Goal: Answer question/provide support

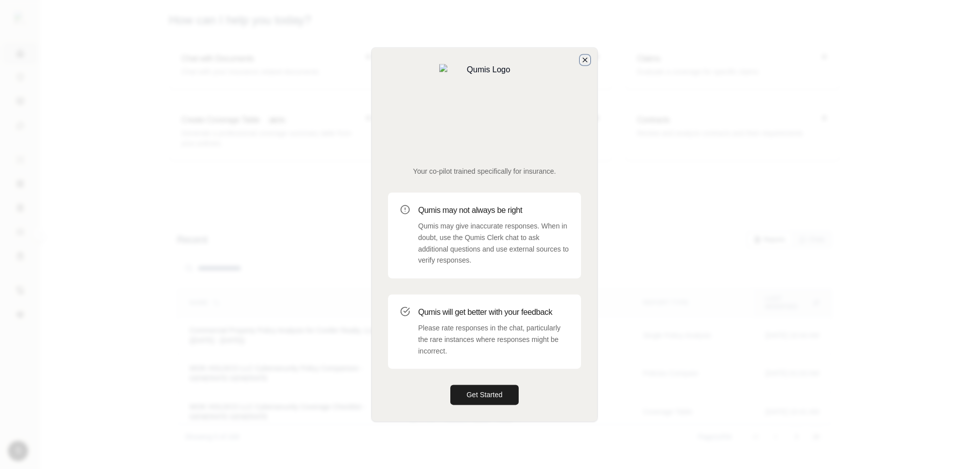
click at [586, 64] on icon "button" at bounding box center [585, 60] width 8 height 8
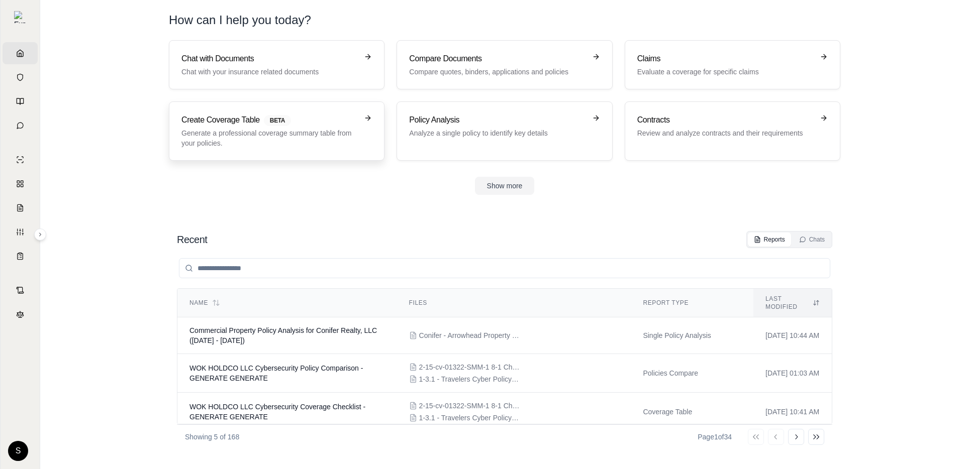
click at [274, 110] on link "Create Coverage Table BETA Generate a professional coverage summary table from …" at bounding box center [277, 131] width 216 height 59
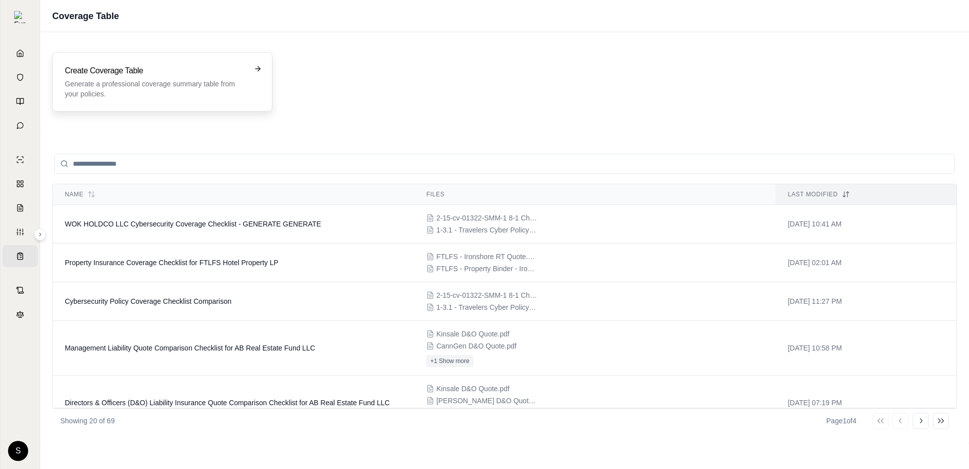
click at [199, 86] on p "Generate a professional coverage summary table from your policies." at bounding box center [155, 89] width 181 height 20
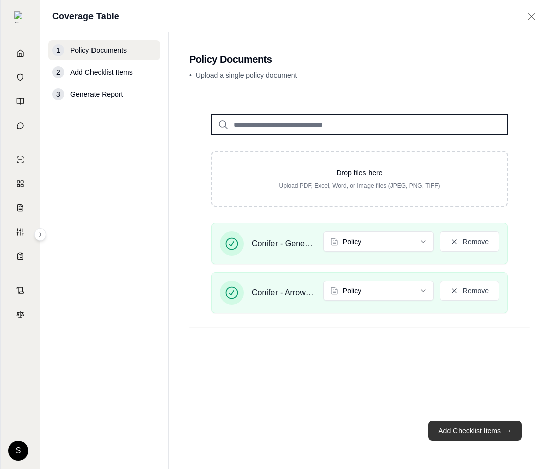
click at [491, 434] on button "Add Checklist Items →" at bounding box center [474, 431] width 93 height 20
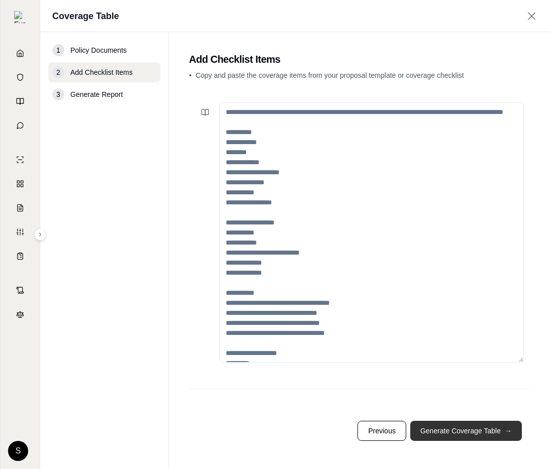
click at [491, 434] on button "Generate Coverage Table →" at bounding box center [466, 431] width 112 height 20
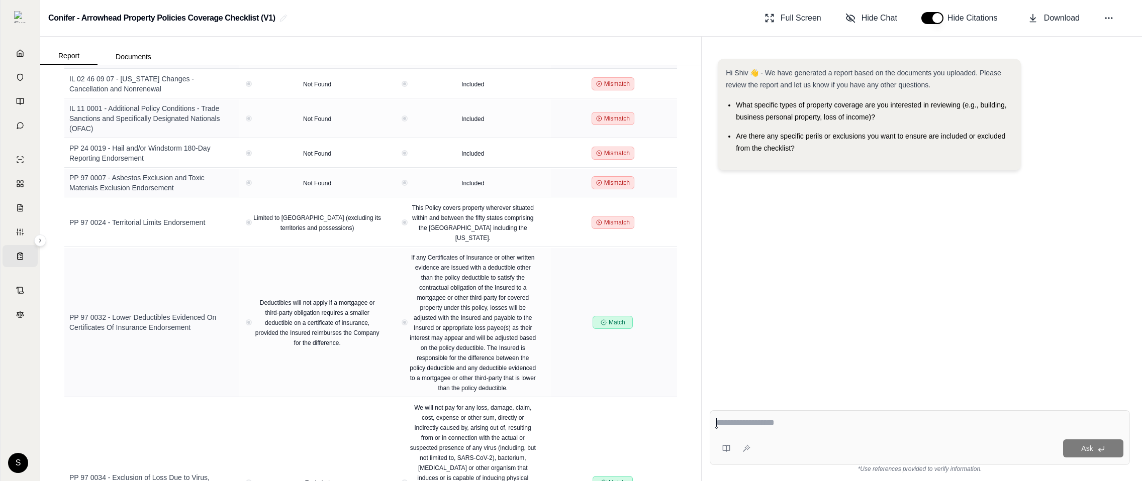
scroll to position [5708, 0]
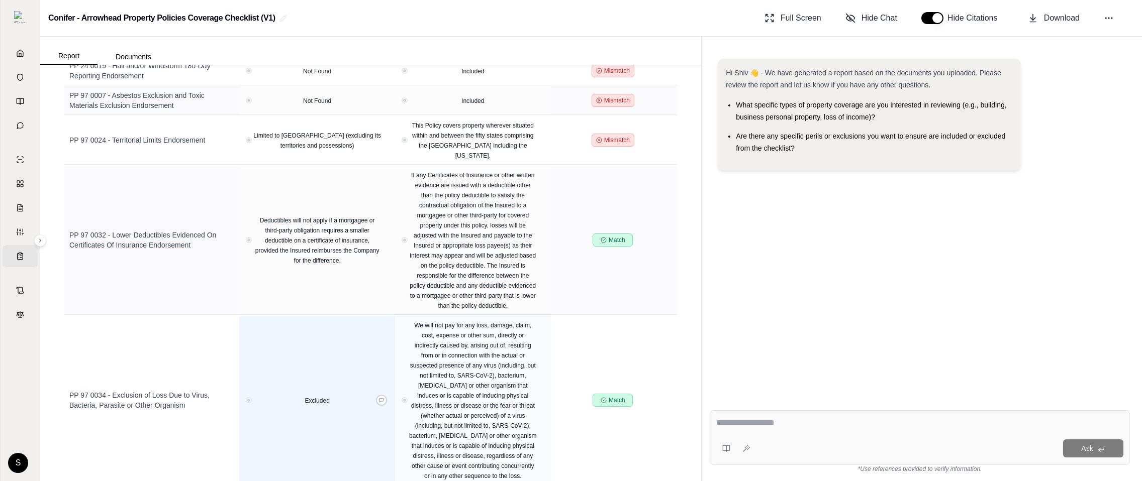
click at [319, 397] on span "Excluded" at bounding box center [317, 400] width 25 height 7
click at [381, 398] on icon at bounding box center [381, 400] width 5 height 5
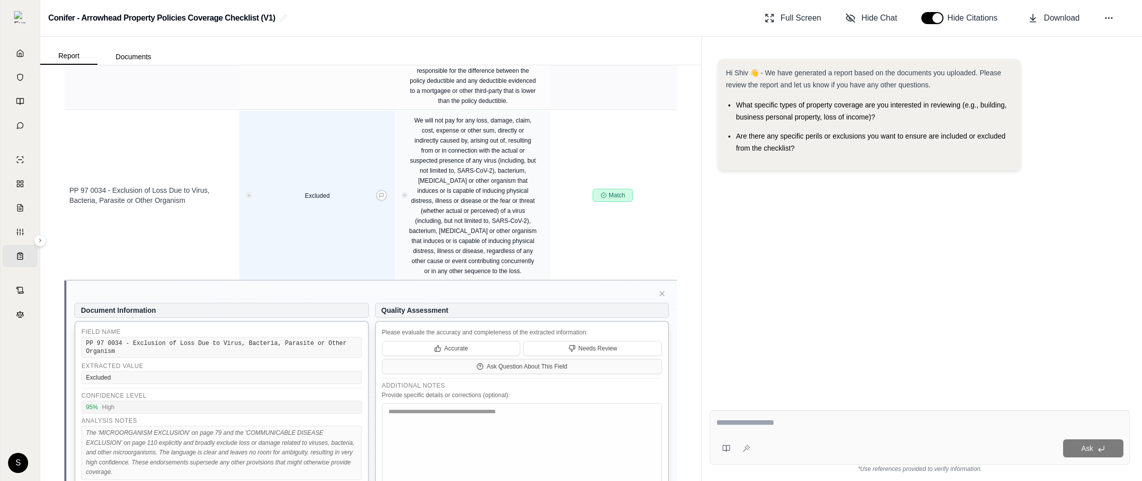
scroll to position [5882, 0]
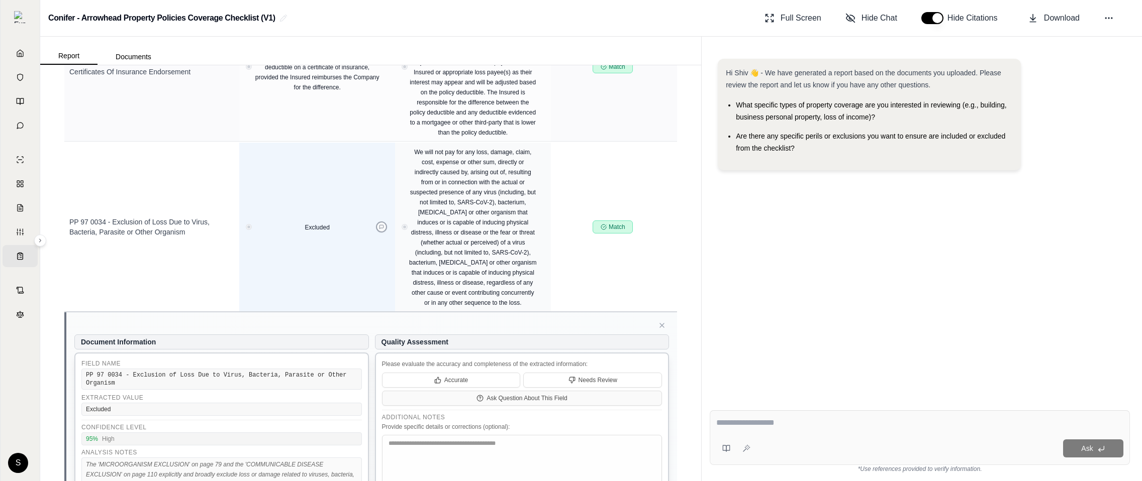
click at [376, 222] on button at bounding box center [381, 227] width 11 height 11
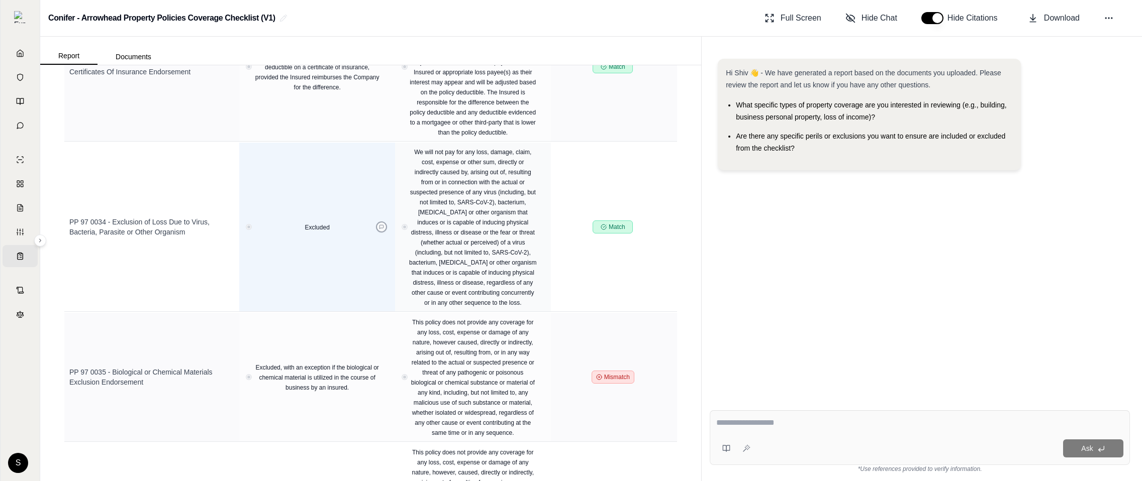
click at [376, 222] on button at bounding box center [381, 227] width 11 height 11
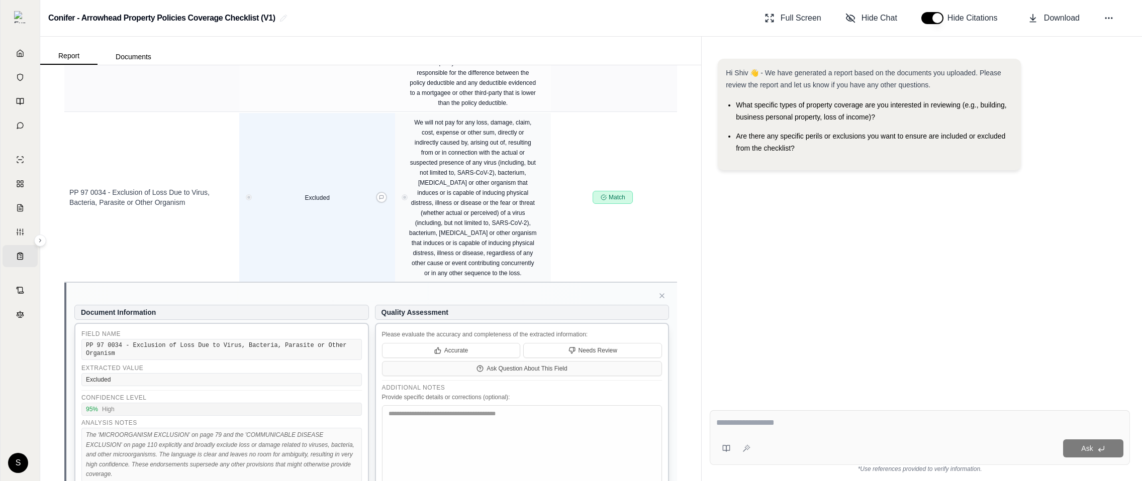
scroll to position [6008, 0]
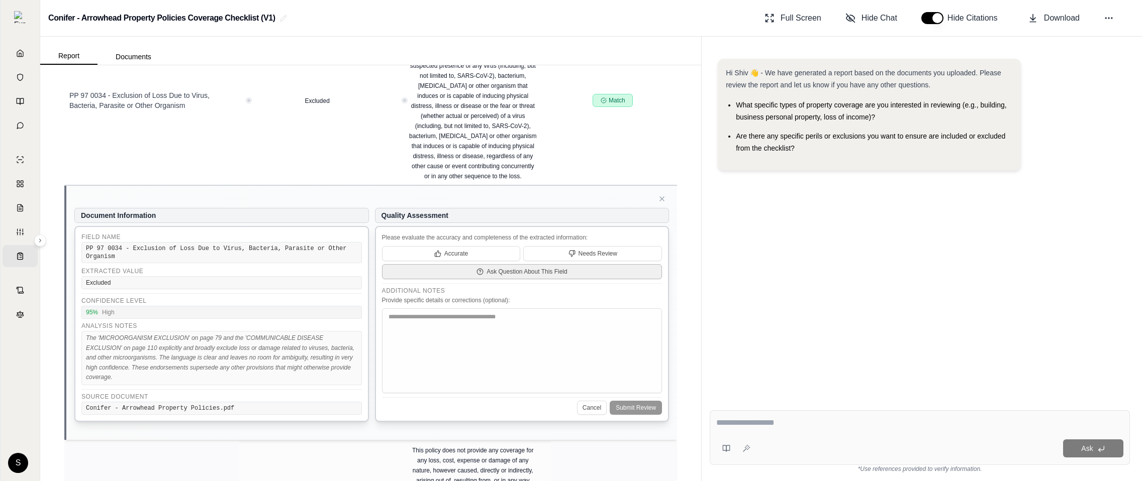
click at [536, 264] on button "Ask Question About This Field" at bounding box center [522, 271] width 280 height 15
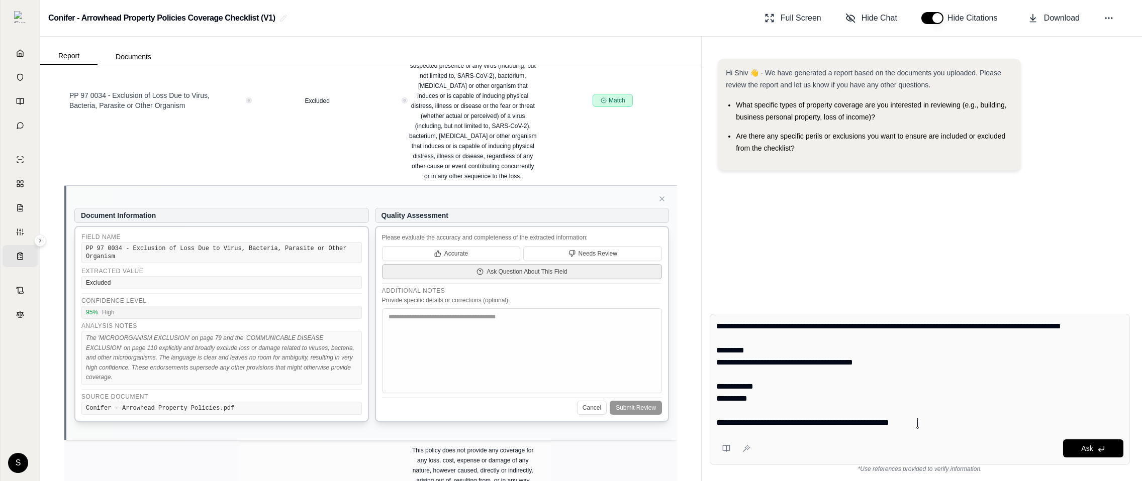
type textarea "**********"
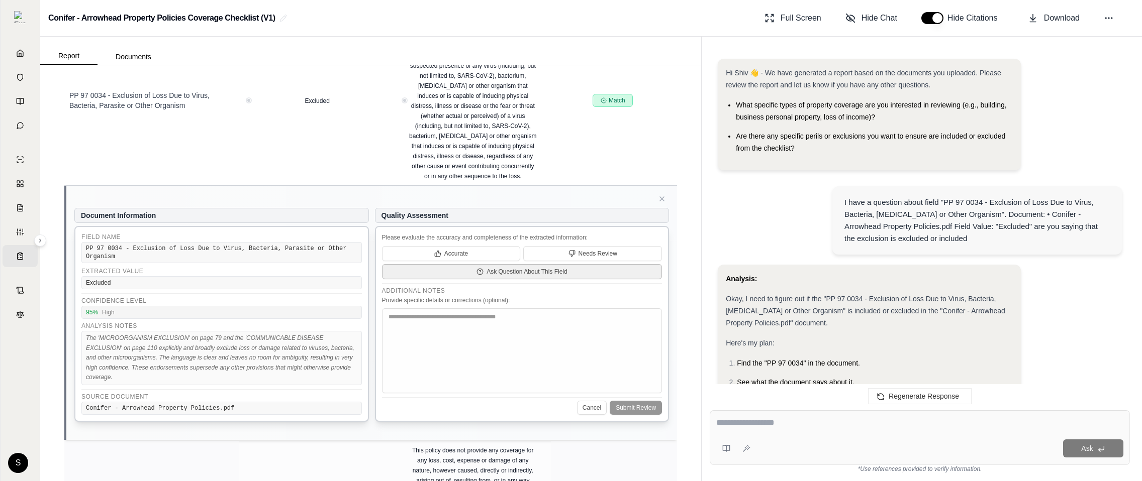
scroll to position [0, 0]
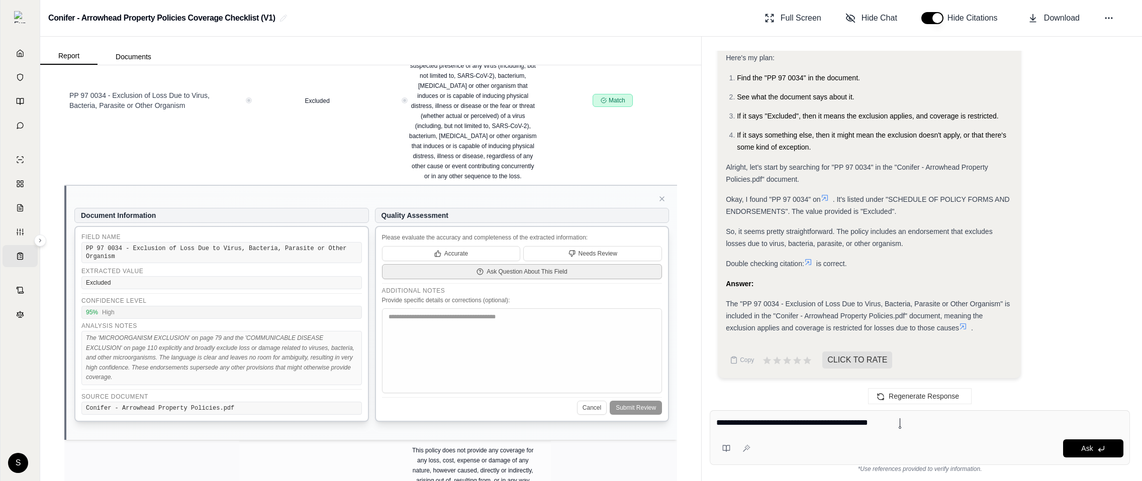
type textarea "**********"
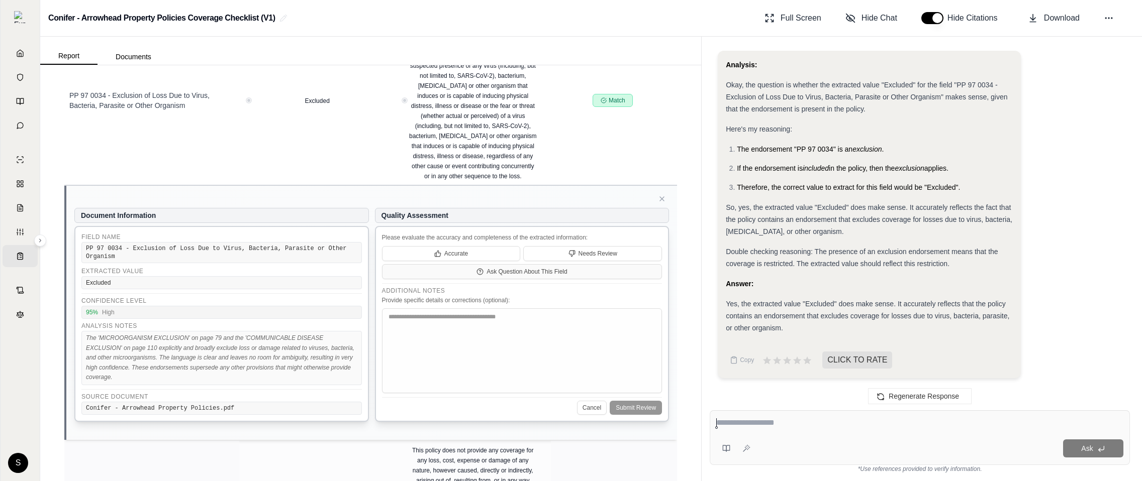
paste textarea "**********"
type textarea "**********"
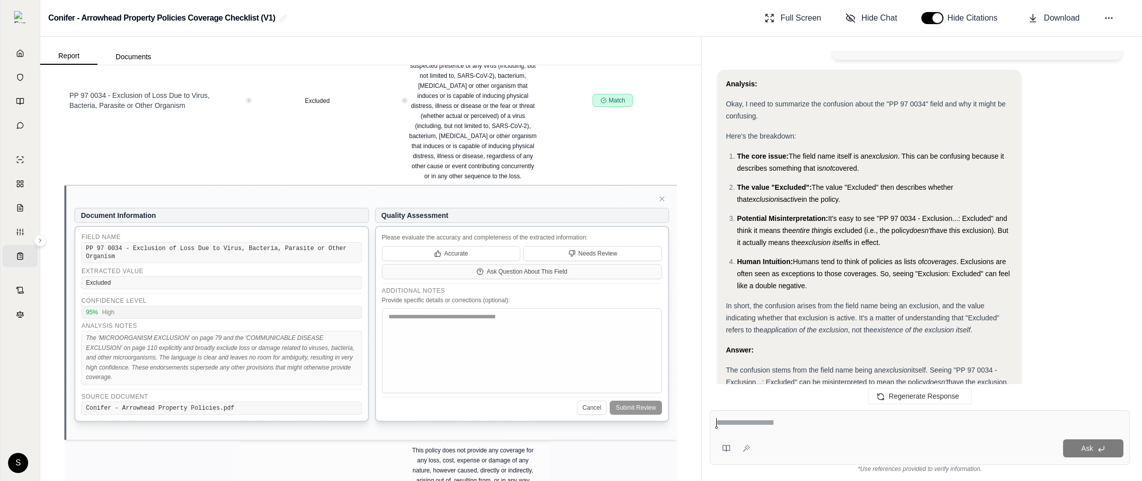
scroll to position [1141, 0]
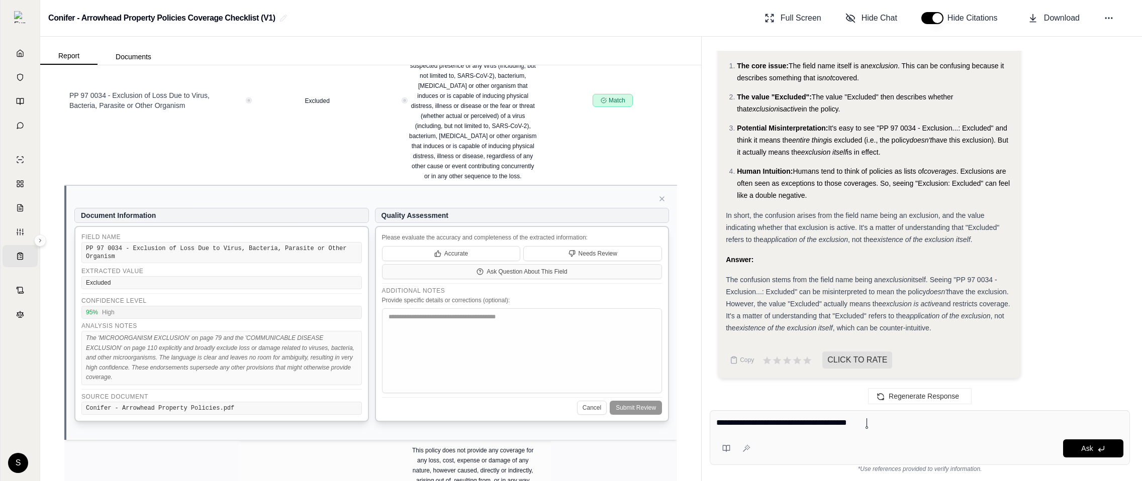
type textarea "**********"
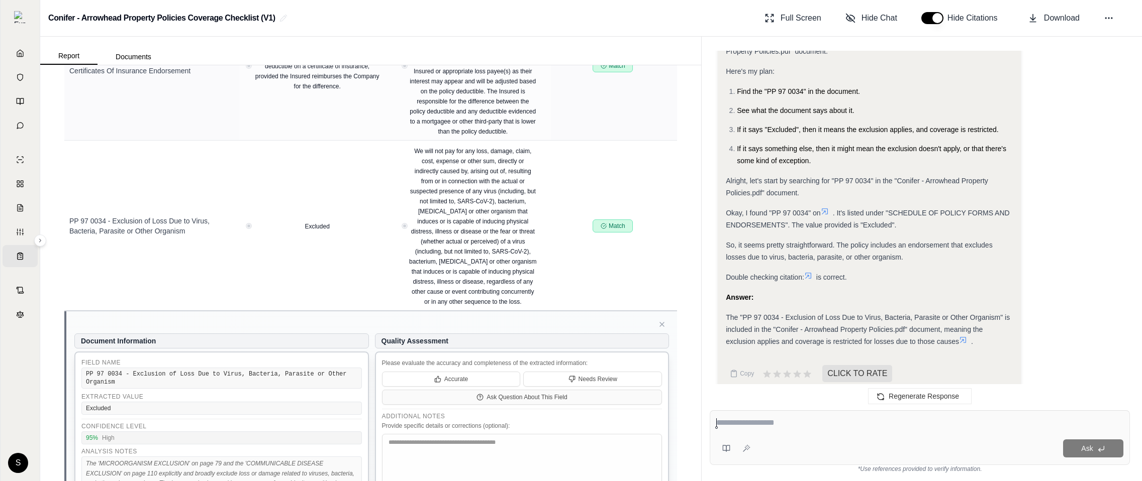
scroll to position [264, 0]
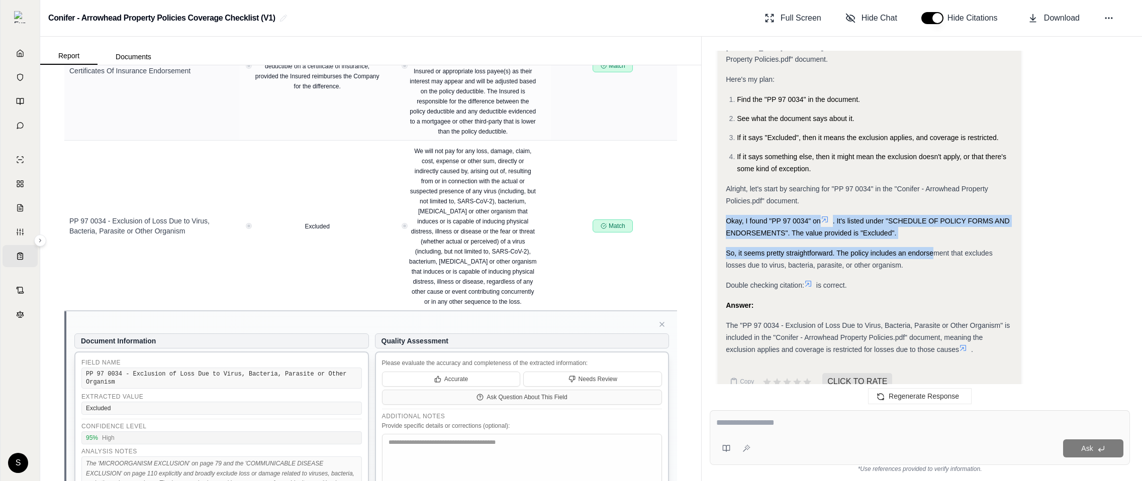
drag, startPoint x: 720, startPoint y: 220, endPoint x: 932, endPoint y: 254, distance: 214.3
click at [932, 254] on div "Analysis: Okay, I need to figure out if the "PP 97 0034 - Exclusion of Loss Due…" at bounding box center [869, 200] width 303 height 399
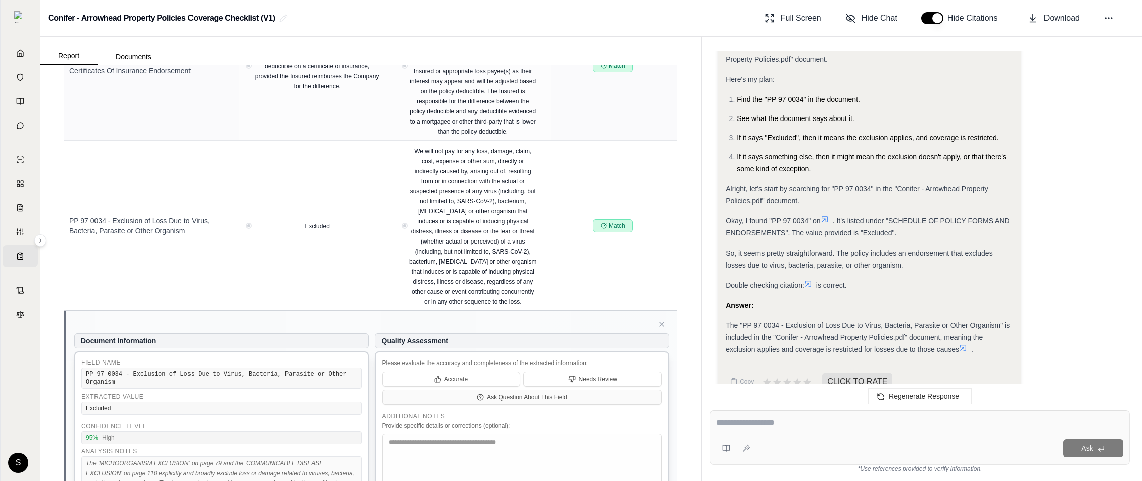
click at [804, 318] on div "Analysis: Okay, I need to figure out if the "PP 97 0034 - Exclusion of Loss Due…" at bounding box center [869, 182] width 287 height 347
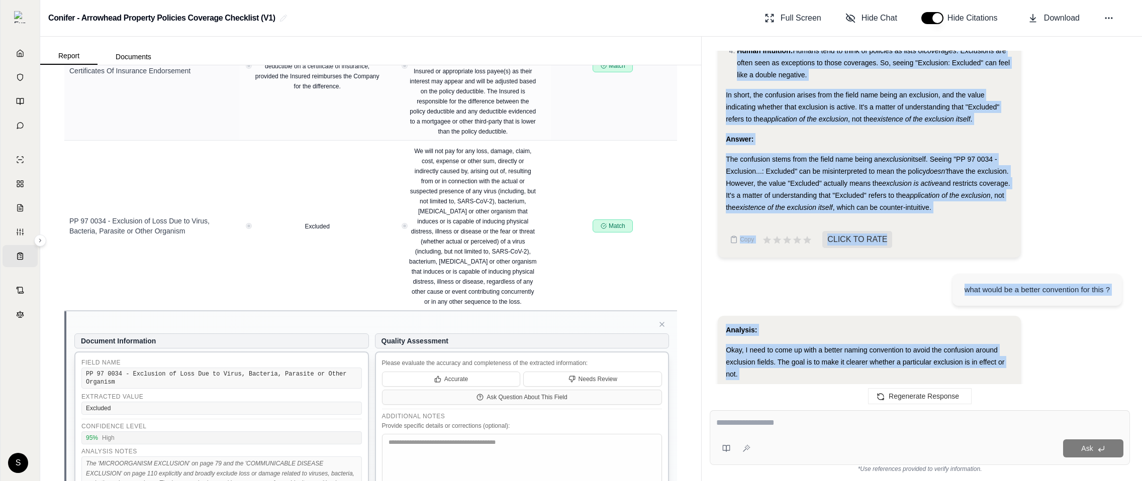
scroll to position [1285, 0]
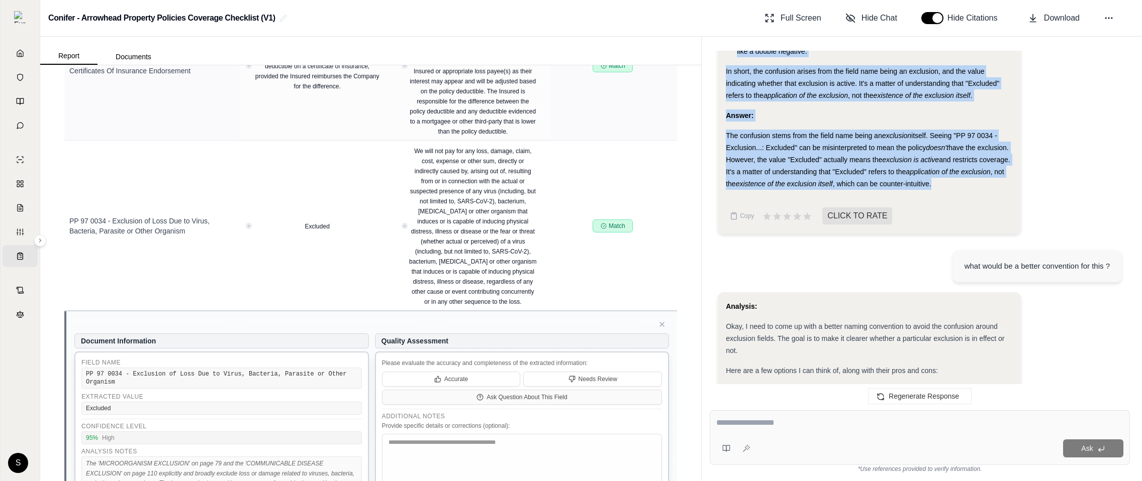
drag, startPoint x: 724, startPoint y: 158, endPoint x: 978, endPoint y: 185, distance: 255.7
click at [968, 185] on div "Analysis: Okay, I need to summarize the confusion about the "PP 97 0034" field …" at bounding box center [869, 34] width 303 height 399
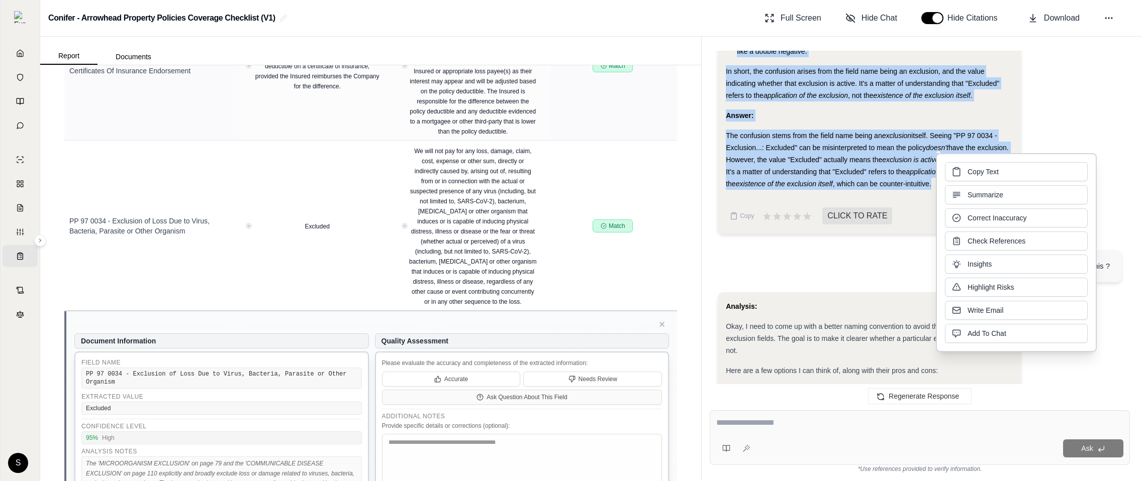
copy div "Here's the breakdown: The core issue: The field name itself is an exclusion . T…"
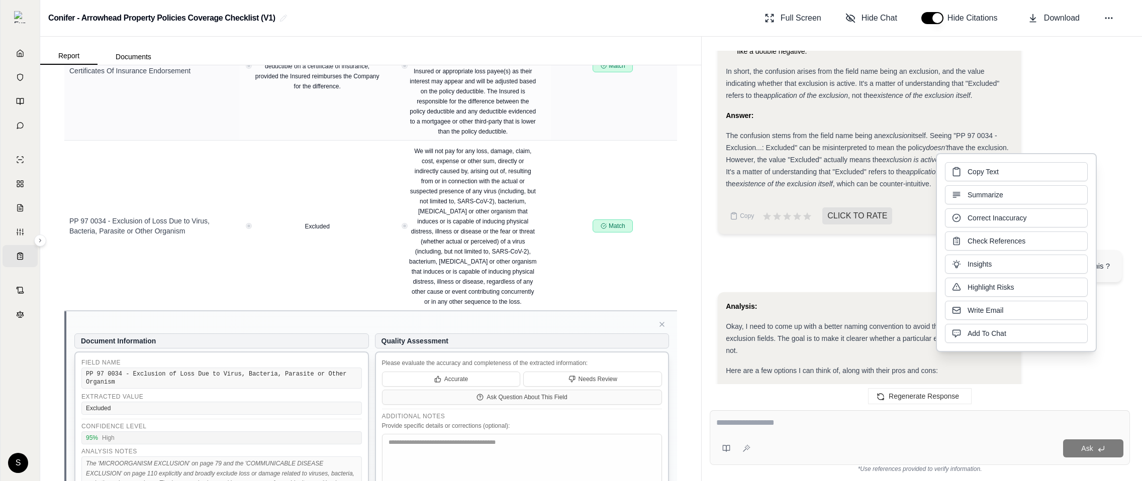
click at [846, 287] on div "what would be a better convention for this ?" at bounding box center [920, 267] width 404 height 50
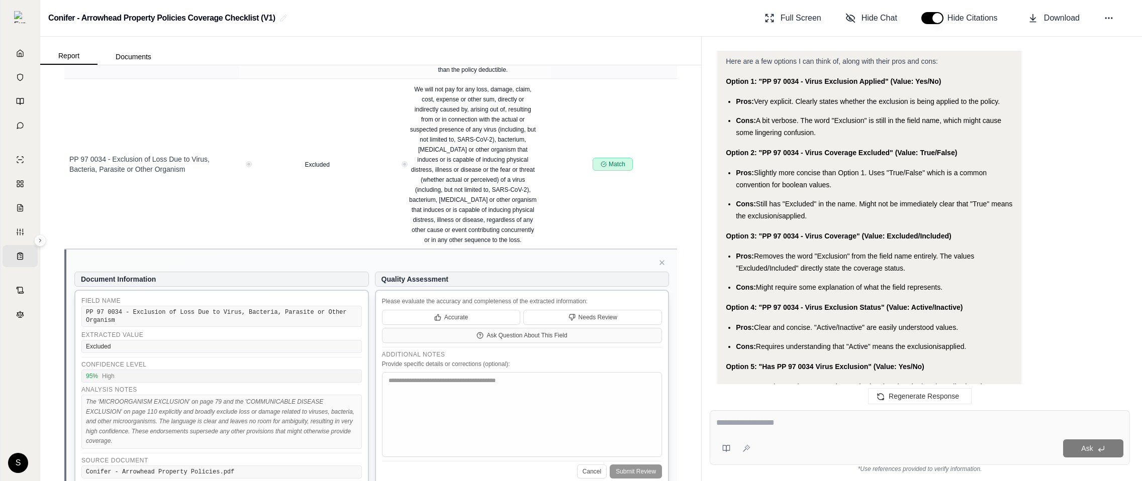
scroll to position [5877, 0]
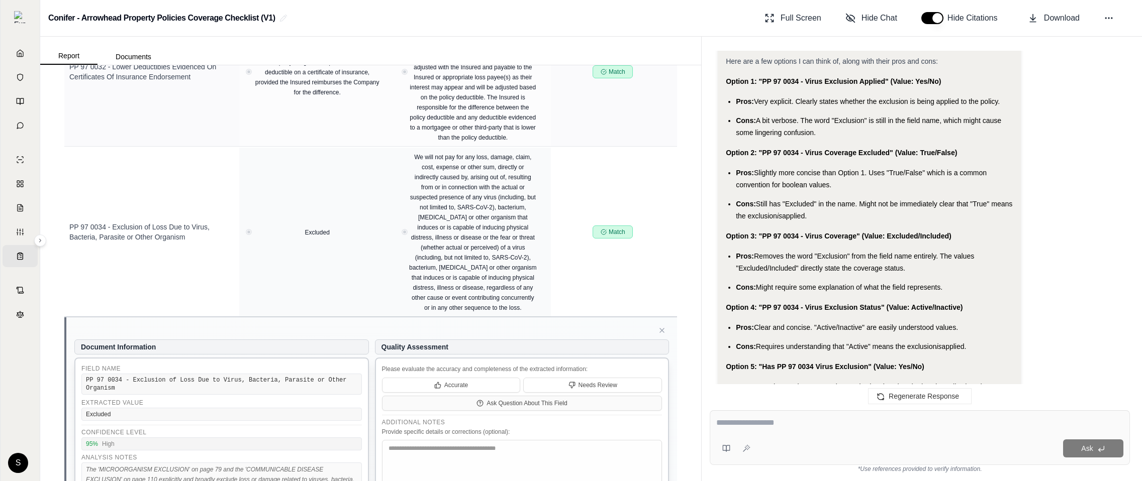
click at [170, 206] on td "PP 97 0034 - Exclusion of Loss Due to Virus, Bacteria, Parasite or Other Organi…" at bounding box center [151, 232] width 175 height 169
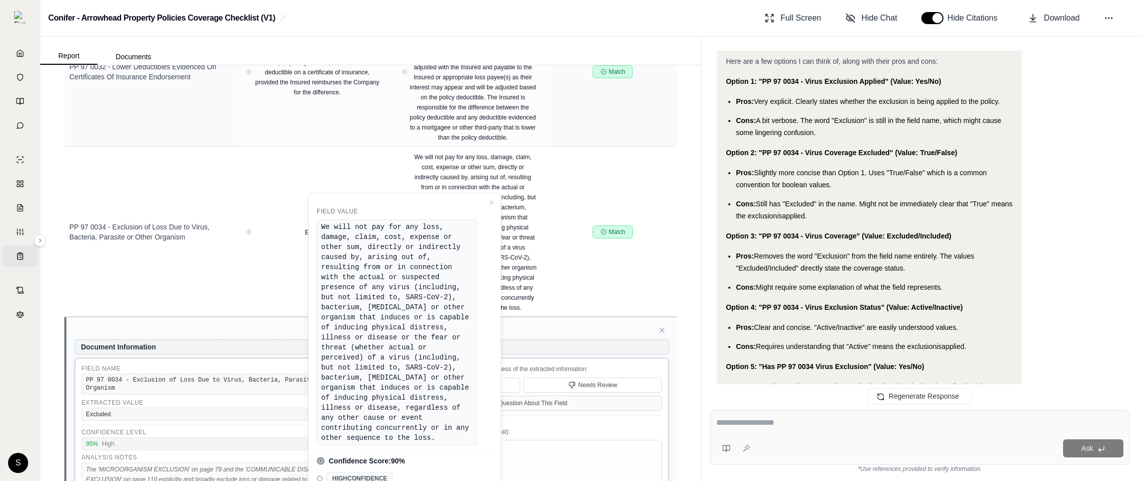
click at [968, 347] on div "Analysis: Okay, I need to come up with a better naming convention to avoid the …" at bounding box center [920, 300] width 404 height 634
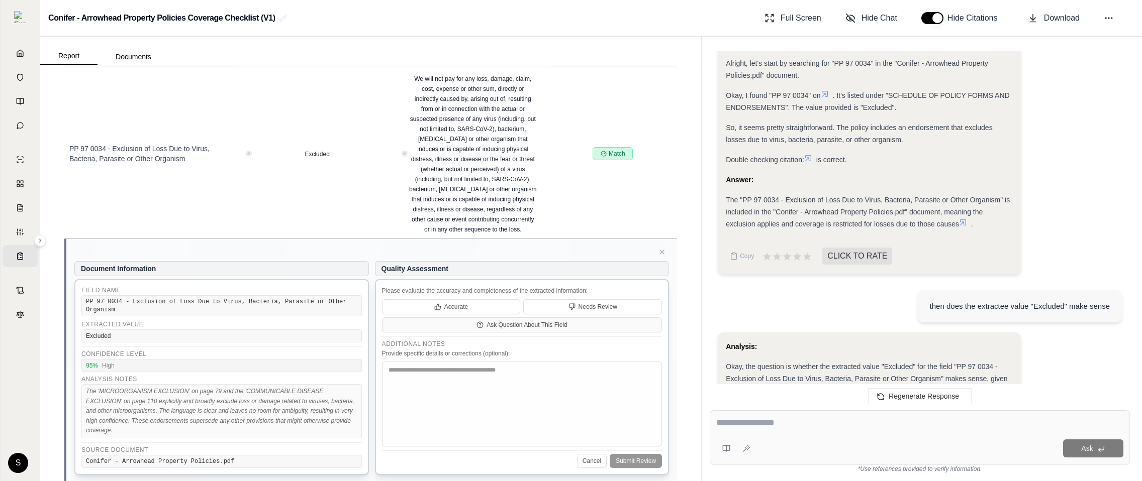
scroll to position [358, 0]
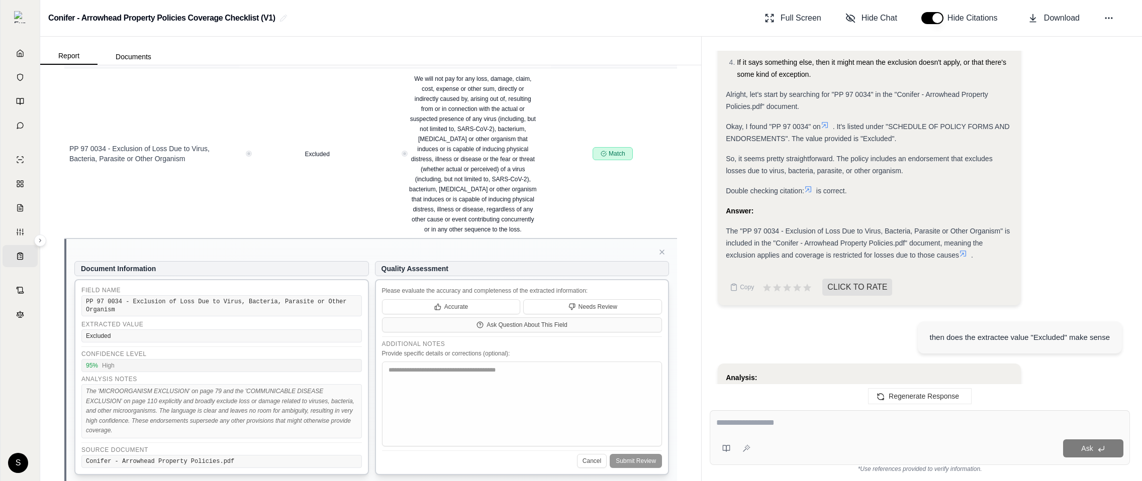
click at [812, 191] on icon at bounding box center [808, 189] width 8 height 8
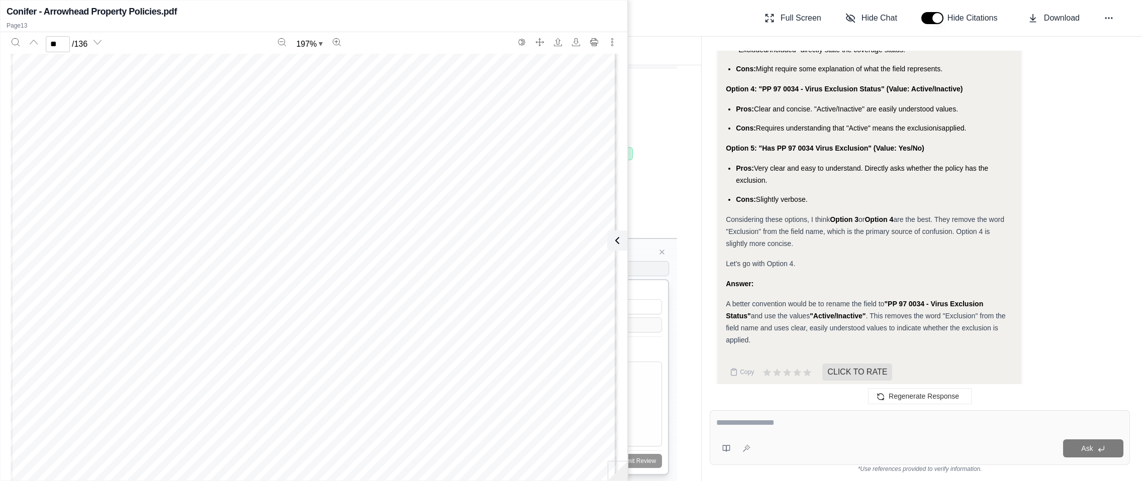
scroll to position [9725, 0]
type input "**"
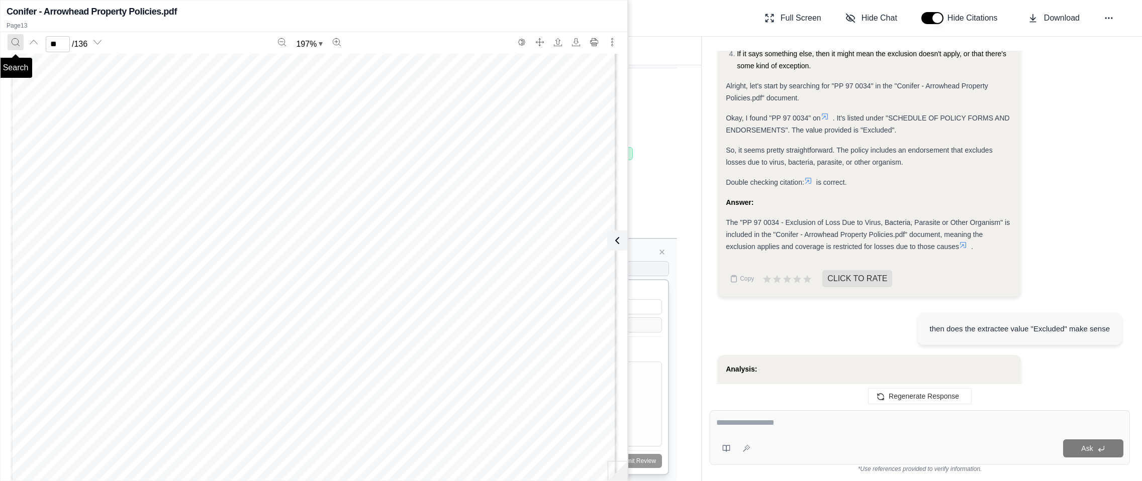
click at [13, 38] on icon "Search" at bounding box center [16, 42] width 8 height 8
type input "*****"
click at [101, 123] on button "Close" at bounding box center [90, 125] width 37 height 16
click at [95, 44] on icon "Next page" at bounding box center [97, 42] width 8 height 8
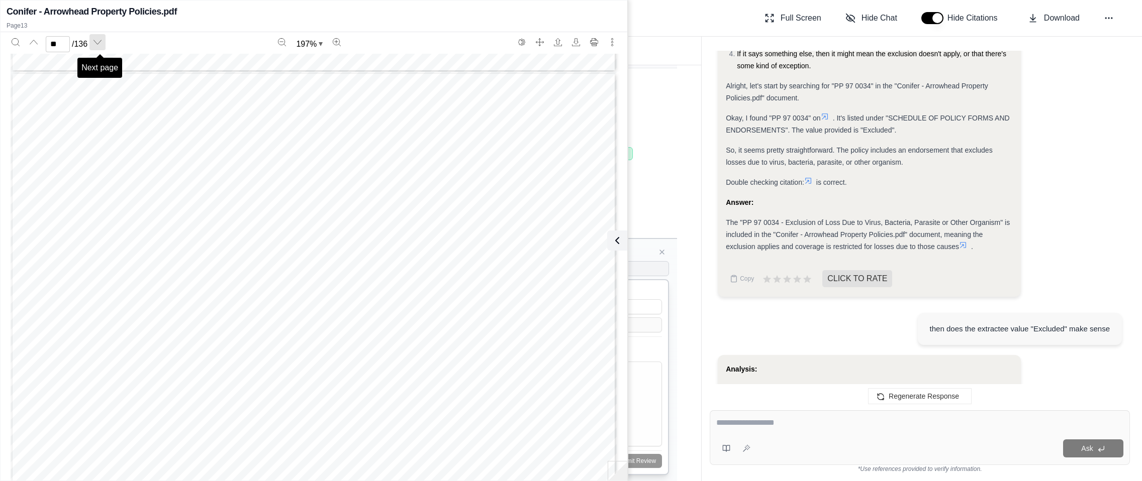
scroll to position [62738, 0]
click at [95, 43] on icon "Next page" at bounding box center [97, 42] width 8 height 8
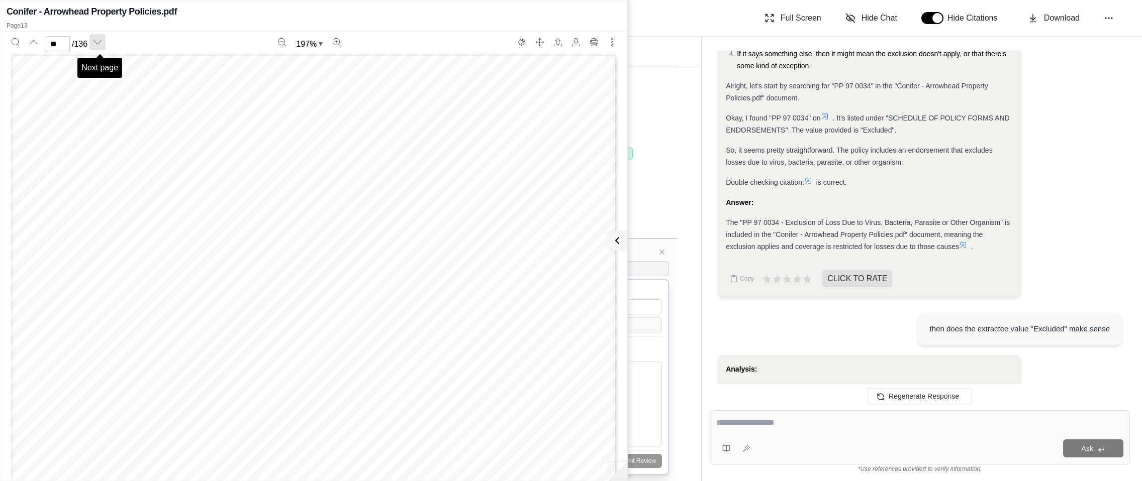
click at [95, 43] on icon "Next page" at bounding box center [97, 42] width 8 height 8
type input "*"
click at [14, 41] on icon "Search" at bounding box center [16, 42] width 8 height 8
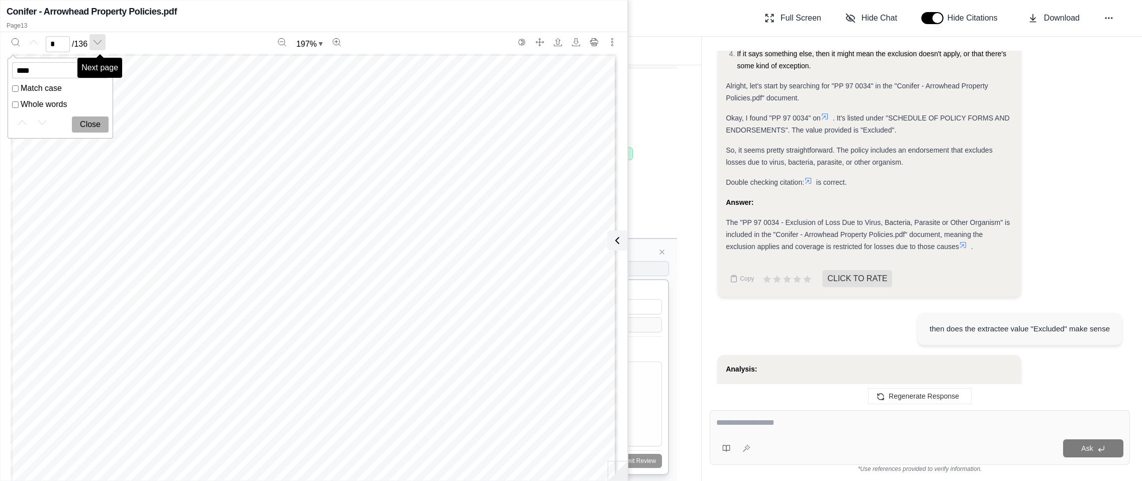
type input "****"
click at [105, 46] on button "Next page" at bounding box center [97, 42] width 16 height 16
click at [191, 221] on div "Surplus Lines License Holder Address, City, State, Zip: [STREET_ADDRESS] Surplu…" at bounding box center [314, 446] width 606 height 784
click at [191, 225] on div "Surplus Lines License Holder Address, City, State, Zip: [STREET_ADDRESS] Surplu…" at bounding box center [314, 446] width 606 height 784
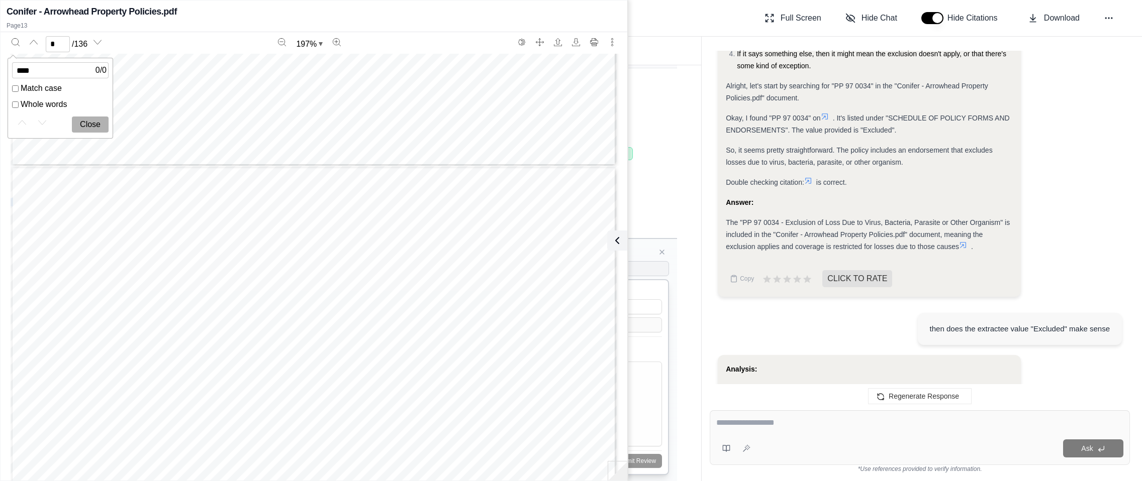
type input "*"
click at [151, 134] on span "Insurance are never recognized as endorsements or policy change requests. You m…" at bounding box center [309, 139] width 530 height 10
click at [968, 226] on span "The "PP 97 0034 - Exclusion of Loss Due to Virus, Bacteria, Parasite or Other O…" at bounding box center [868, 235] width 284 height 32
click at [963, 243] on icon at bounding box center [963, 245] width 8 height 8
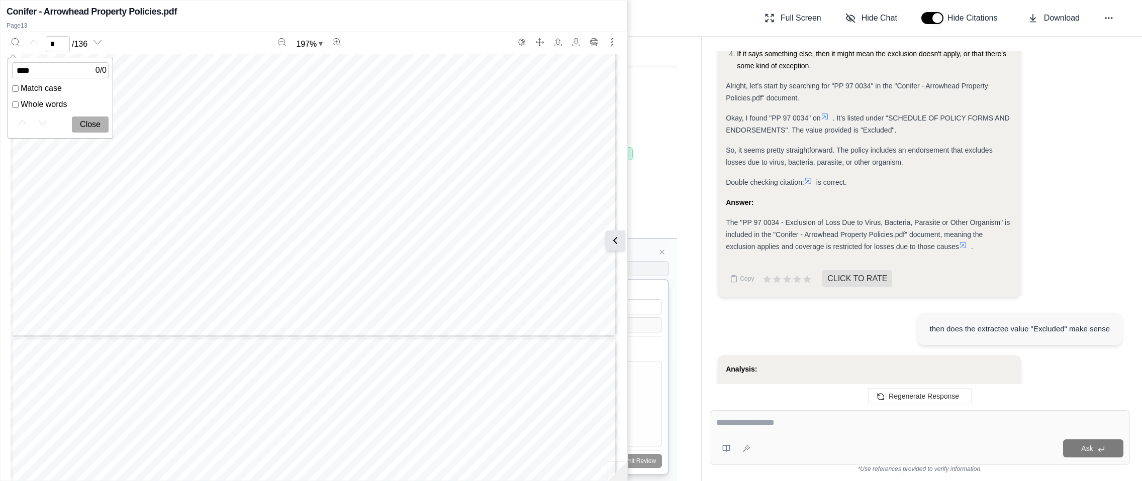
click at [621, 246] on icon at bounding box center [615, 241] width 12 height 12
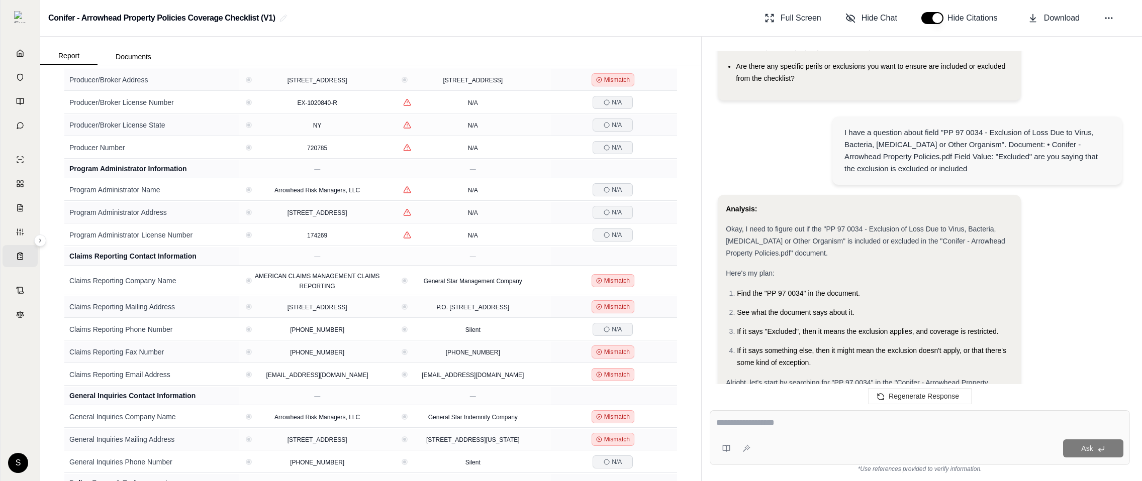
scroll to position [0, 0]
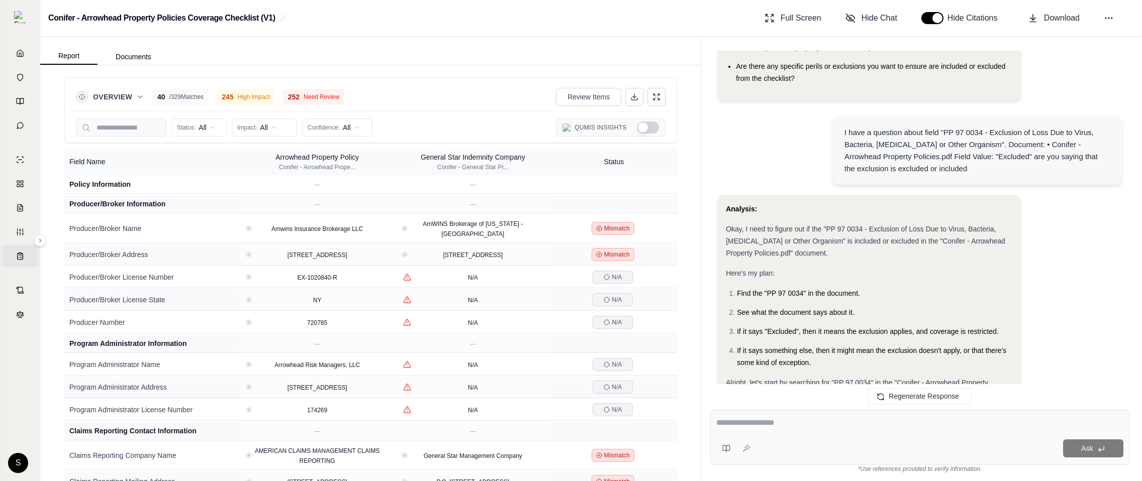
click at [644, 128] on button "Show Qumis Insights" at bounding box center [648, 128] width 22 height 12
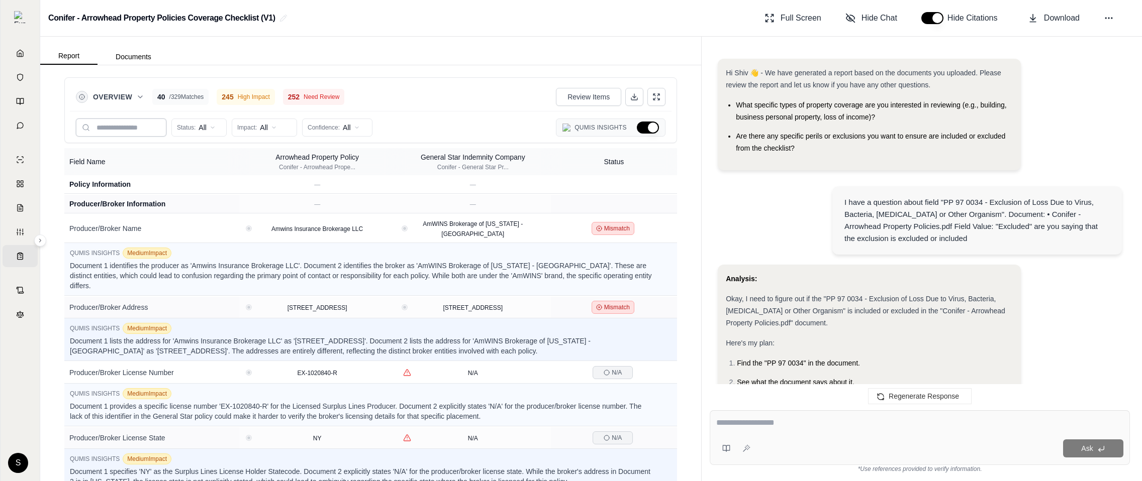
click at [119, 132] on input "text" at bounding box center [121, 128] width 90 height 18
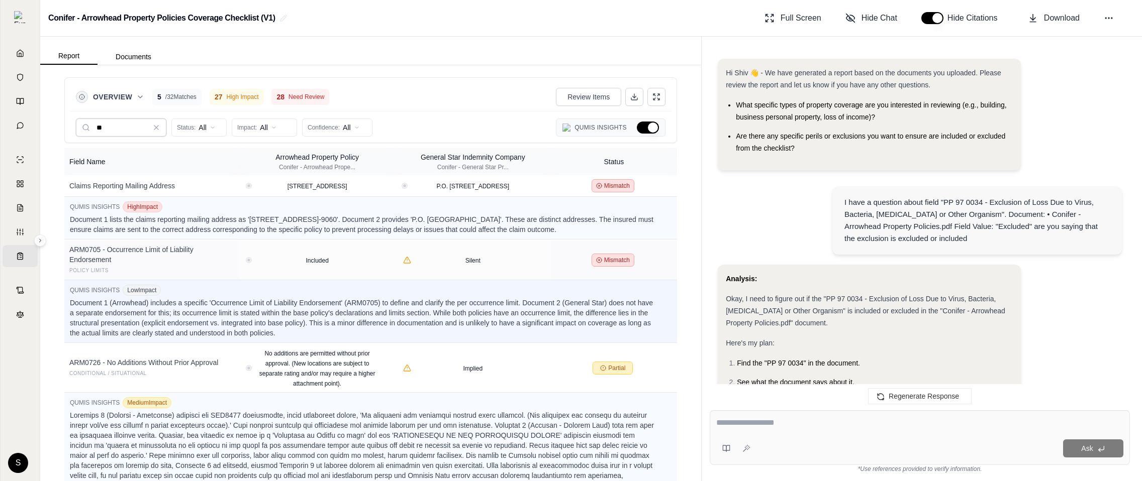
type input "*"
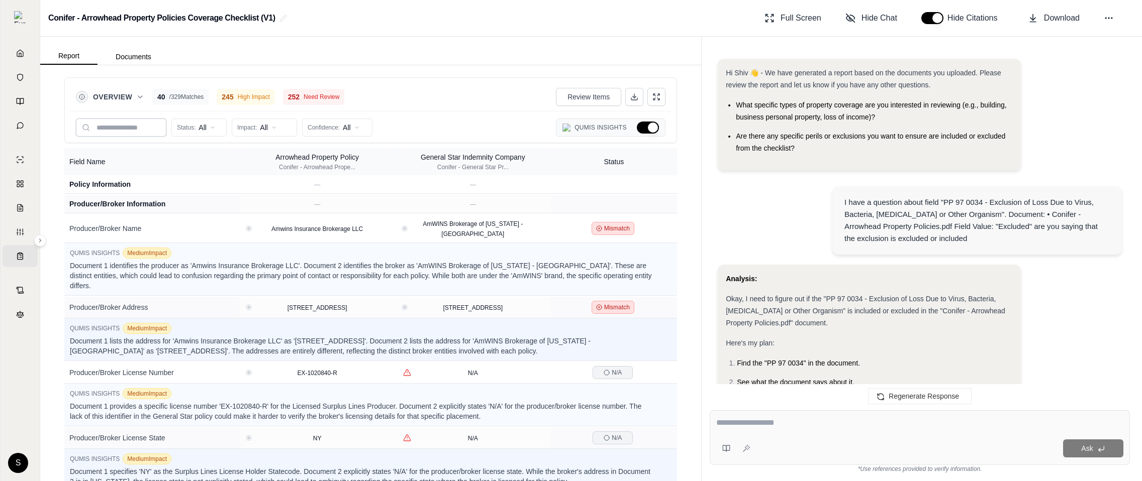
paste input "****"
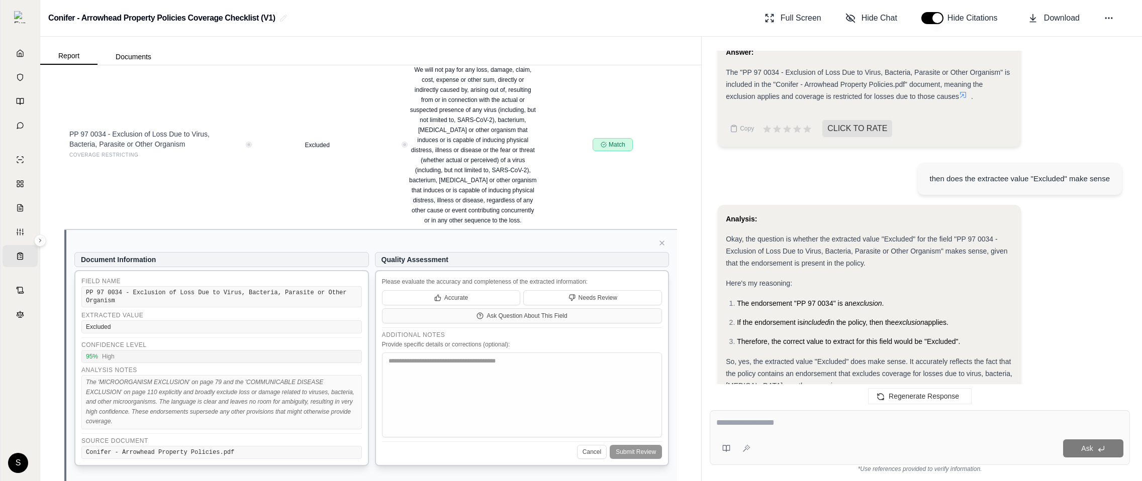
scroll to position [537, 0]
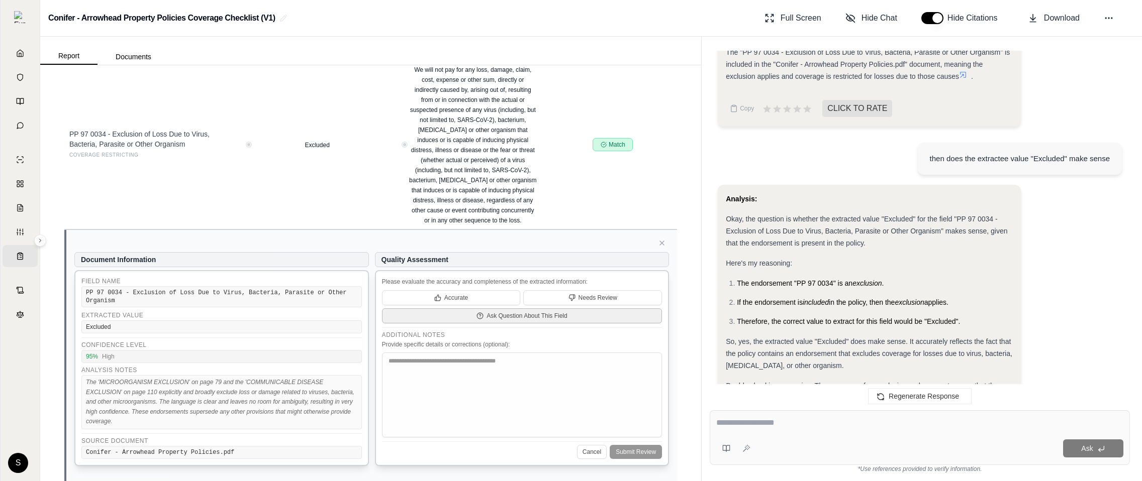
type input "****"
click at [565, 317] on span "Ask Question About This Field" at bounding box center [526, 316] width 81 height 8
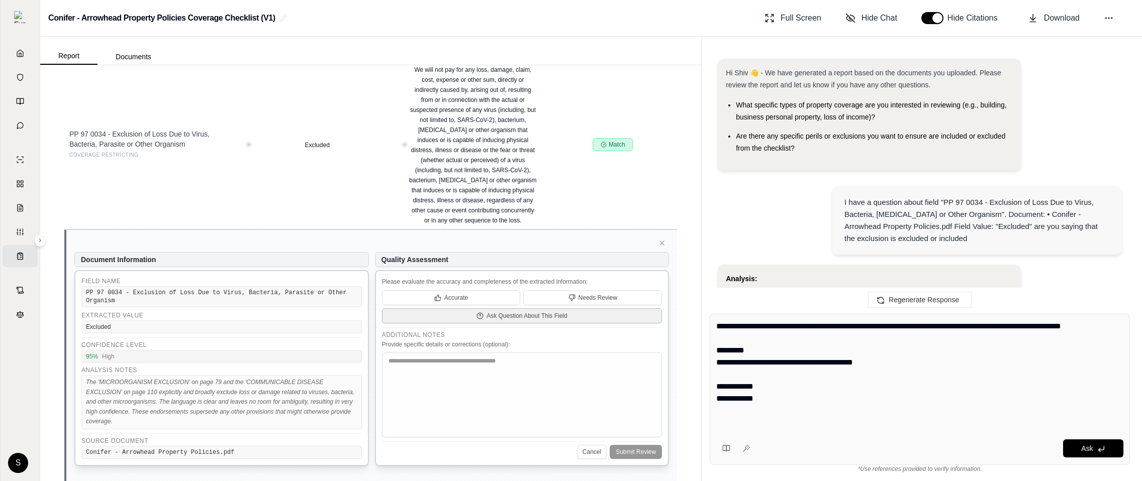
scroll to position [1909, 0]
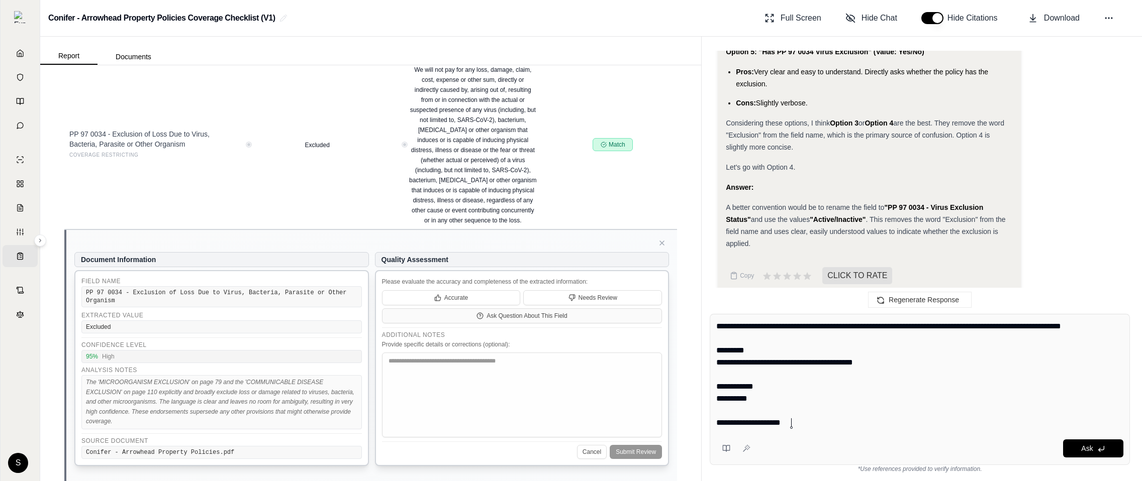
type textarea "**********"
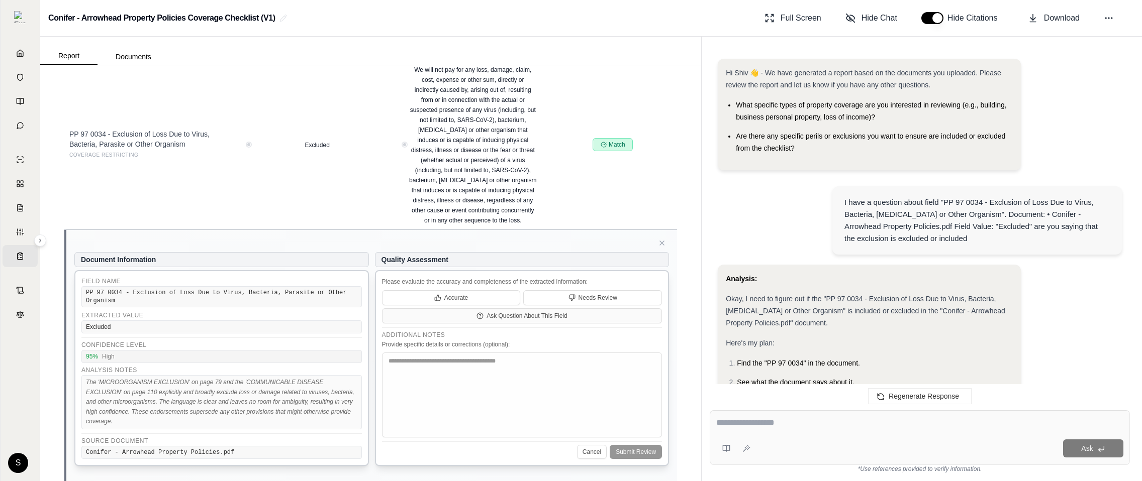
scroll to position [2153, 0]
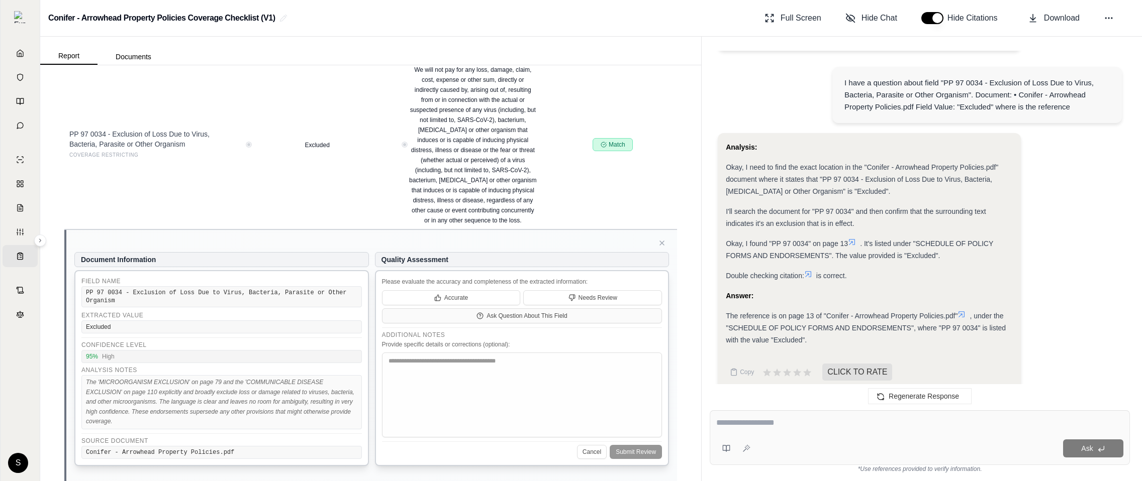
click at [855, 238] on icon at bounding box center [852, 242] width 8 height 8
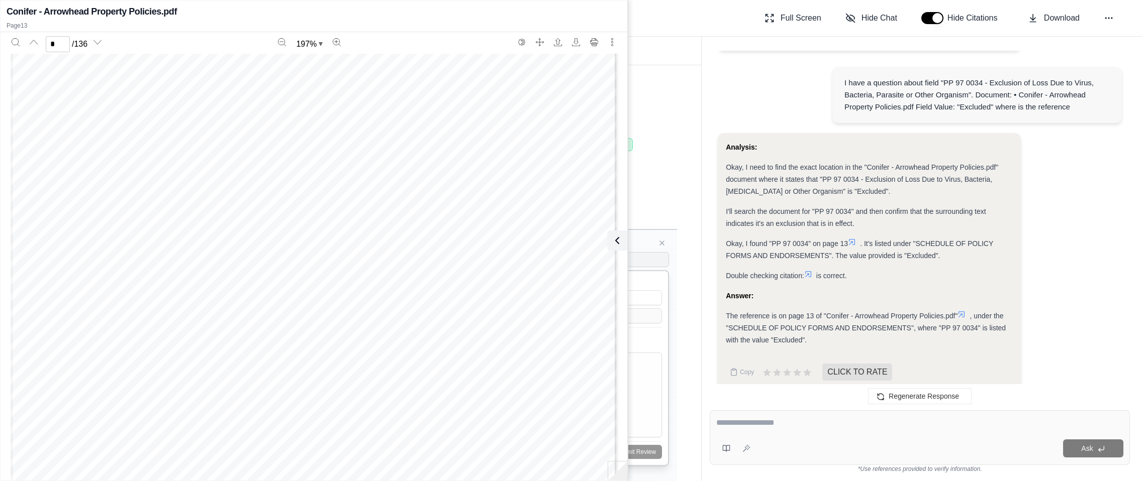
scroll to position [4662, 0]
click at [808, 270] on icon at bounding box center [808, 274] width 8 height 8
click at [966, 296] on div "Analysis: Okay, I need to find the exact location in the "Conifer - Arrowhead P…" at bounding box center [869, 243] width 287 height 205
click at [965, 312] on icon at bounding box center [962, 315] width 6 height 6
type input "*"
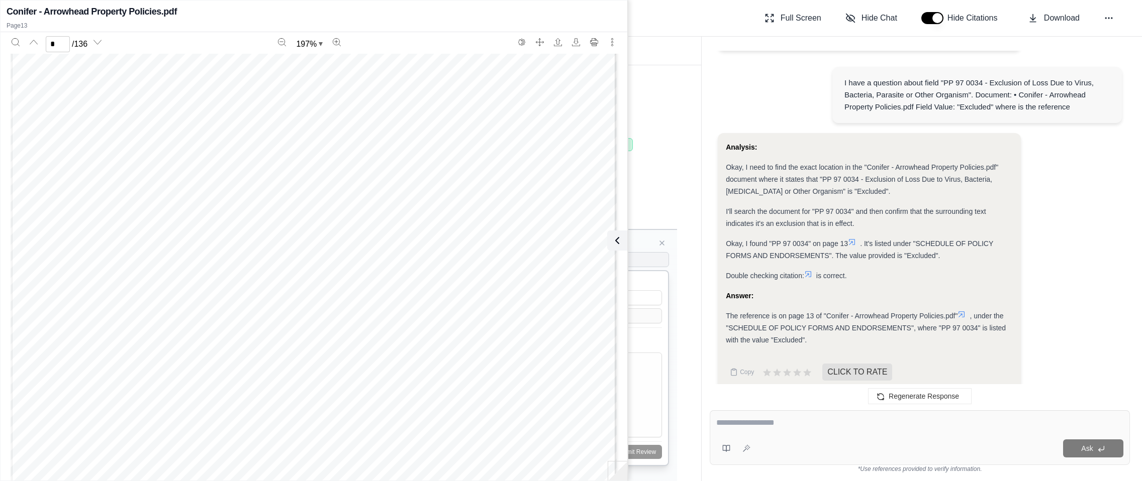
scroll to position [5831, 0]
click at [684, 118] on div "Overview 1 / 1 Matches 1 High Impact 1 Need Review Review Items **** Status: Al…" at bounding box center [370, 273] width 661 height 416
click at [616, 237] on icon at bounding box center [615, 241] width 12 height 12
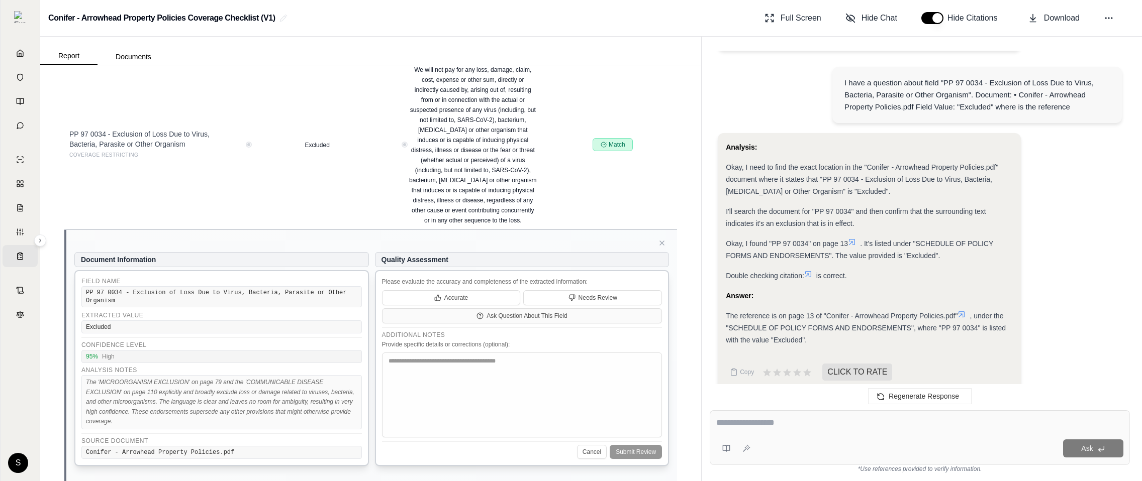
click at [850, 238] on icon at bounding box center [852, 242] width 8 height 8
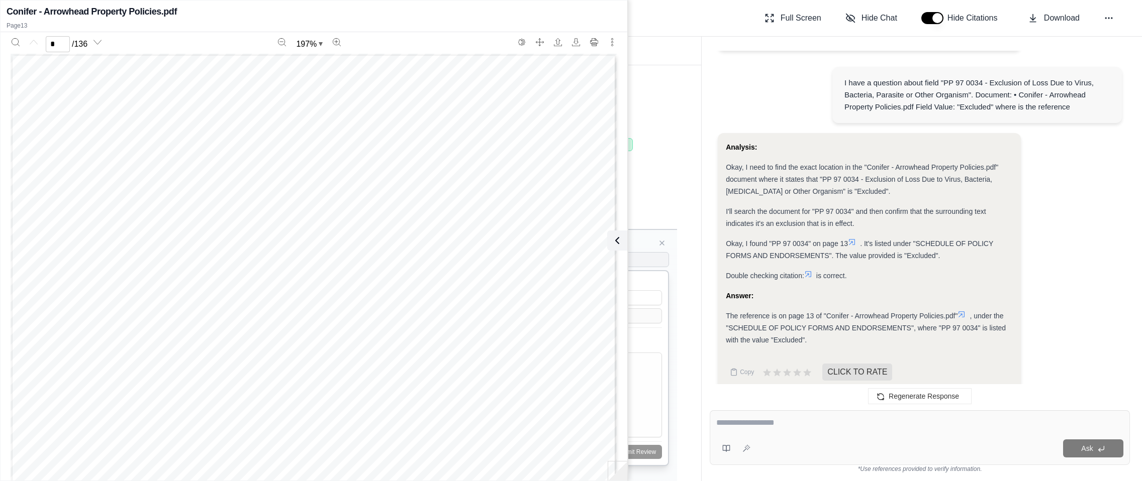
scroll to position [9410, 0]
type input "**"
click at [834, 426] on textarea at bounding box center [919, 423] width 407 height 12
type textarea "**********"
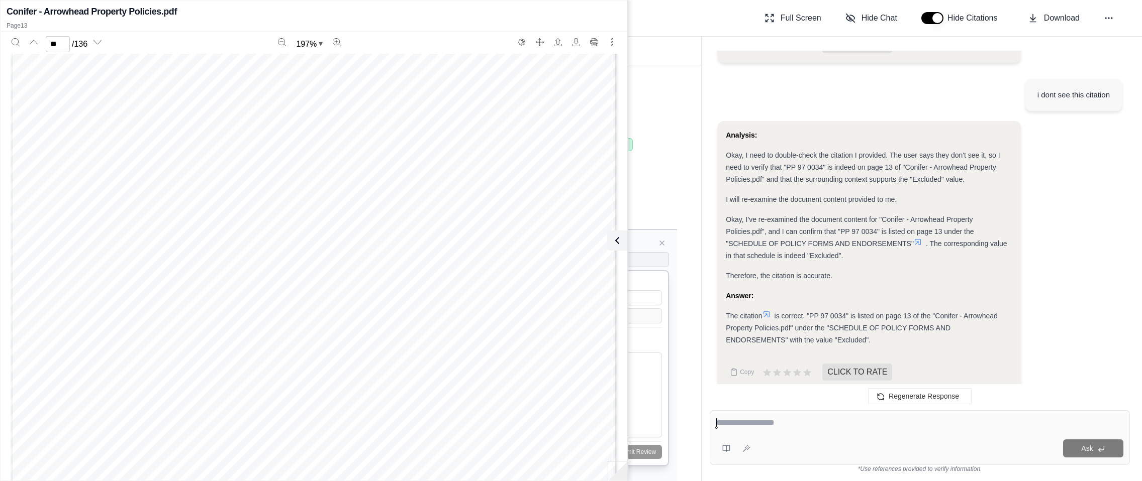
scroll to position [16986, 0]
type input "**"
click at [823, 440] on div "Ask" at bounding box center [938, 449] width 369 height 18
click at [819, 419] on textarea at bounding box center [919, 423] width 407 height 12
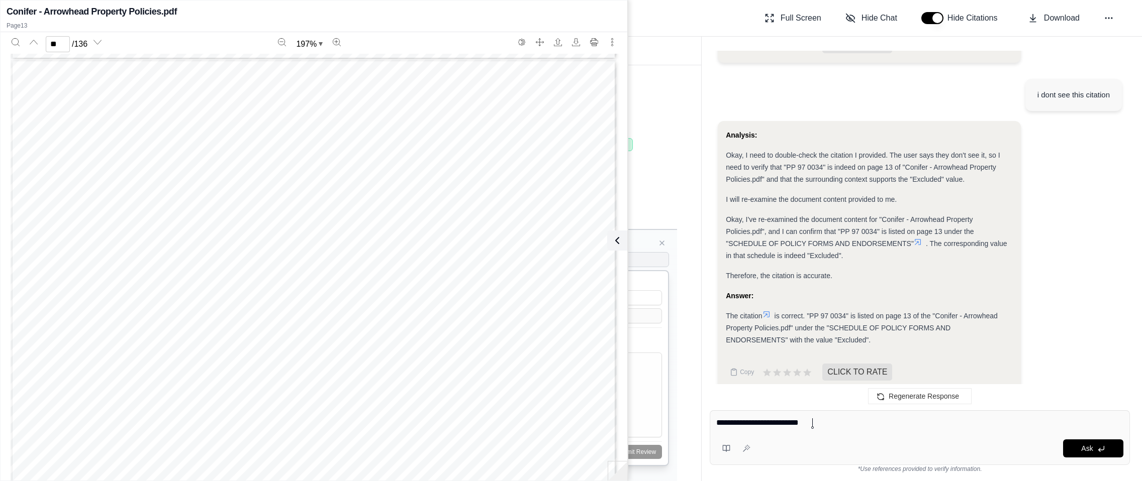
type textarea "**********"
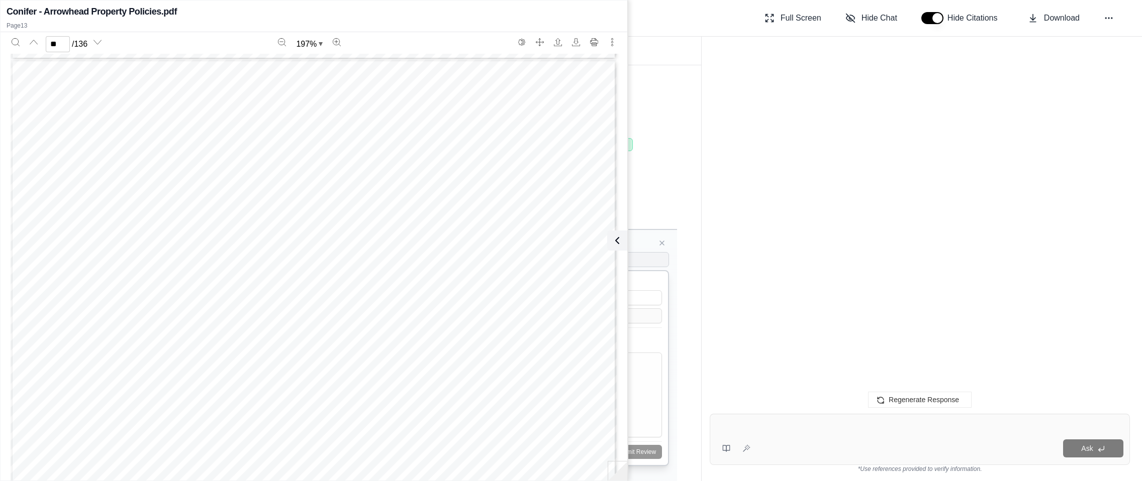
scroll to position [0, 0]
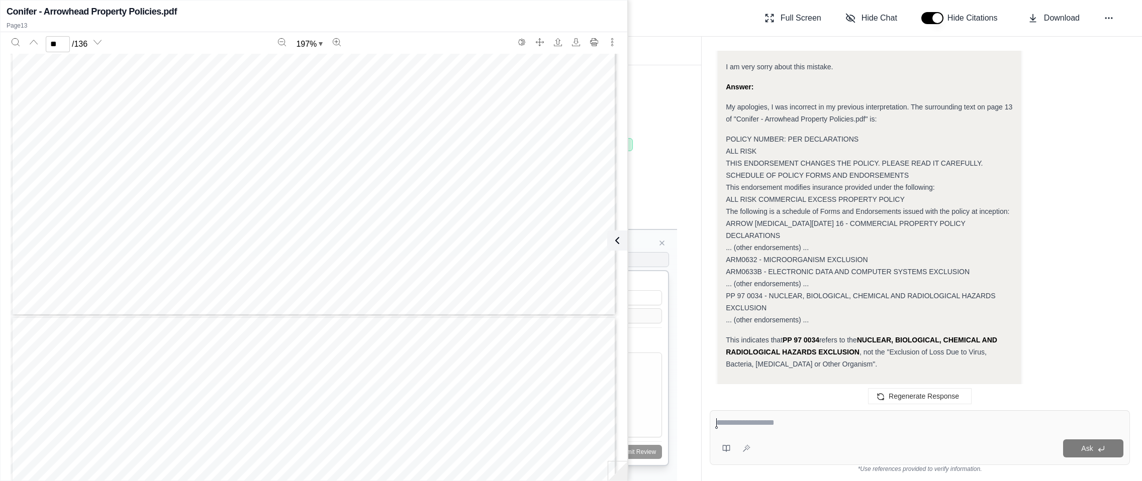
type input "**"
drag, startPoint x: 111, startPoint y: 148, endPoint x: 68, endPoint y: 151, distance: 43.3
click at [68, 151] on span "ARM0634 - NUCLEAR, BIOLOGICAL, CHEMICAL AND RADIOLOGICAL HAZARDS EXCLUSION" at bounding box center [283, 150] width 432 height 10
copy span "ARM0634"
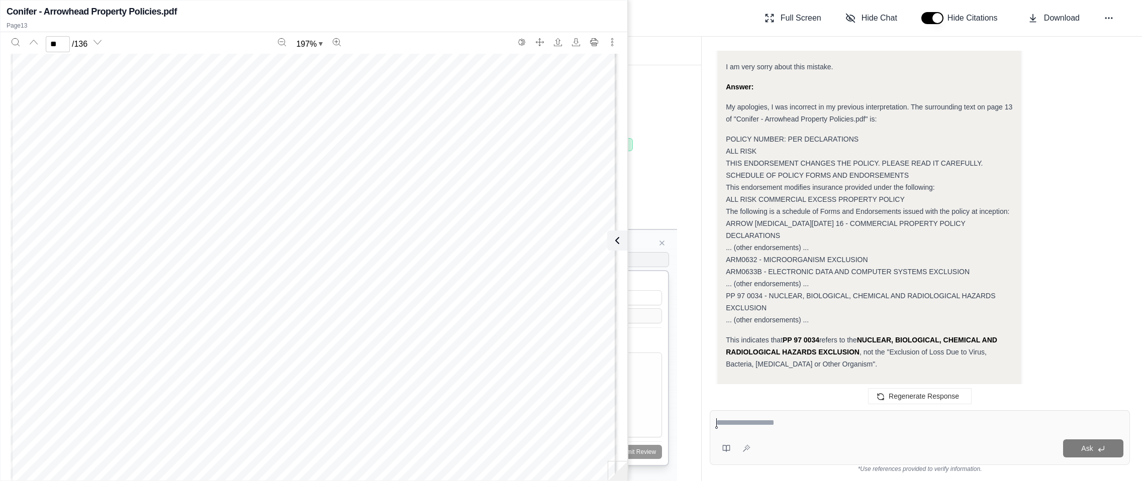
click at [818, 426] on textarea at bounding box center [919, 423] width 407 height 12
paste textarea "********"
type textarea "**********"
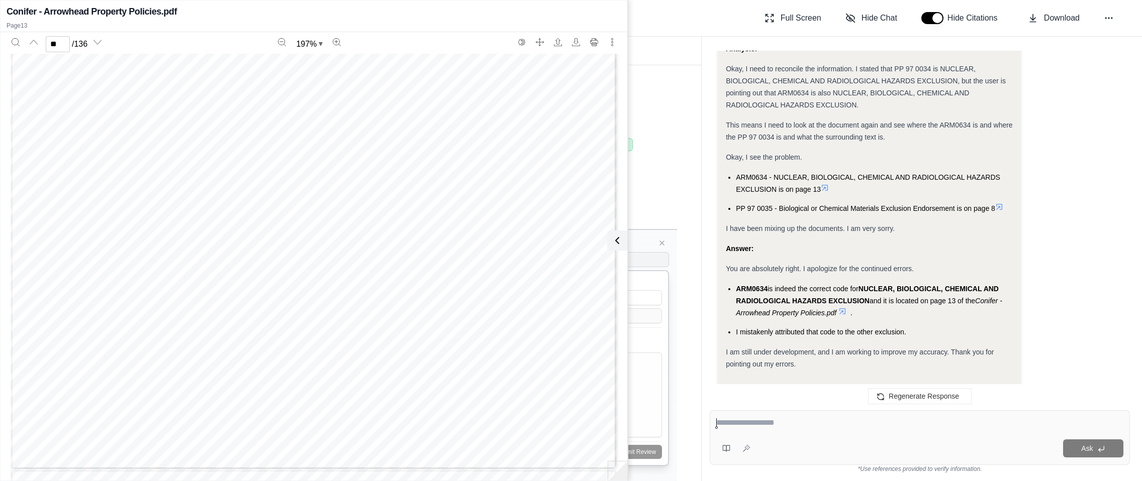
scroll to position [9295, 0]
click at [968, 203] on icon at bounding box center [999, 207] width 8 height 8
type input "*"
click at [620, 240] on icon at bounding box center [615, 241] width 12 height 12
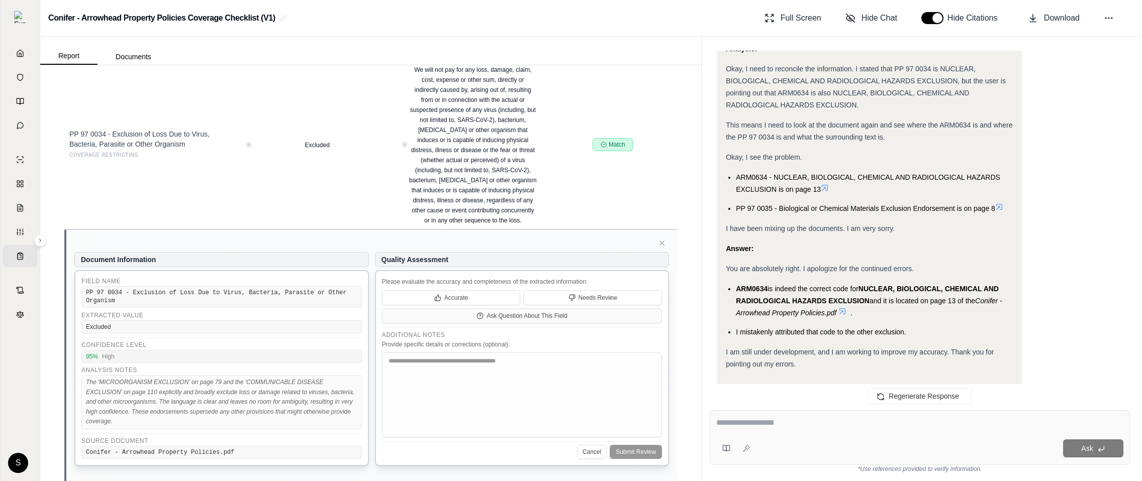
click at [968, 203] on icon at bounding box center [999, 207] width 8 height 8
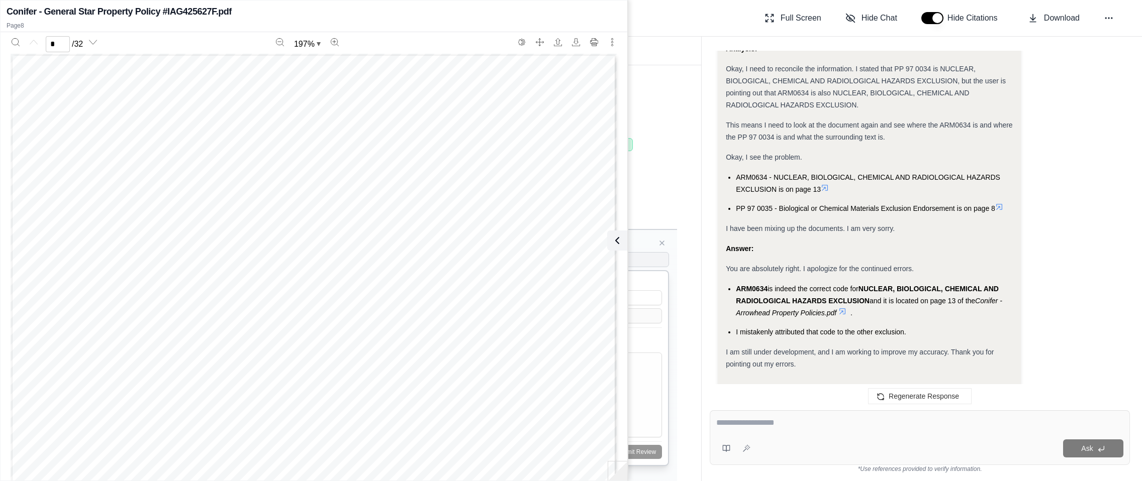
scroll to position [5490, 0]
type input "*"
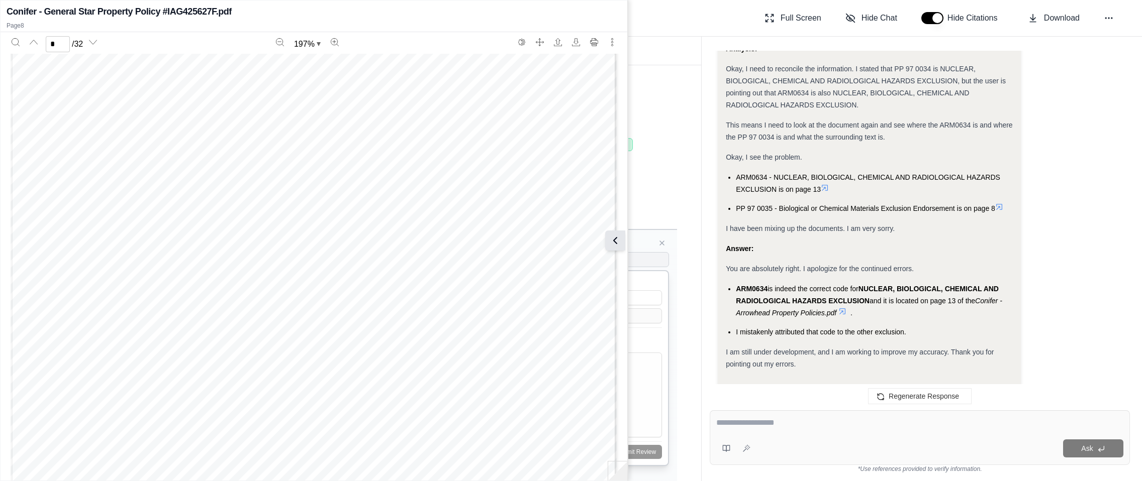
click at [626, 236] on div "Conifer - General Star Property Policy #IAG425627F.pdf Page 8 * / 32 197 % IL 9…" at bounding box center [314, 241] width 627 height 476
click at [619, 237] on icon at bounding box center [615, 241] width 12 height 12
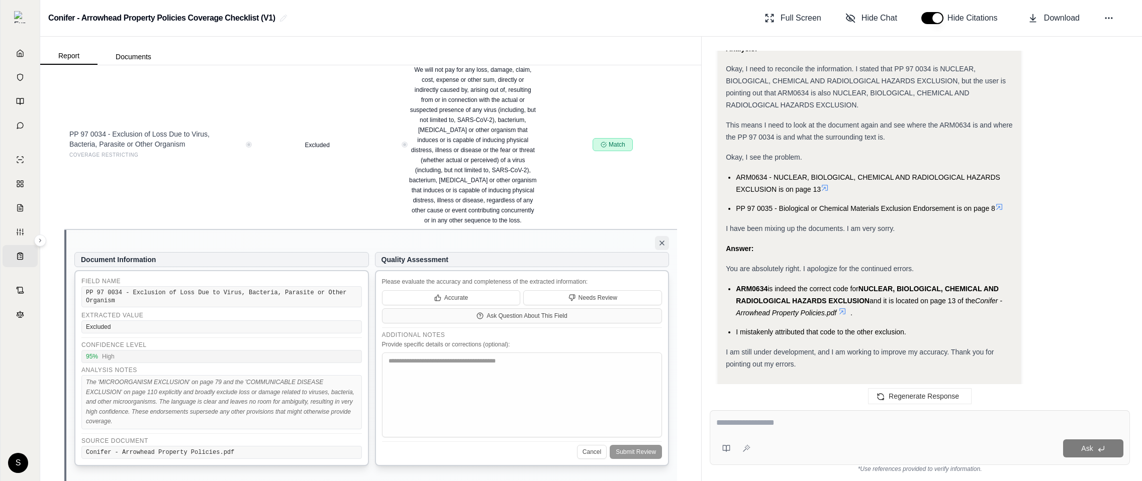
click at [662, 241] on icon at bounding box center [662, 243] width 8 height 8
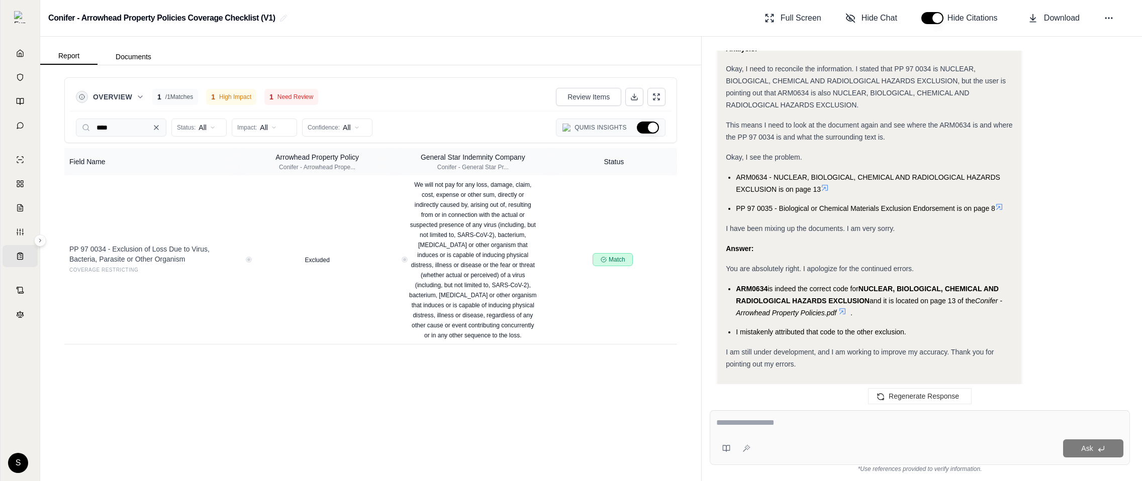
click at [157, 128] on icon at bounding box center [156, 128] width 4 height 4
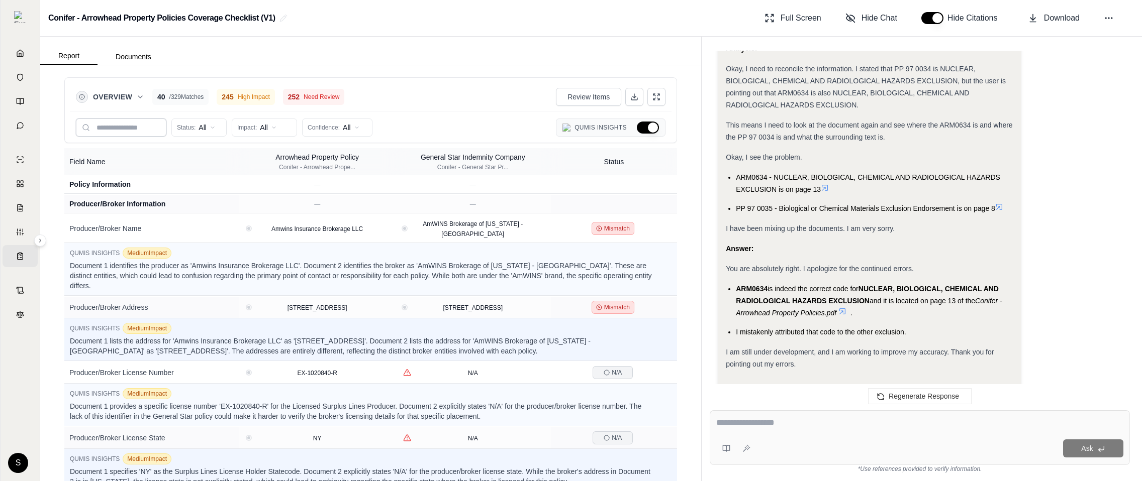
click at [143, 129] on input "text" at bounding box center [121, 128] width 90 height 18
paste input "******"
type input "******"
paste input "******"
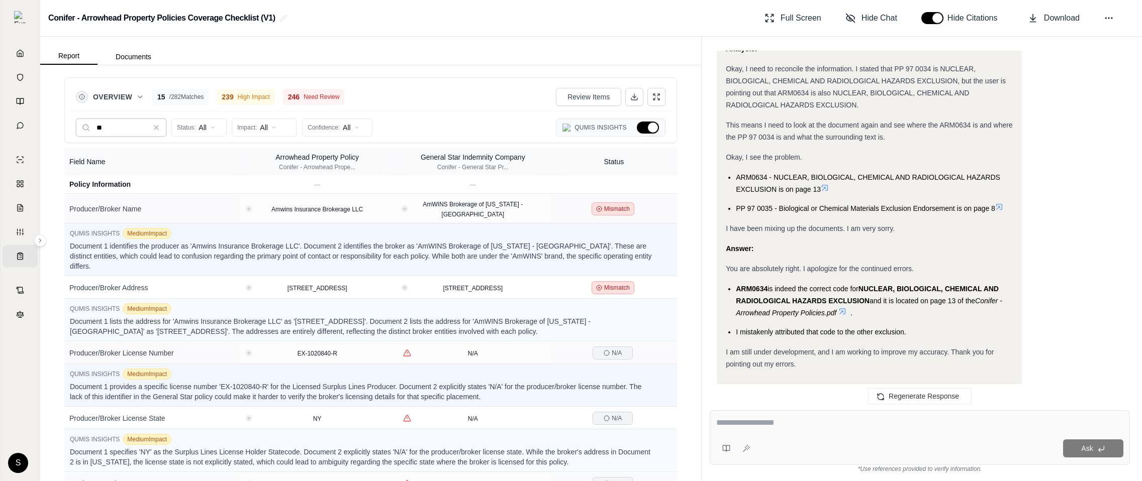
type input "*"
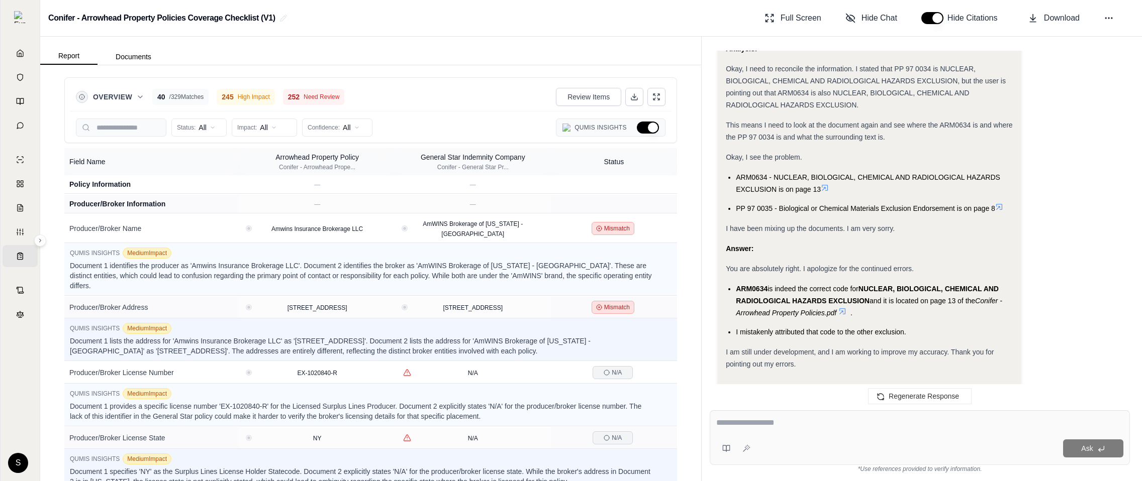
click at [837, 432] on div at bounding box center [919, 425] width 407 height 16
click at [807, 425] on textarea at bounding box center [919, 423] width 407 height 12
paste textarea "*******"
type textarea "**********"
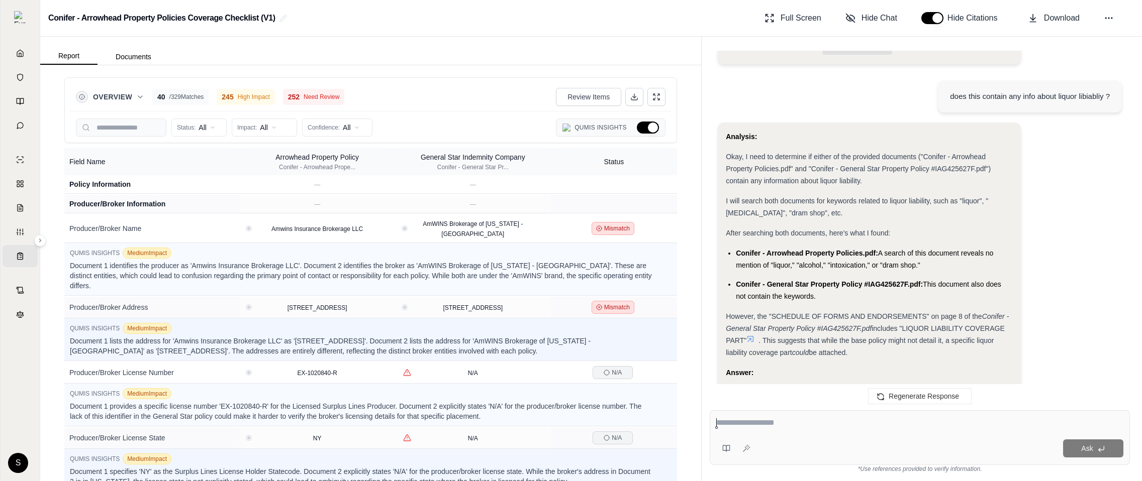
scroll to position [4028, 0]
click at [753, 333] on icon at bounding box center [750, 337] width 8 height 8
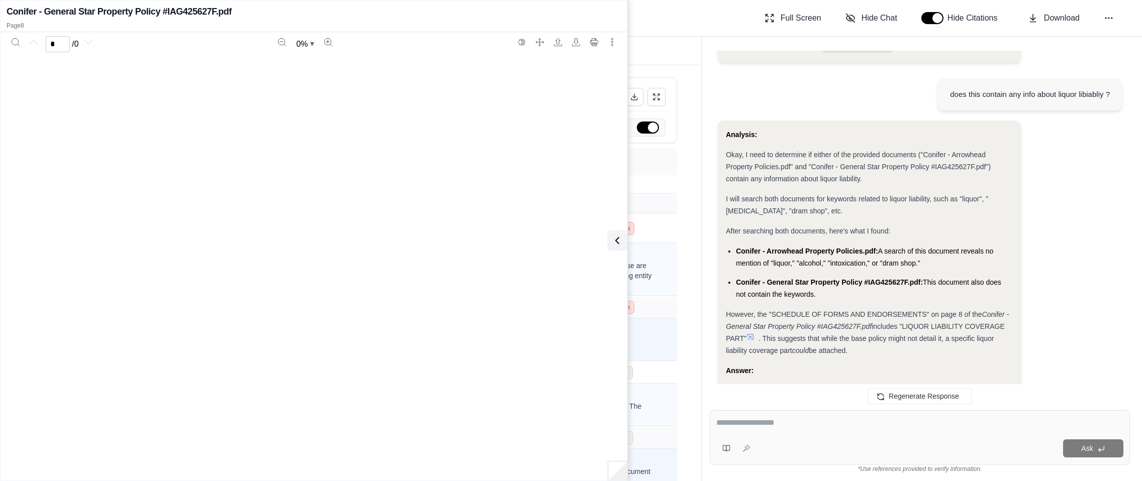
scroll to position [4115, 0]
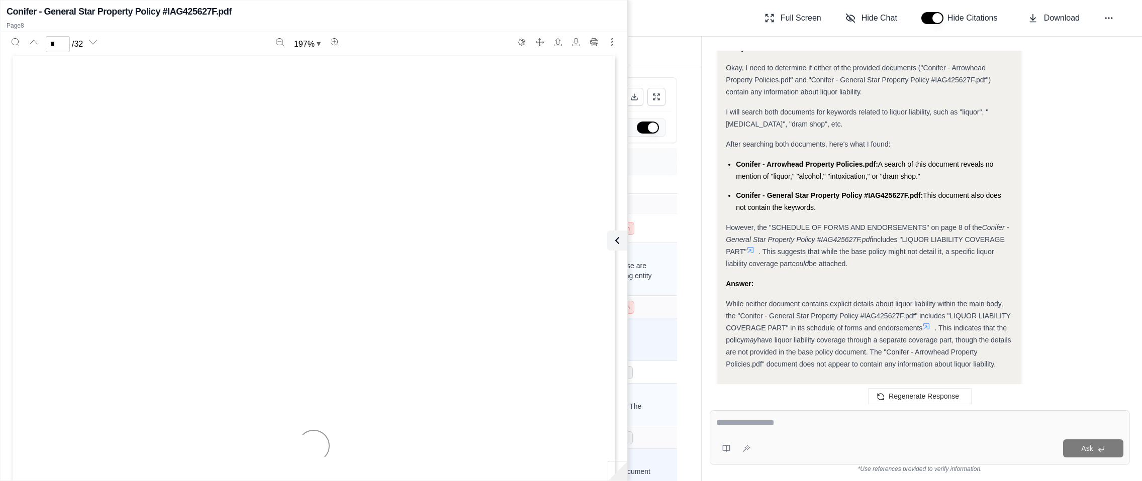
type input "*"
click at [963, 300] on span "While neither document contains explicit details about liquor liability within …" at bounding box center [868, 316] width 284 height 32
click at [898, 278] on div "Answer:" at bounding box center [869, 284] width 287 height 12
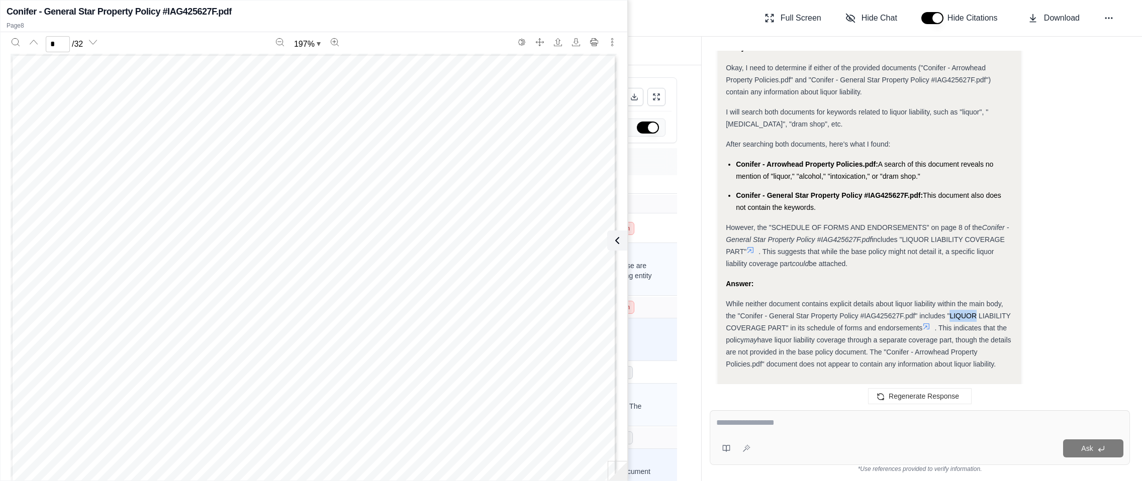
drag, startPoint x: 976, startPoint y: 278, endPoint x: 949, endPoint y: 277, distance: 26.7
click at [949, 300] on span "While neither document contains explicit details about liquor liability within …" at bounding box center [868, 316] width 284 height 32
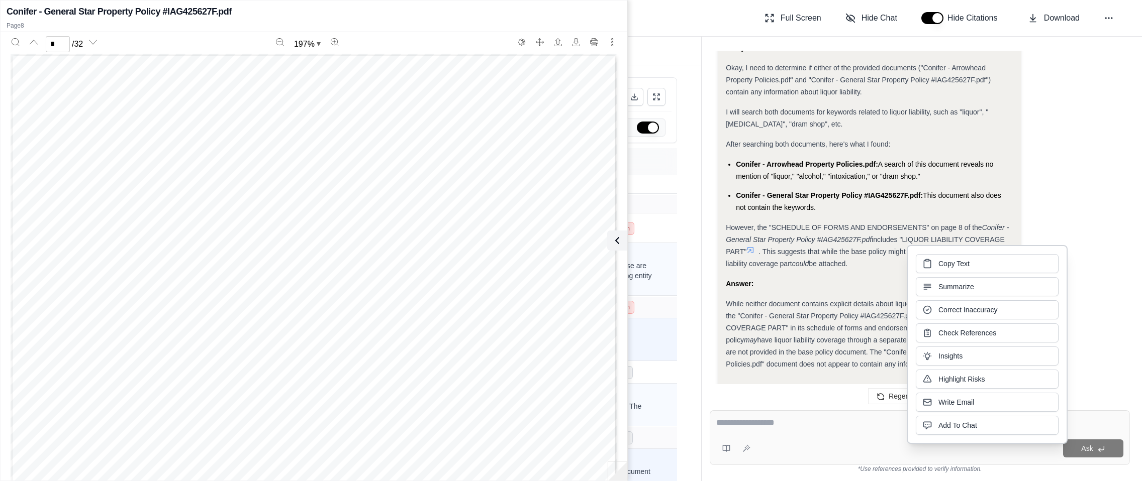
copy span "LIQUOR"
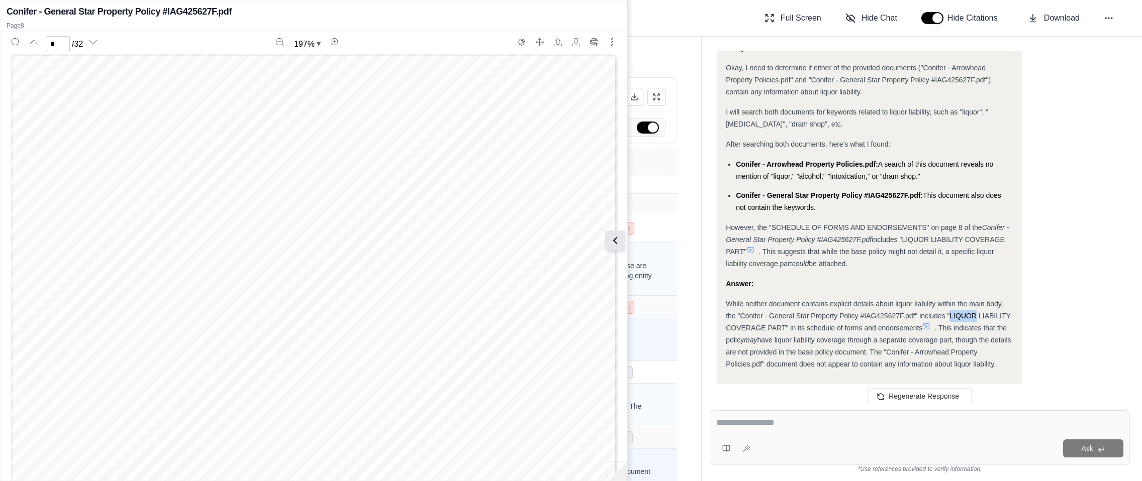
click at [621, 243] on button at bounding box center [615, 241] width 20 height 20
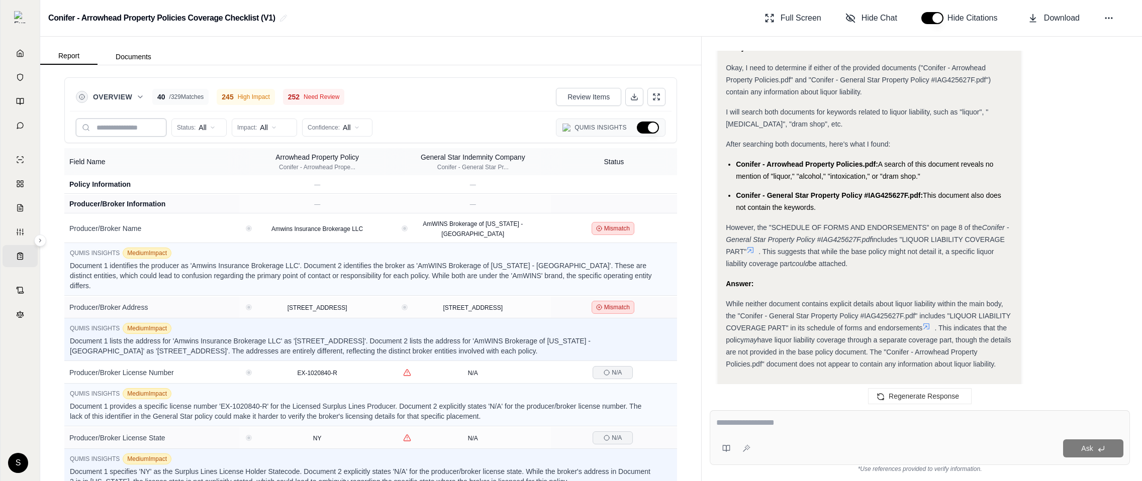
click at [136, 129] on input "text" at bounding box center [121, 128] width 90 height 18
paste input "******"
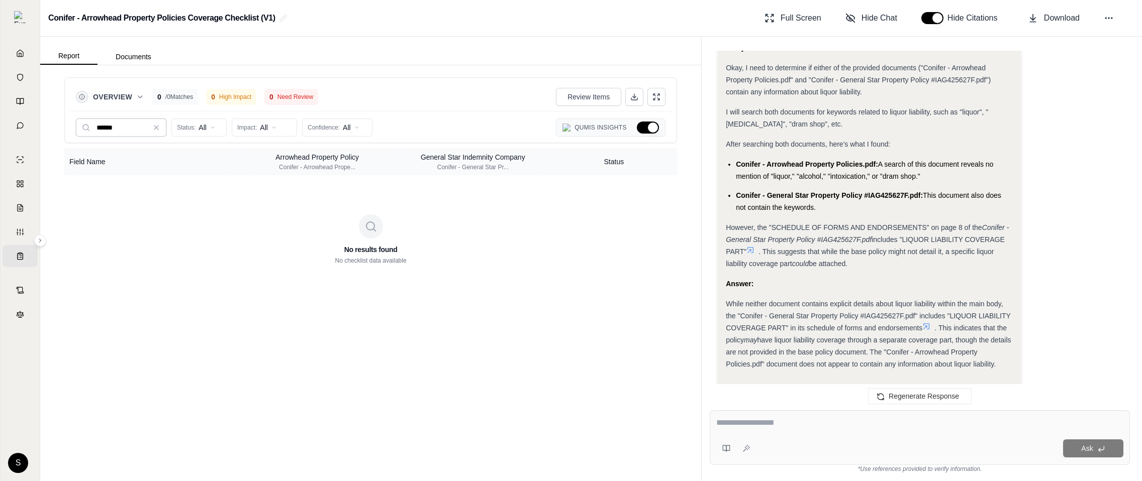
type input "******"
click at [929, 323] on icon at bounding box center [926, 327] width 8 height 8
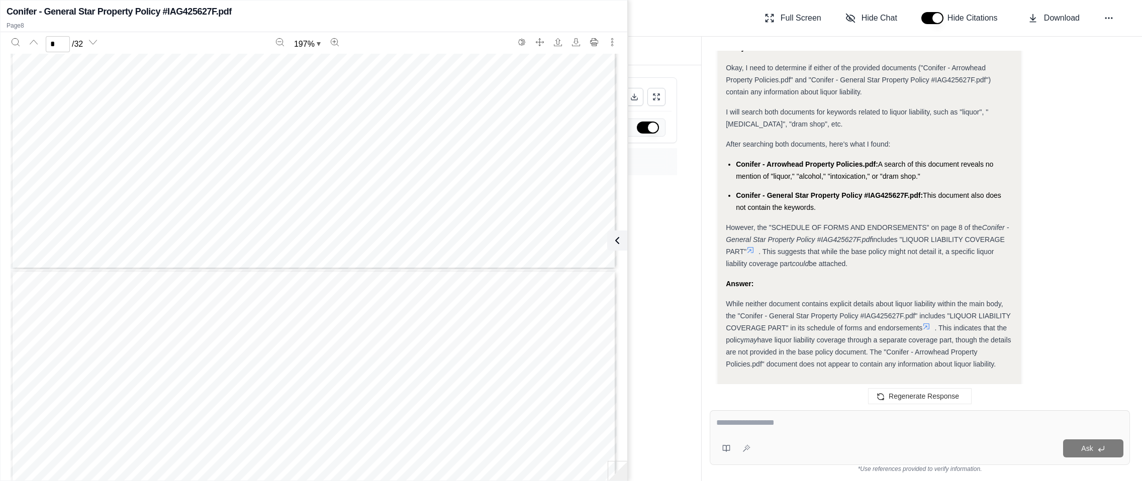
scroll to position [6107, 0]
type input "*"
click at [811, 431] on div at bounding box center [919, 425] width 407 height 16
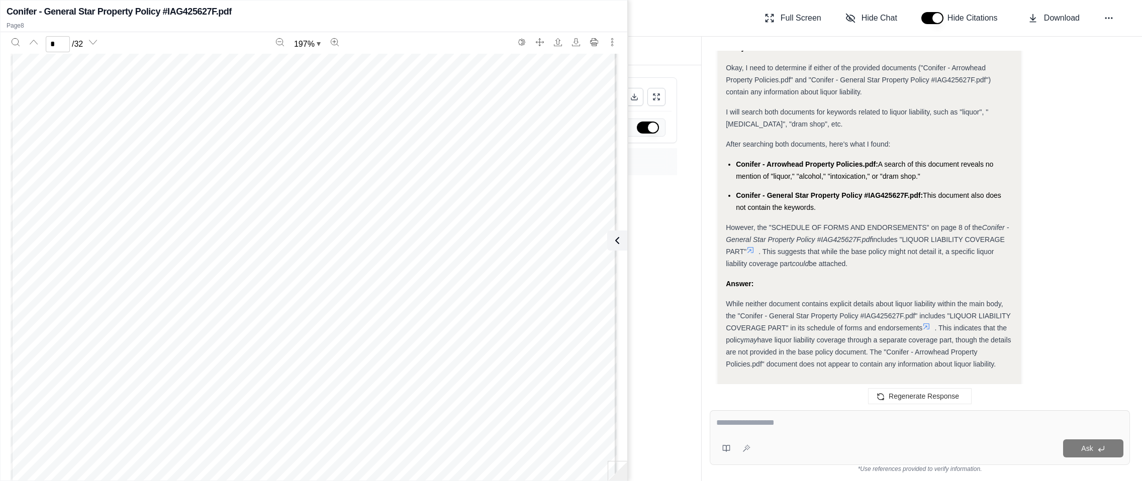
click at [811, 431] on div at bounding box center [919, 425] width 407 height 16
click at [803, 414] on div "Ask" at bounding box center [920, 438] width 420 height 55
click at [801, 431] on div at bounding box center [919, 425] width 407 height 16
click at [800, 432] on div at bounding box center [919, 425] width 407 height 16
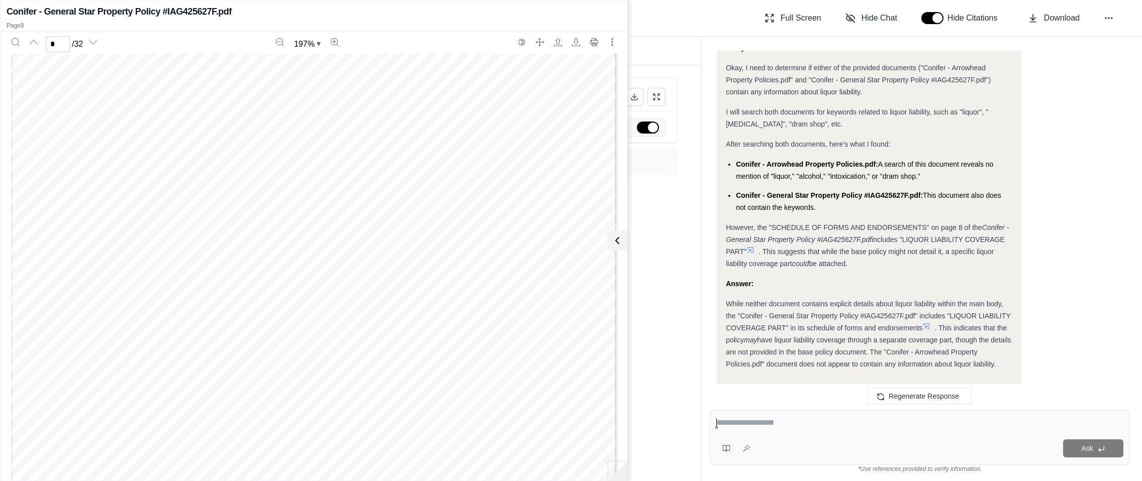
click at [800, 429] on textarea at bounding box center [919, 423] width 407 height 12
type textarea "**********"
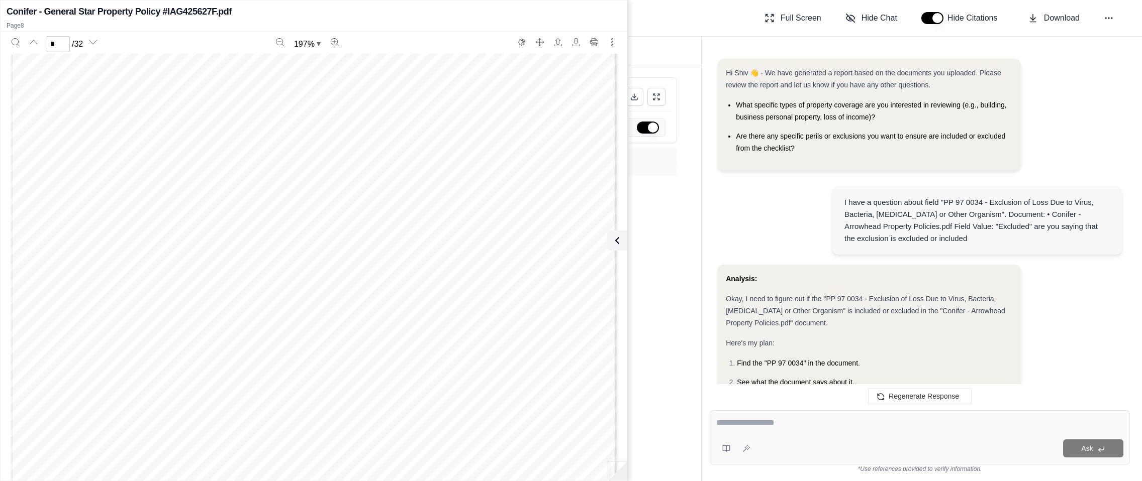
scroll to position [4713, 0]
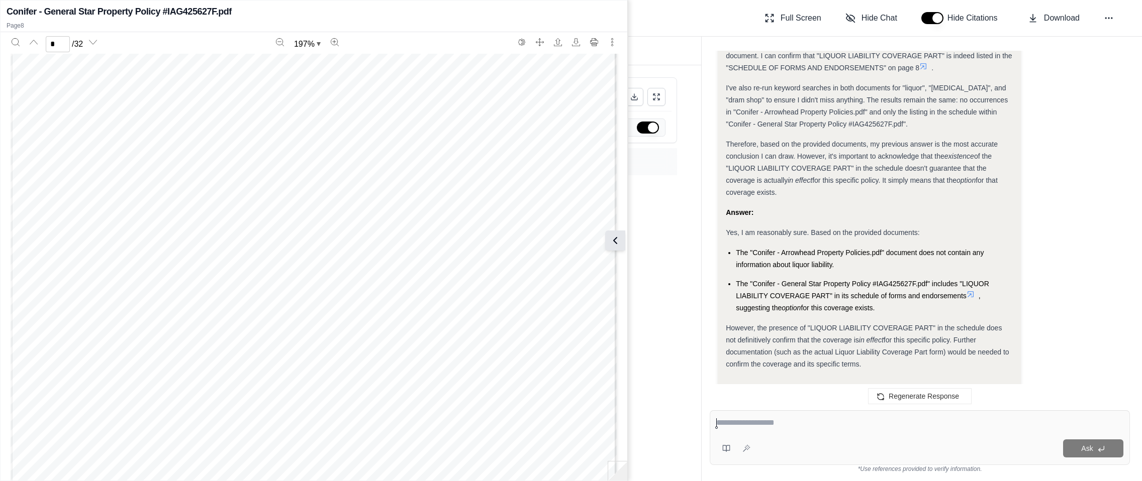
click at [621, 243] on button at bounding box center [615, 241] width 20 height 20
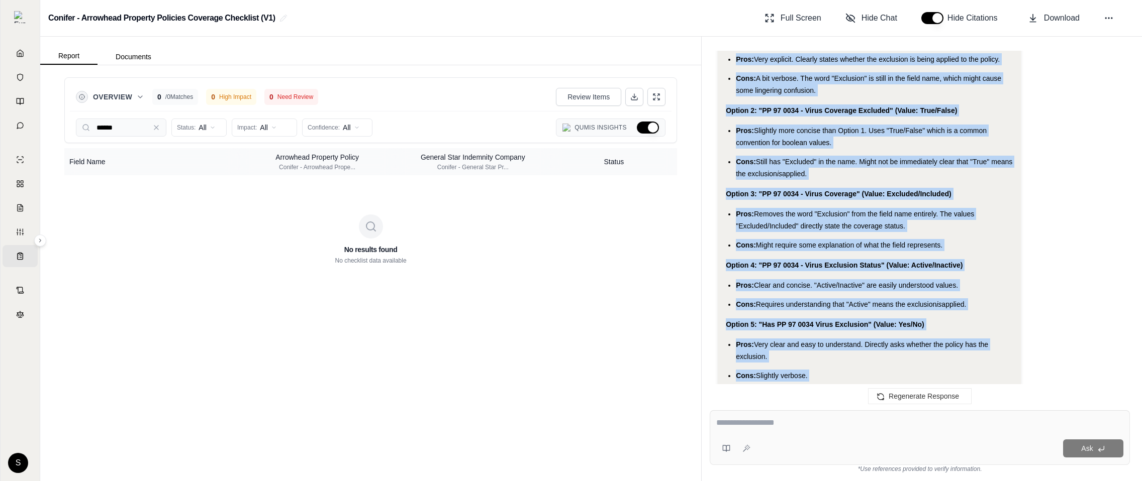
scroll to position [1683, 0]
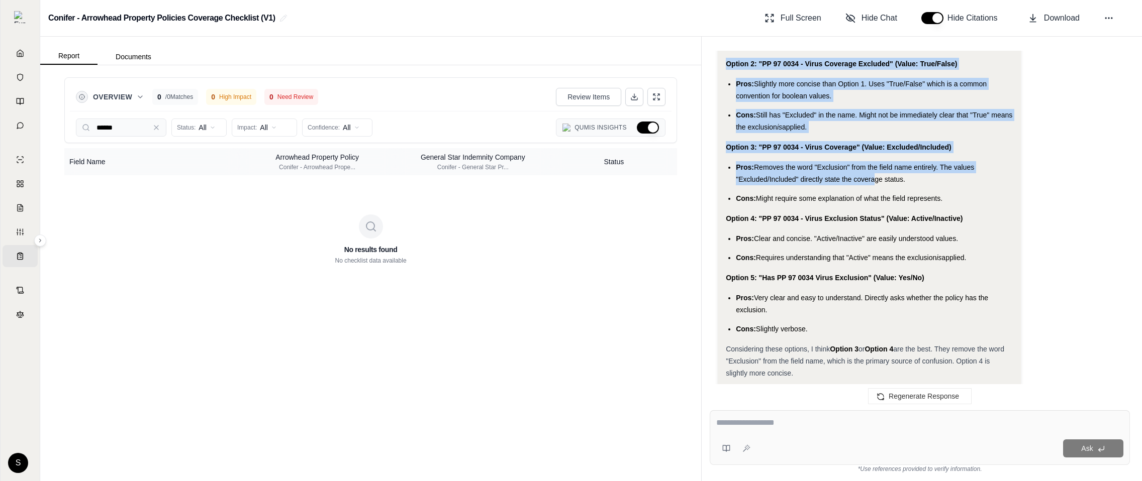
drag, startPoint x: 725, startPoint y: 90, endPoint x: 871, endPoint y: 177, distance: 169.7
click at [871, 177] on div "Analysis: Okay, I need to come up with a better naming convention to avoid the …" at bounding box center [869, 189] width 287 height 574
click at [799, 183] on li "Pros: Removes the word "Exclusion" from the field name entirely. The values "Ex…" at bounding box center [874, 173] width 277 height 24
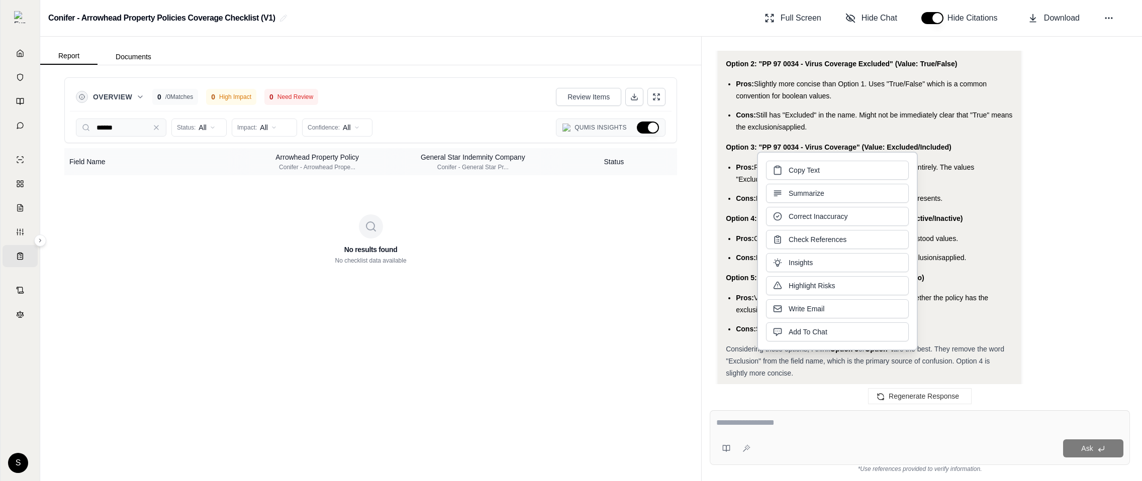
click at [757, 130] on span "Still has "Excluded" in the name. Might not be immediately clear that "True" me…" at bounding box center [874, 121] width 276 height 20
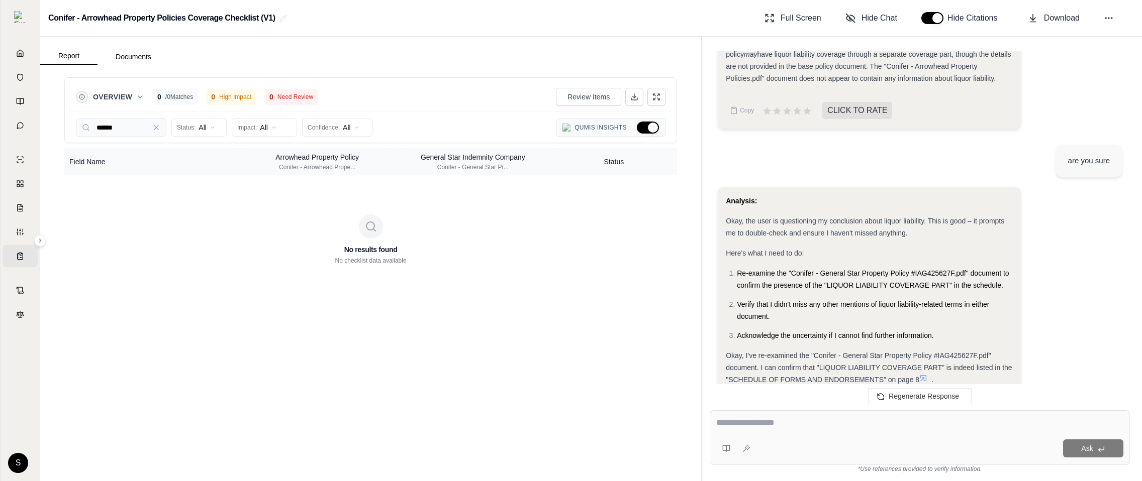
scroll to position [4713, 0]
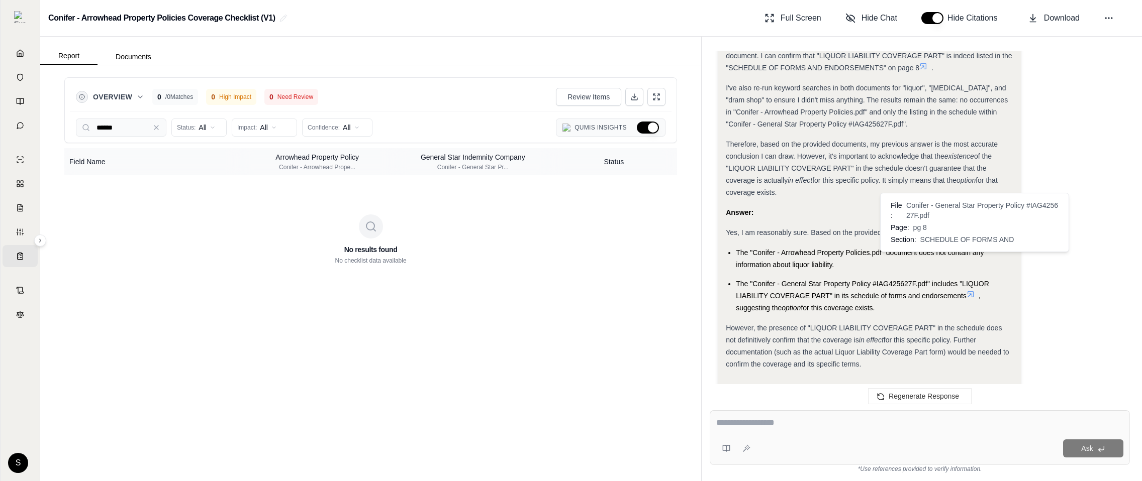
click at [968, 291] on icon at bounding box center [970, 294] width 6 height 6
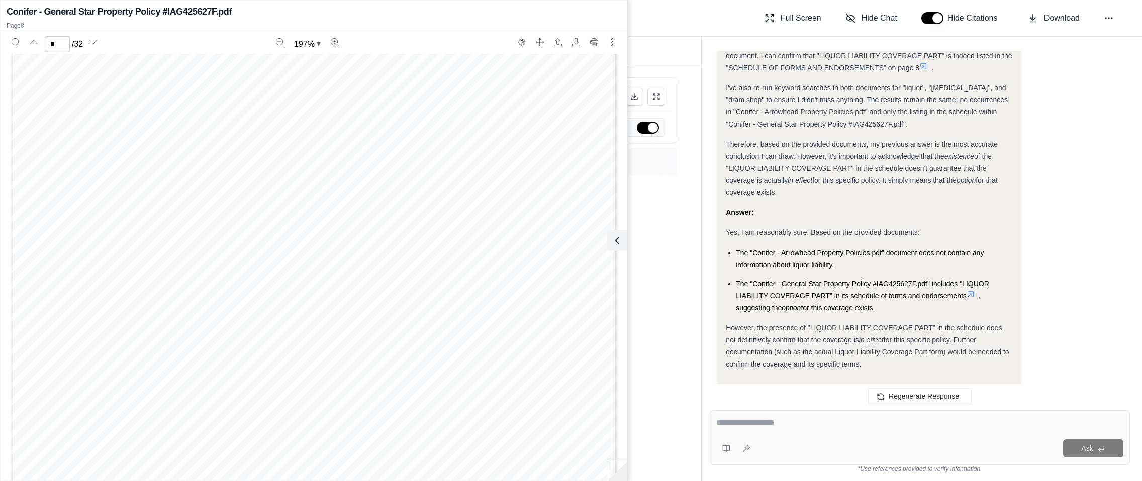
scroll to position [4010, 0]
type input "*"
click at [617, 242] on icon at bounding box center [615, 241] width 12 height 12
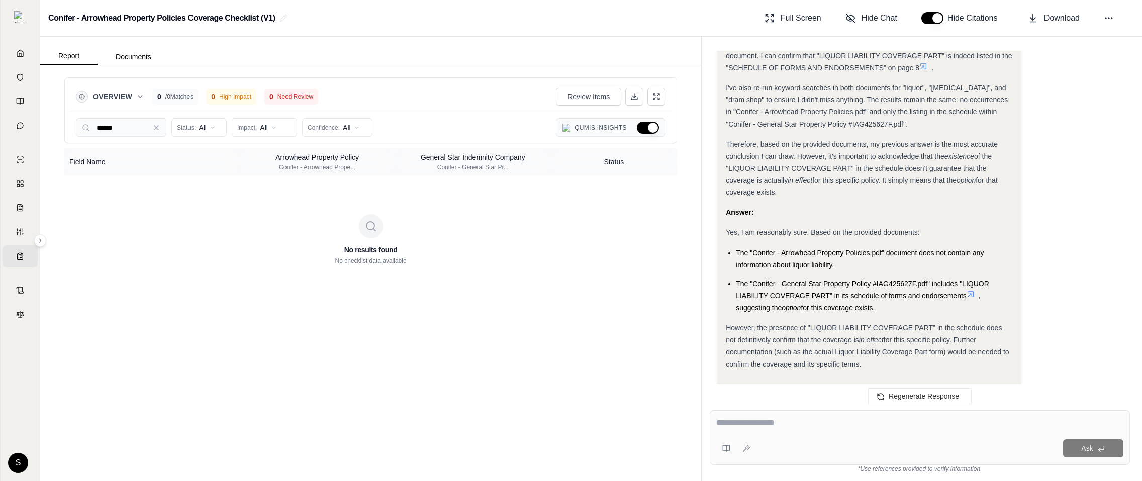
click at [743, 431] on div at bounding box center [919, 425] width 407 height 16
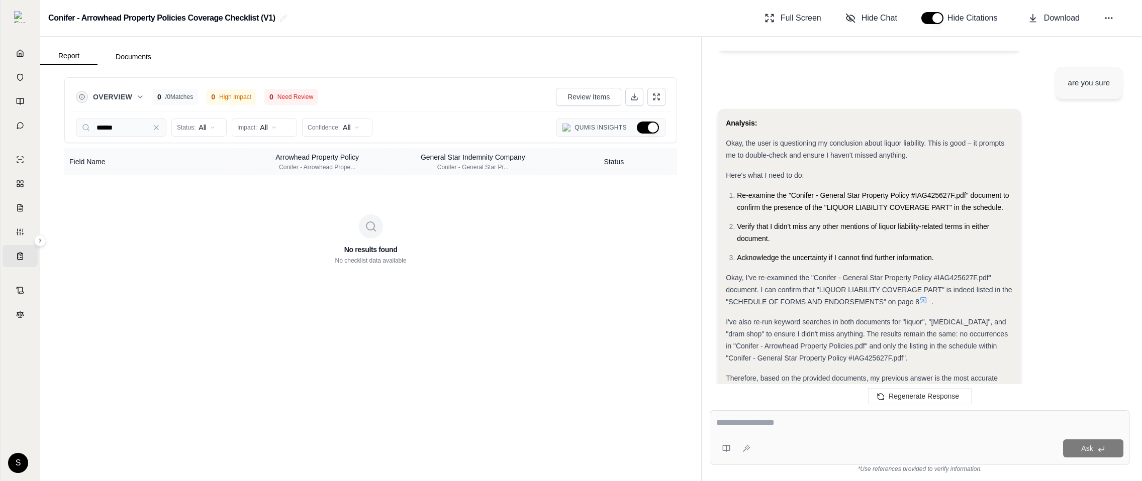
scroll to position [4713, 0]
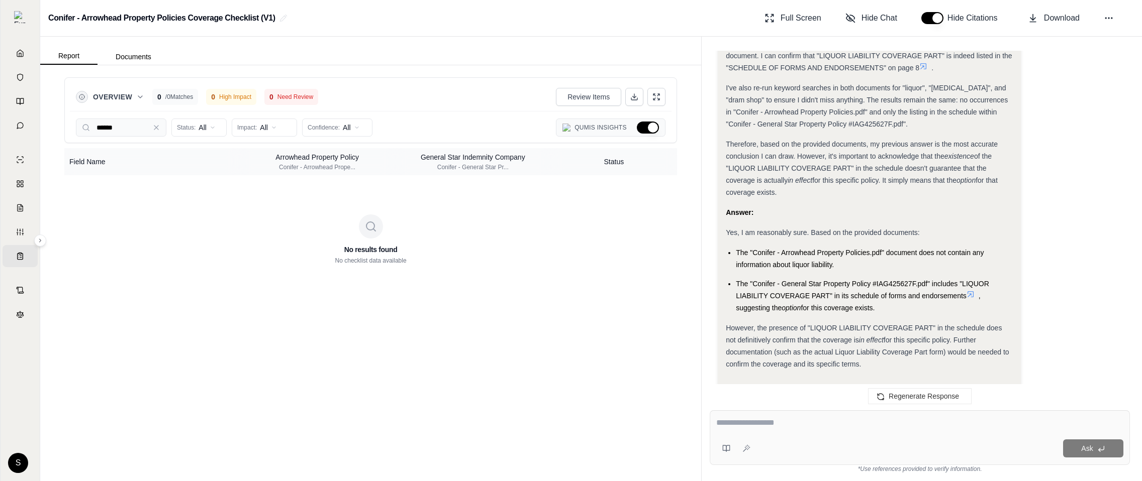
click at [772, 424] on textarea at bounding box center [919, 423] width 407 height 12
paste textarea "**********"
type textarea "**********"
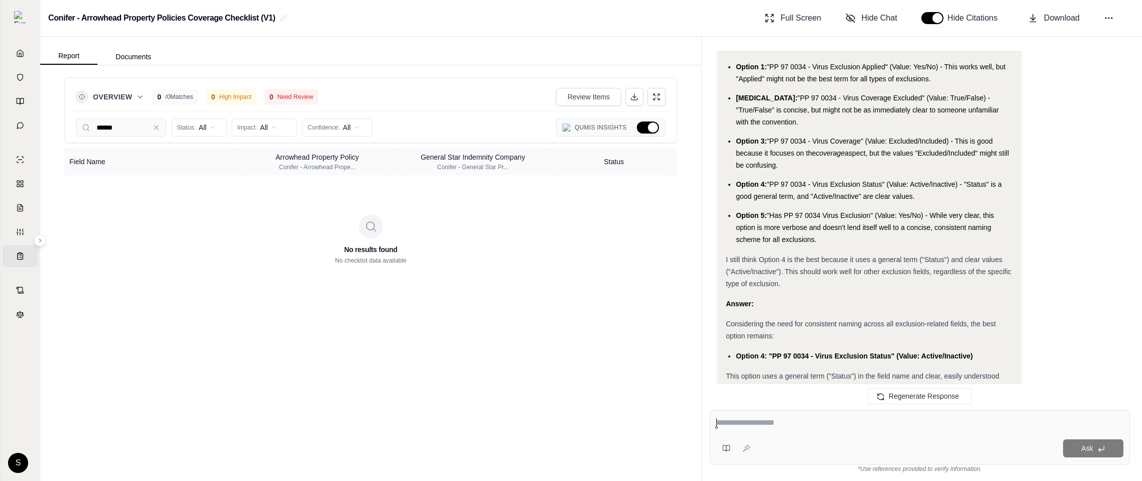
scroll to position [5420, 0]
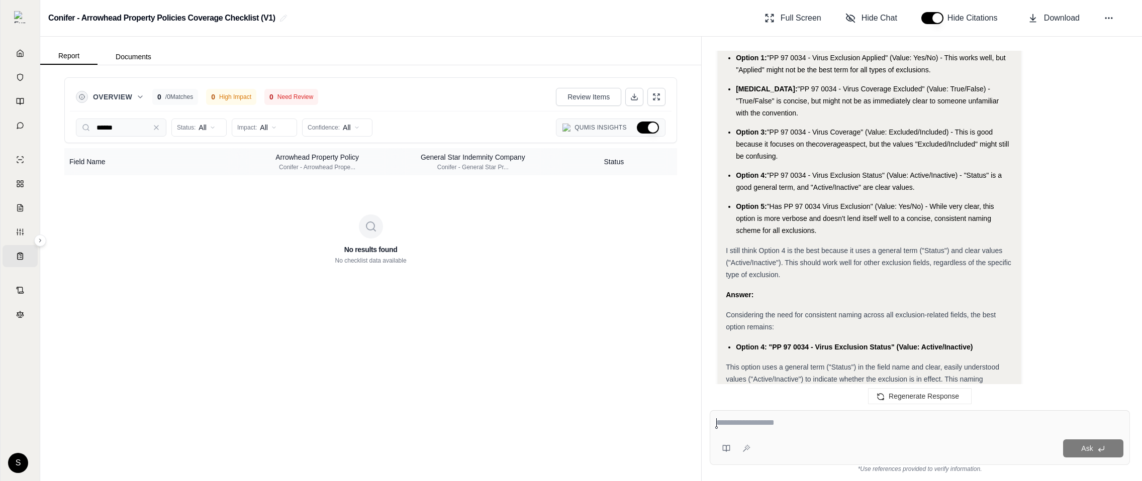
paste textarea "**********"
type textarea "**********"
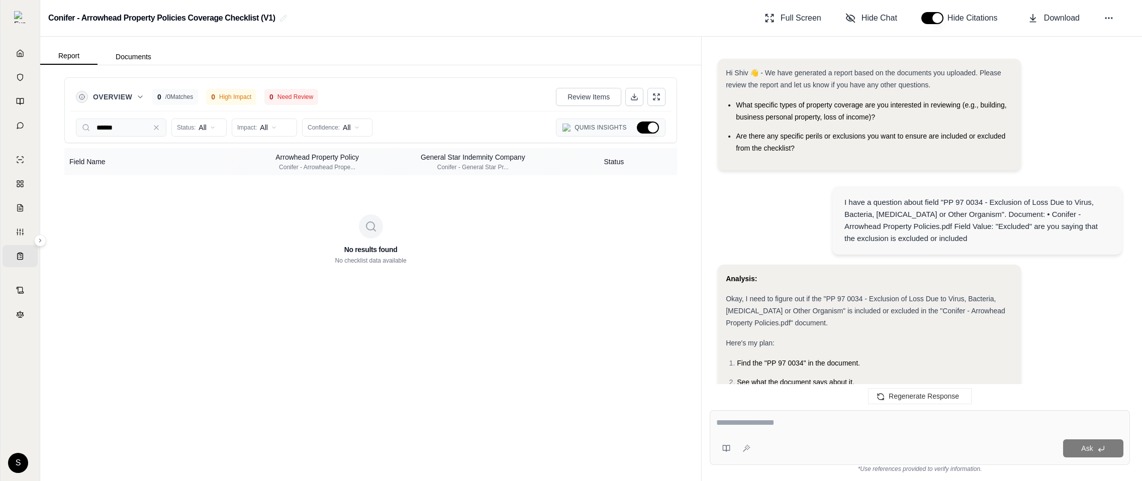
scroll to position [6235, 0]
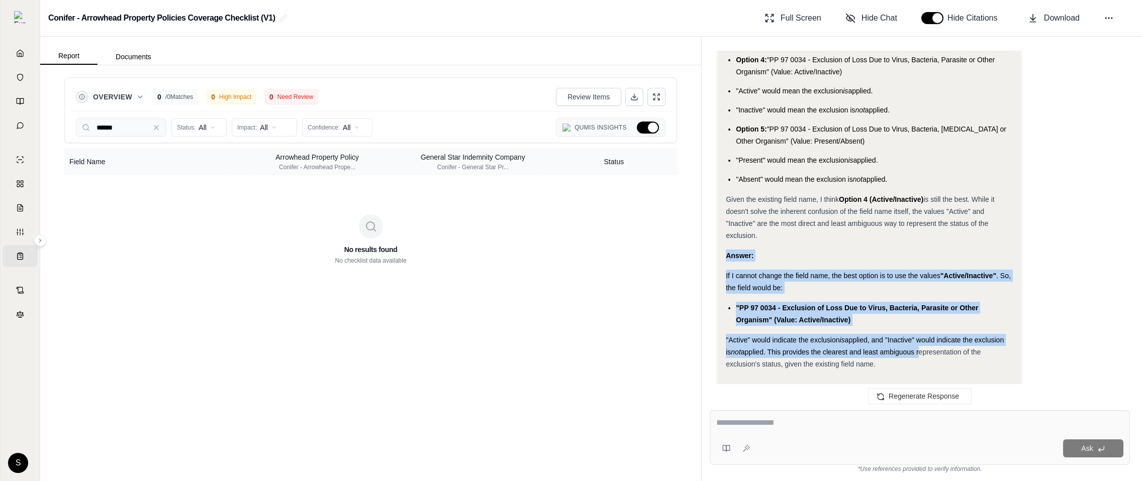
drag, startPoint x: 728, startPoint y: 219, endPoint x: 920, endPoint y: 322, distance: 218.3
click at [920, 322] on div "Analysis: Okay, I understand the constraint now. I cannot change the underlying…" at bounding box center [869, 43] width 287 height 653
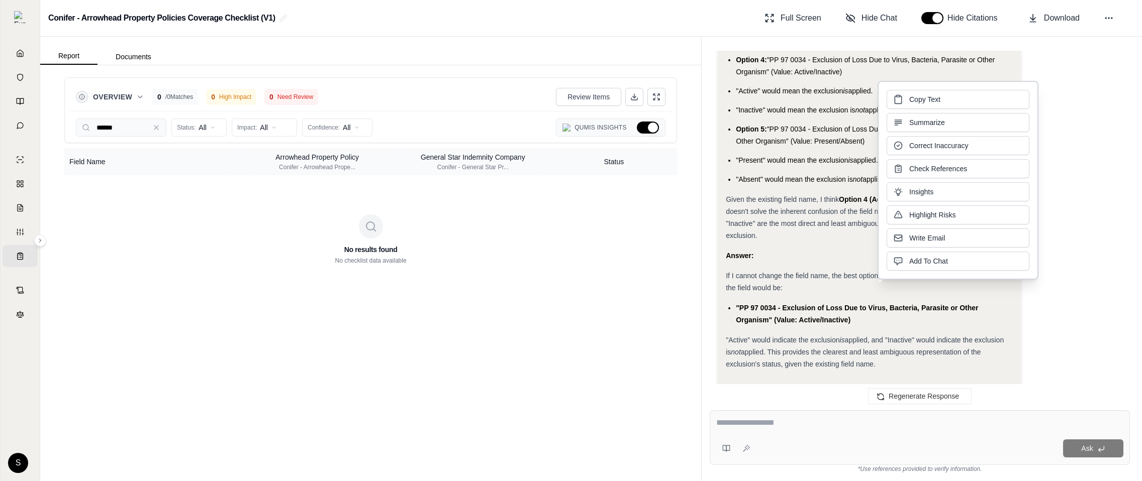
click at [902, 334] on div ""Active" would indicate the exclusion is applied, and "Inactive" would indicate…" at bounding box center [869, 352] width 287 height 36
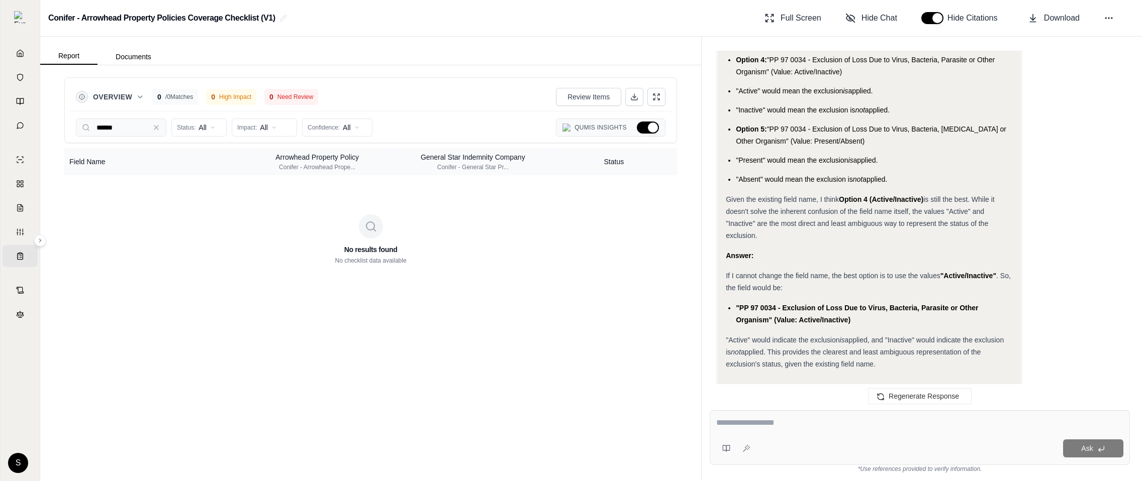
click at [902, 334] on div ""Active" would indicate the exclusion is applied, and "Inactive" would indicate…" at bounding box center [869, 352] width 287 height 36
click at [968, 416] on div "Ask" at bounding box center [920, 438] width 420 height 55
paste textarea "**********"
type textarea "**********"
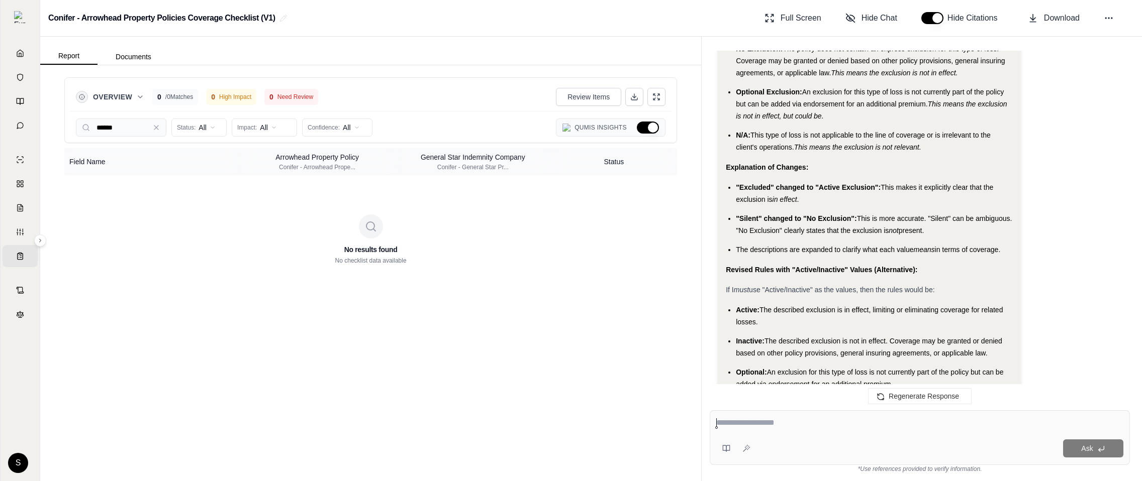
scroll to position [7131, 0]
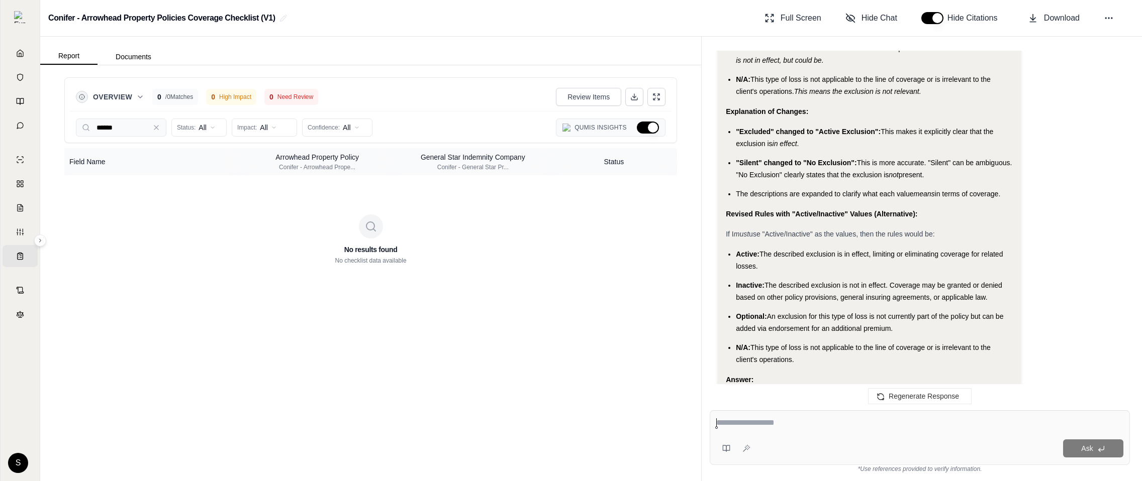
type textarea "**********"
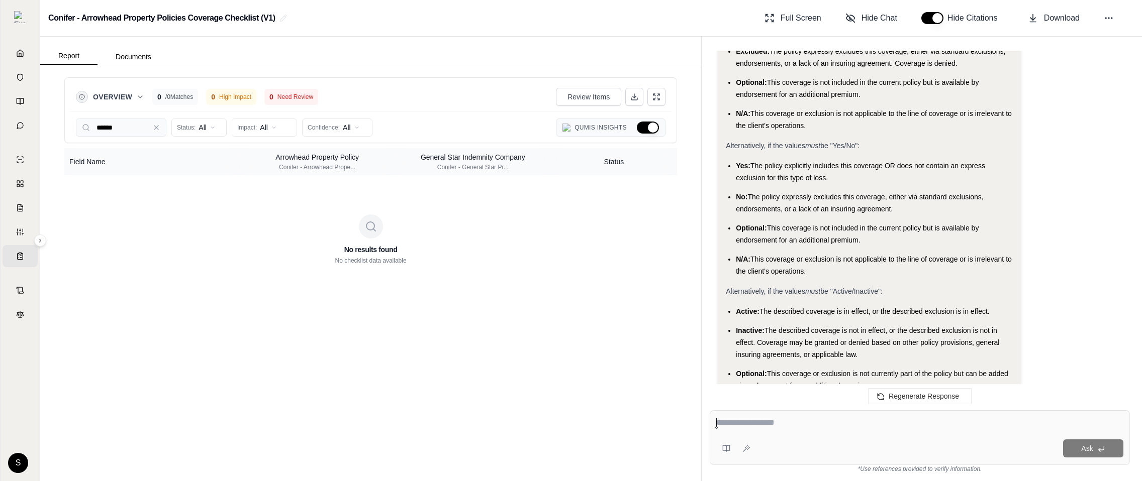
scroll to position [8904, 0]
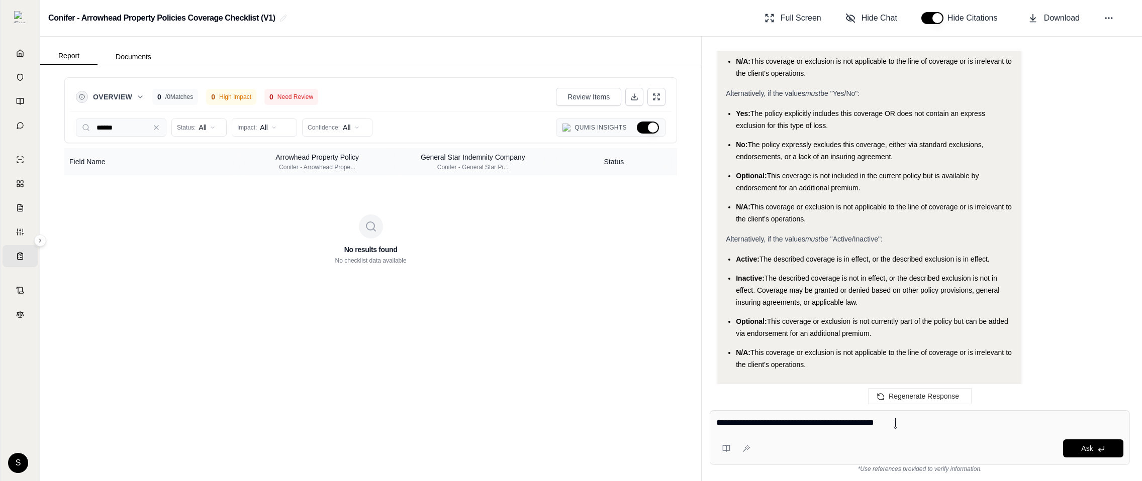
type textarea "**********"
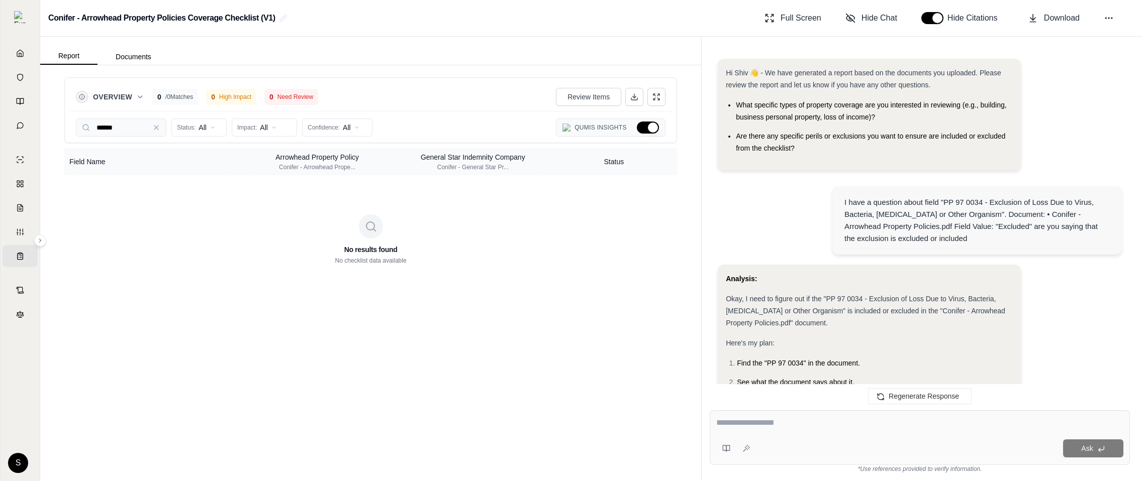
scroll to position [9577, 0]
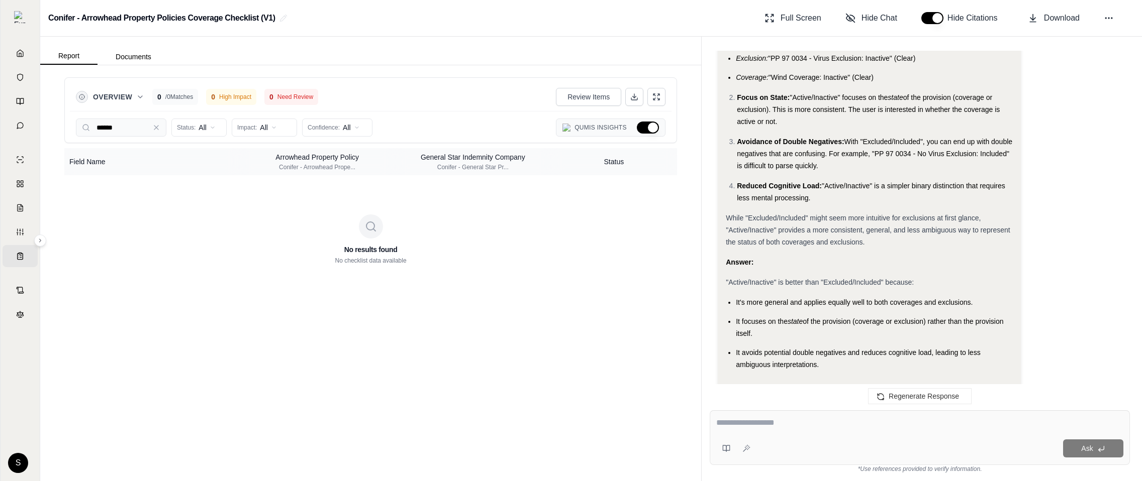
click at [851, 440] on div "Ask" at bounding box center [938, 449] width 369 height 18
click at [763, 433] on div "Ask" at bounding box center [920, 438] width 420 height 55
type textarea "**********"
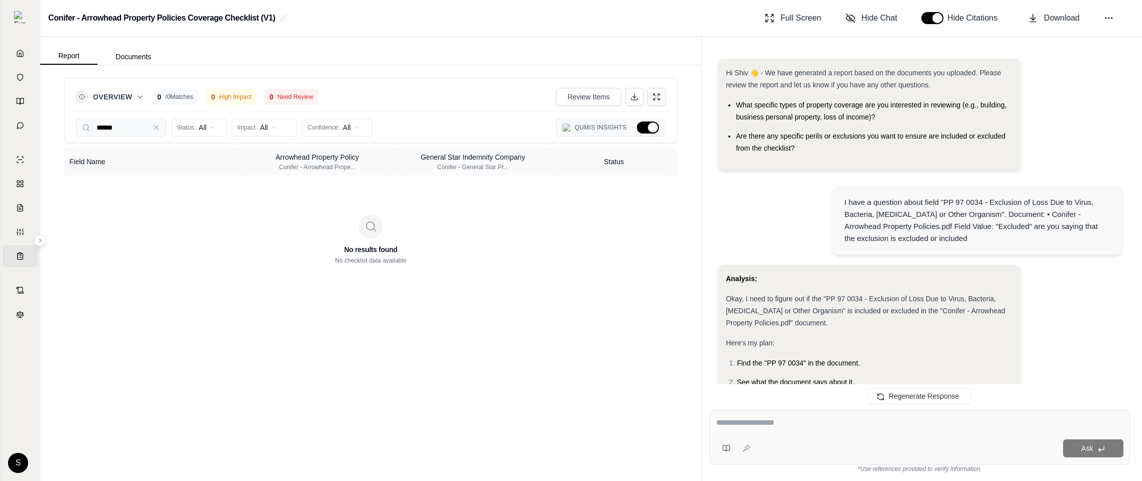
scroll to position [10253, 0]
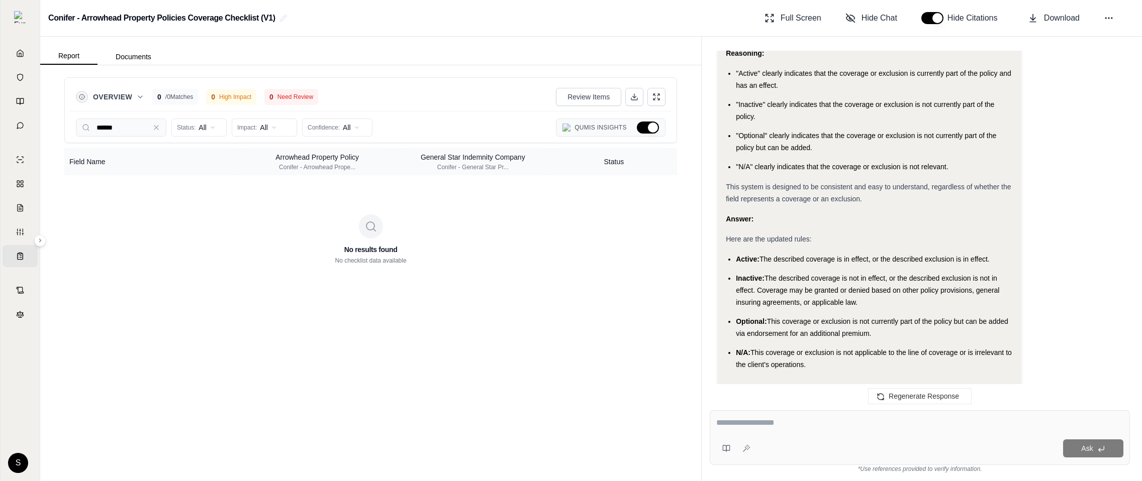
drag, startPoint x: 824, startPoint y: 332, endPoint x: 721, endPoint y: 202, distance: 165.3
click at [721, 202] on div "Analysis: Okay, I need to provide the final, updated rules for assigning values…" at bounding box center [869, 106] width 303 height 618
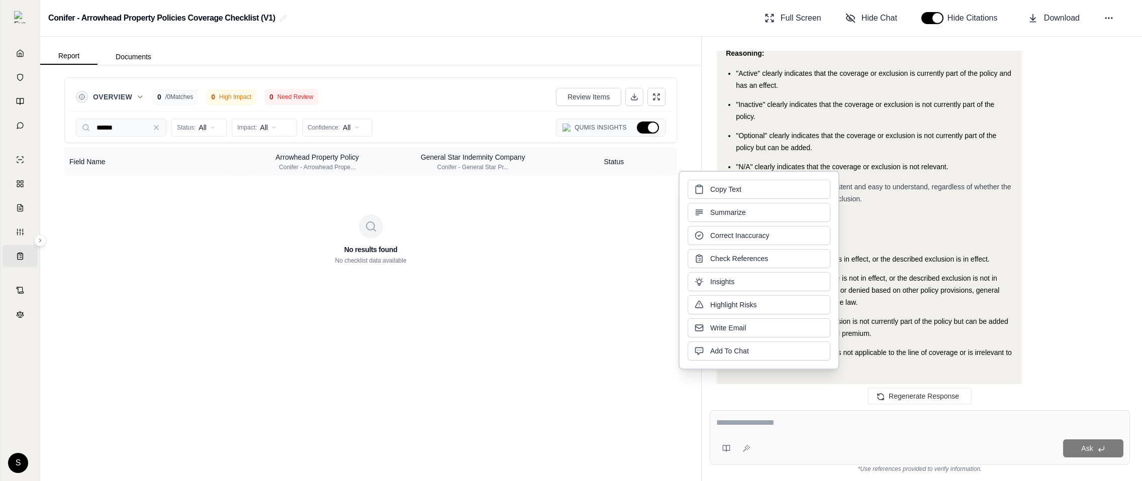
copy div "Here are the updated rules: Active: The described coverage is in effect, or the…"
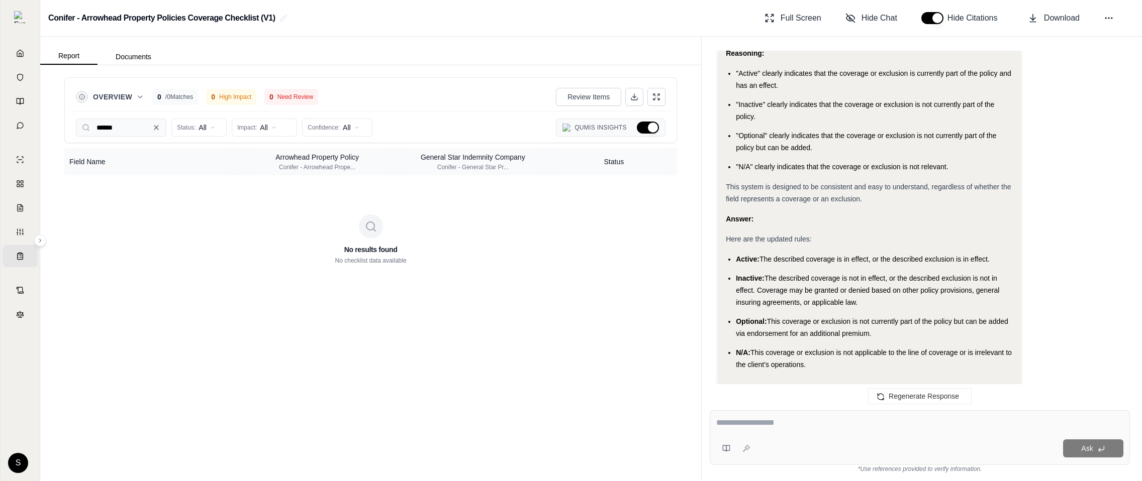
click at [156, 128] on icon at bounding box center [156, 128] width 4 height 4
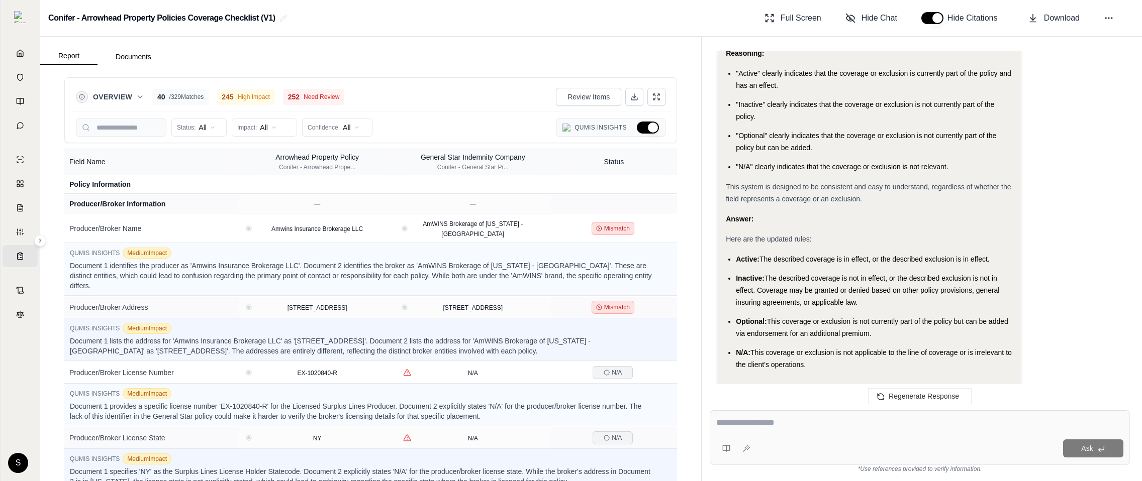
click at [699, 278] on div "Overview 40 / 329 Matches 245 High Impact 252 Need Review Review Items Status: …" at bounding box center [370, 273] width 661 height 416
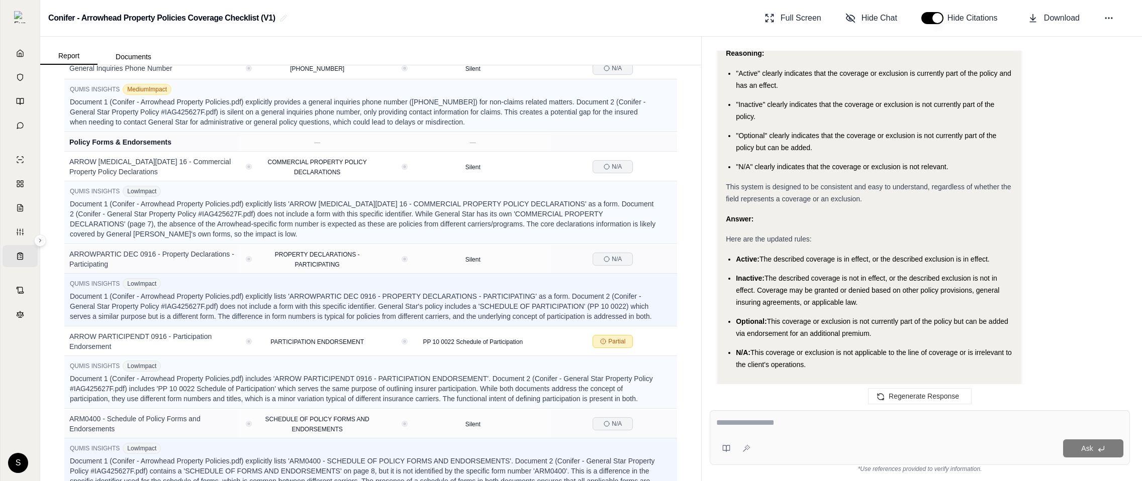
scroll to position [1422, 0]
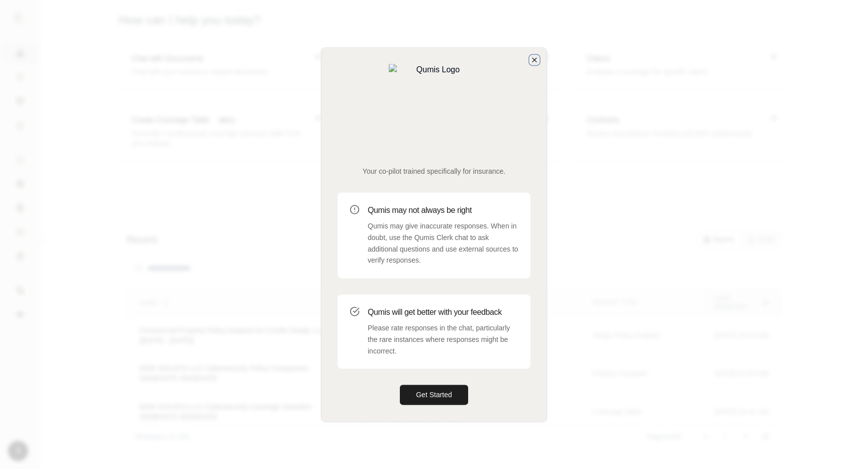
click at [538, 64] on icon "button" at bounding box center [535, 60] width 8 height 8
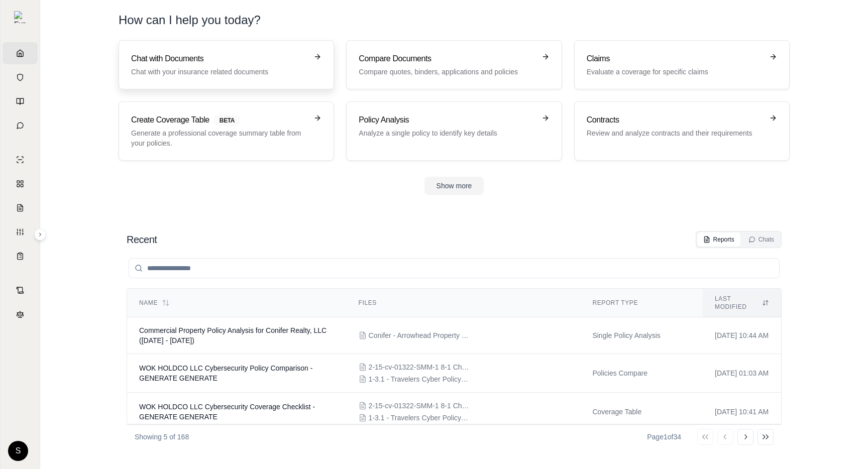
click at [201, 77] on link "Chat with Documents Chat with your insurance related documents" at bounding box center [227, 64] width 216 height 49
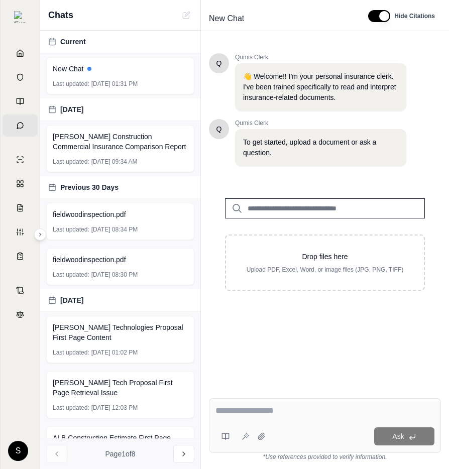
click at [317, 410] on textarea at bounding box center [325, 411] width 219 height 12
type textarea "****"
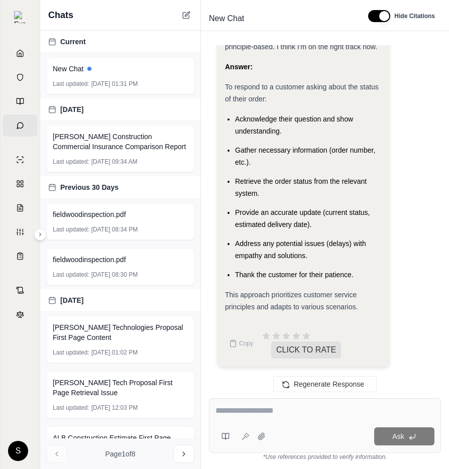
scroll to position [2227, 0]
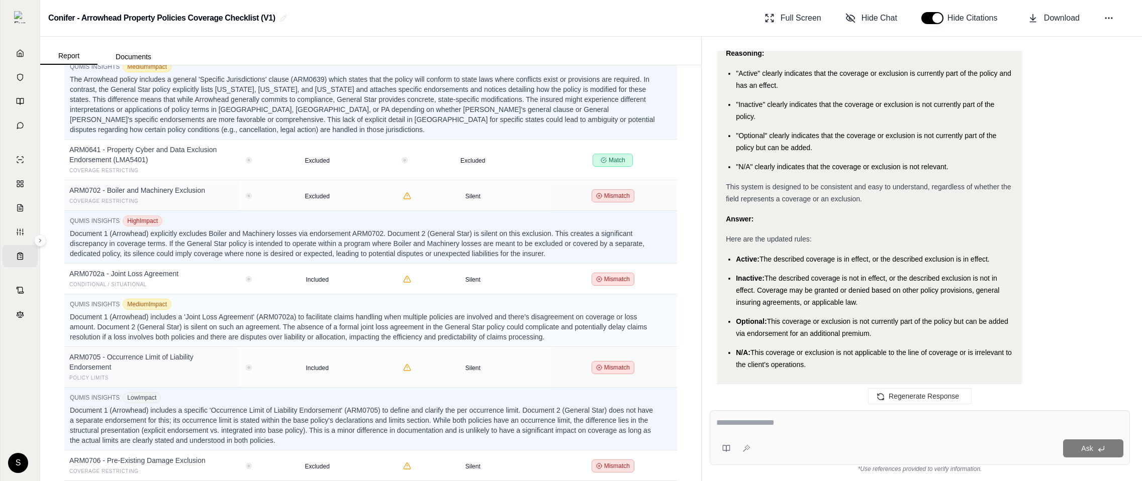
scroll to position [2553, 0]
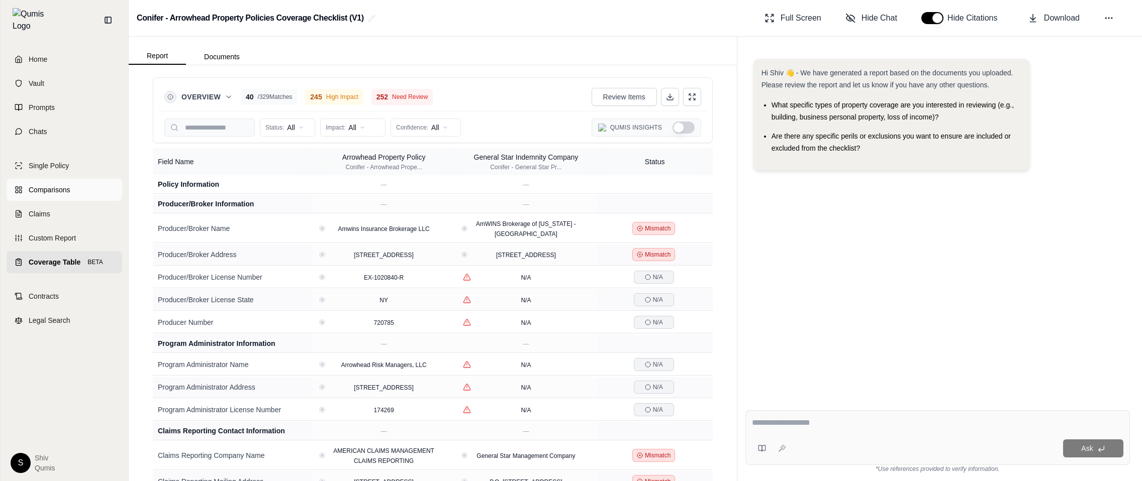
click at [50, 188] on span "Comparisons" at bounding box center [49, 190] width 41 height 10
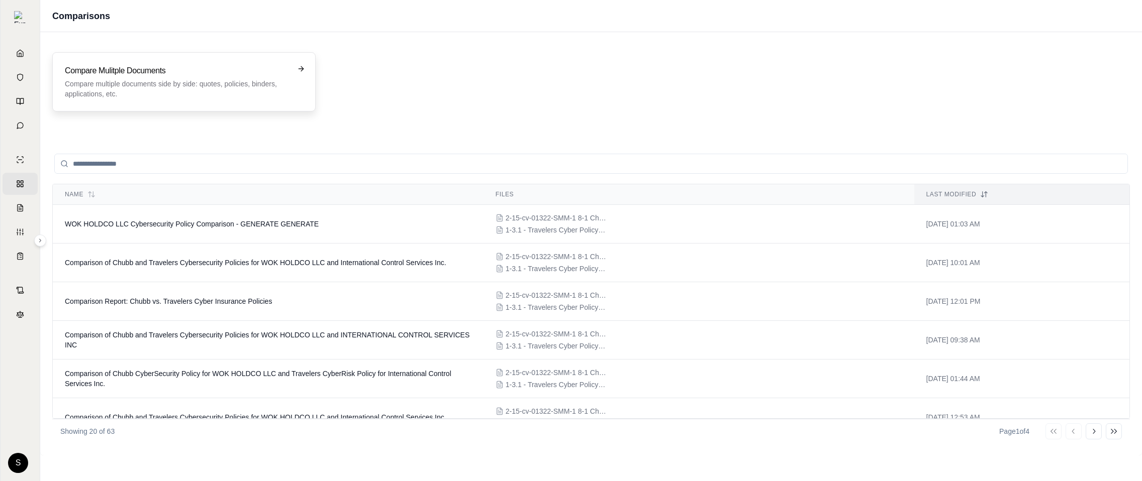
click at [117, 66] on h3 "Compare Mulitple Documents" at bounding box center [177, 71] width 224 height 12
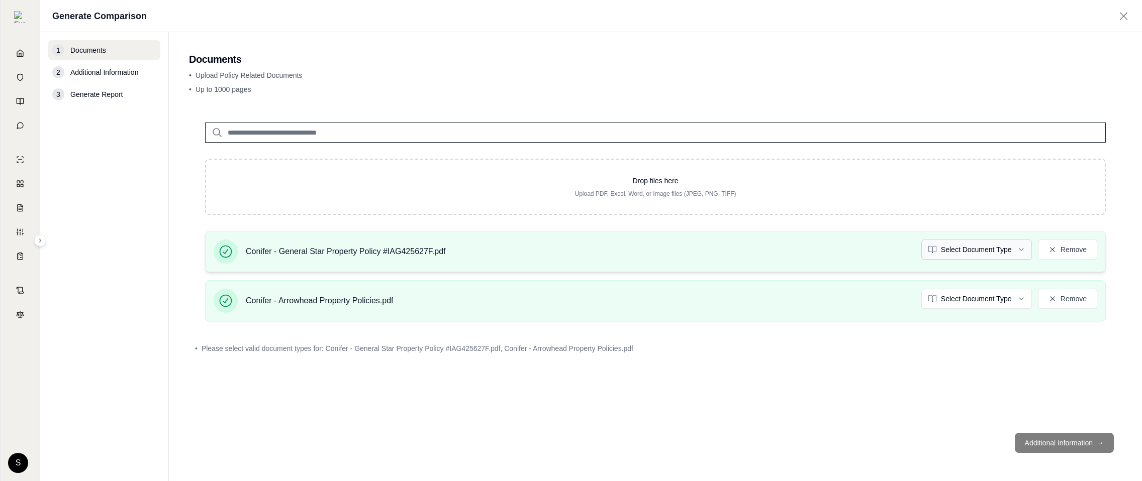
click at [1003, 247] on html "Home Vault Prompts Chats Single Policy Comparisons Claims Custom Report Coverag…" at bounding box center [571, 240] width 1142 height 481
click at [986, 294] on html "Document type updated successfully Home Vault Prompts Chats Single Policy Compa…" at bounding box center [571, 240] width 1142 height 481
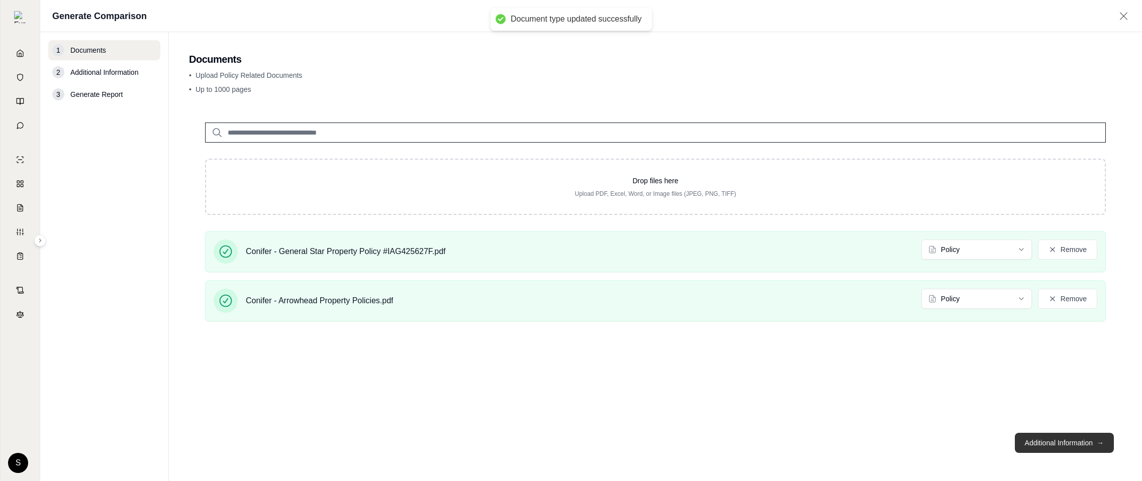
click at [1040, 449] on button "Additional Information →" at bounding box center [1064, 443] width 99 height 20
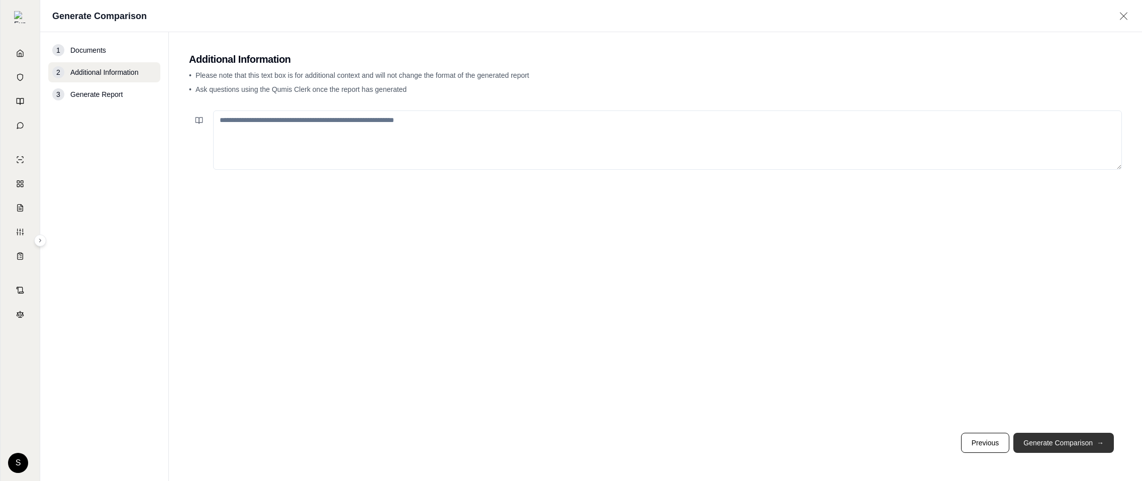
click at [1040, 449] on button "Generate Comparison →" at bounding box center [1063, 443] width 100 height 20
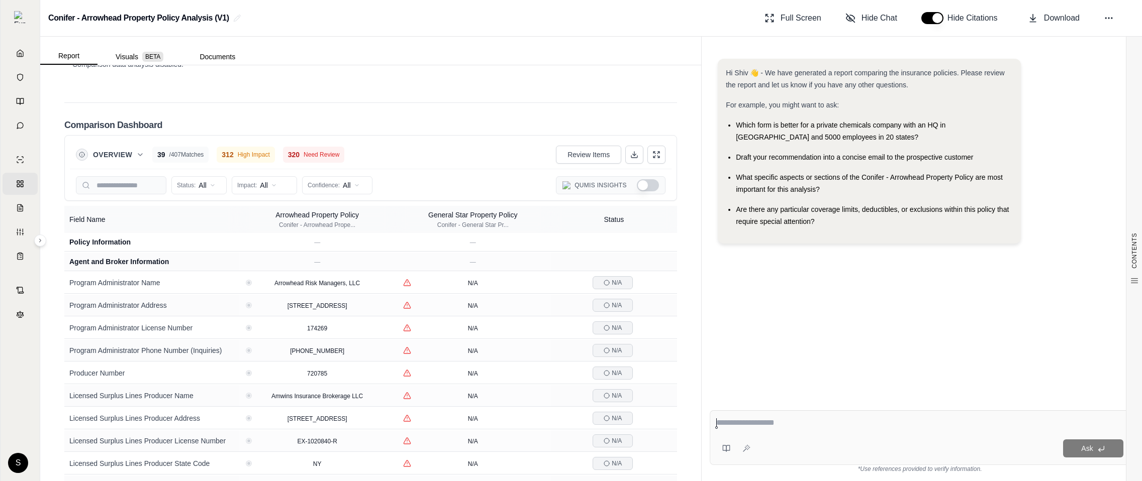
scroll to position [1831, 0]
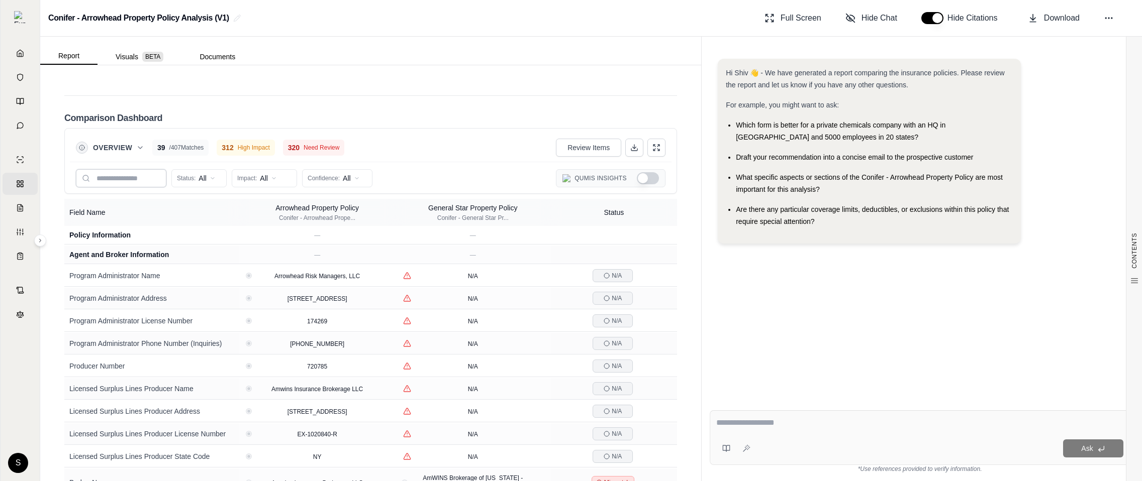
click at [120, 169] on input "text" at bounding box center [121, 178] width 90 height 18
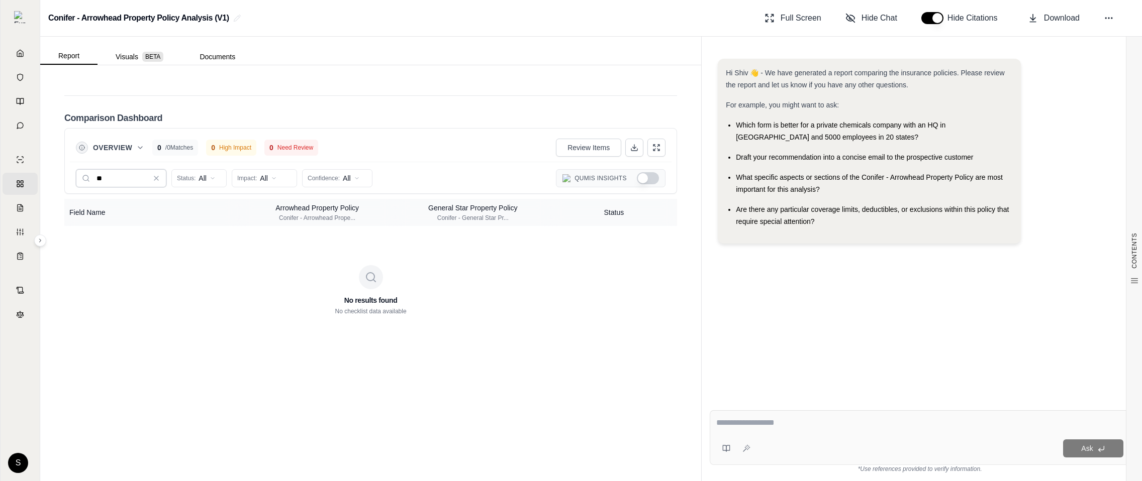
type input "*"
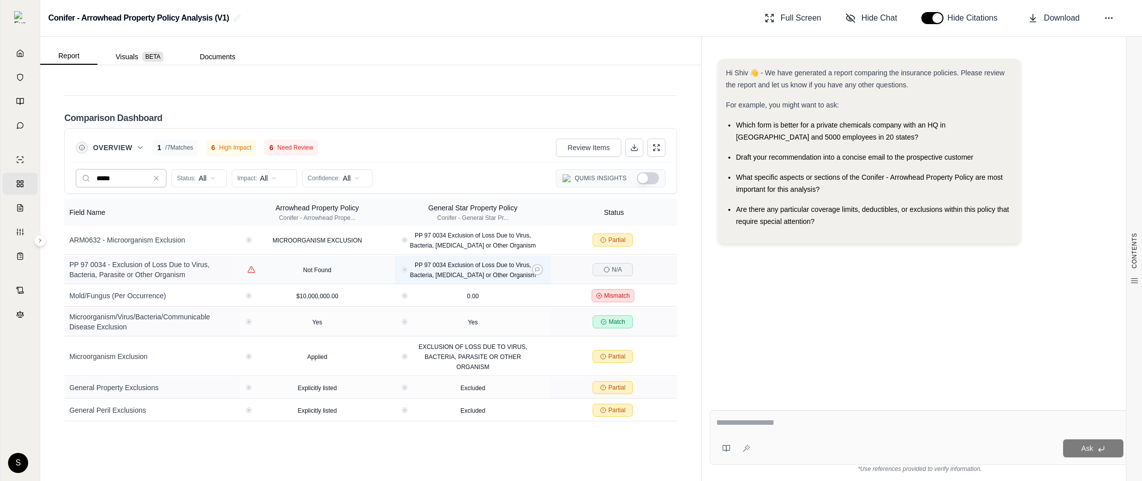
type input "*****"
click at [499, 262] on span "PP 97 0034 Exclusion of Loss Due to Virus, Bacteria, Parasite or Other Organism" at bounding box center [473, 270] width 126 height 17
click at [158, 169] on input "*****" at bounding box center [121, 178] width 90 height 18
click at [156, 176] on icon at bounding box center [156, 178] width 4 height 4
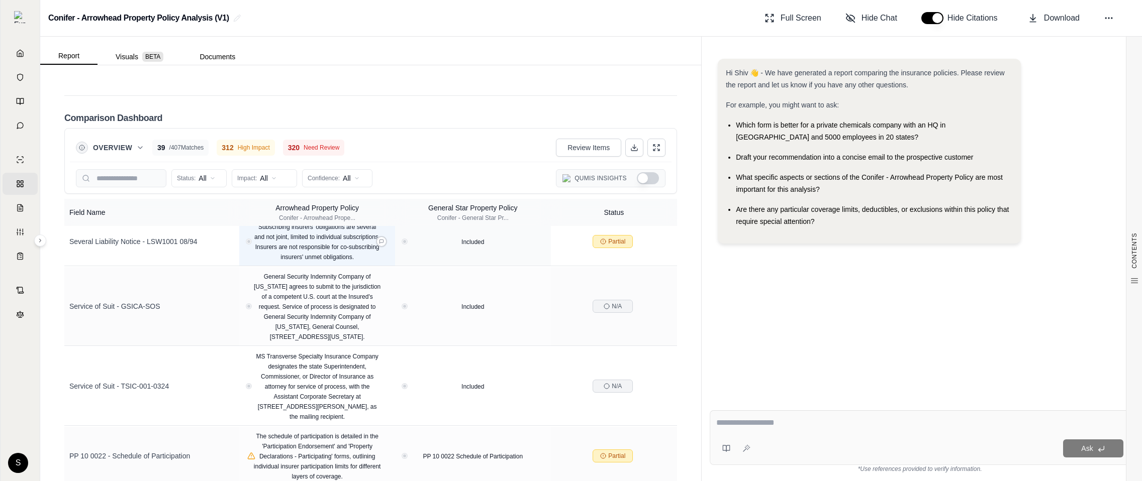
scroll to position [3967, 0]
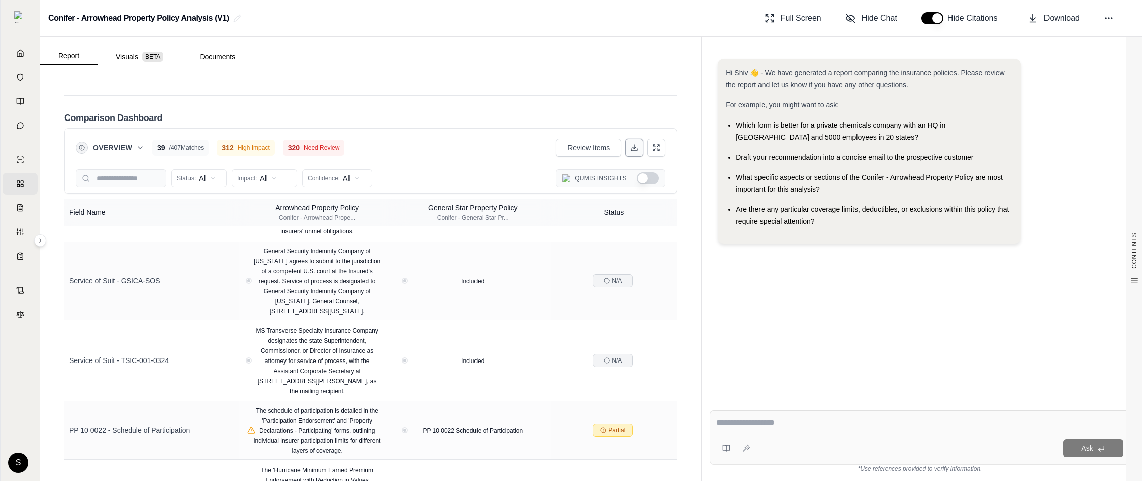
click at [635, 149] on icon at bounding box center [634, 150] width 6 height 2
click at [137, 144] on icon at bounding box center [140, 148] width 8 height 8
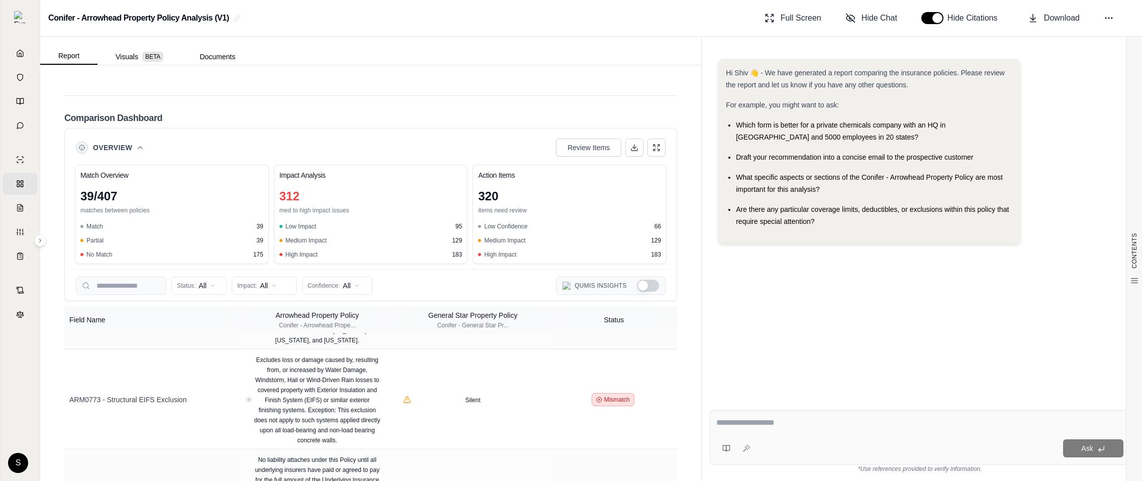
scroll to position [2388, 0]
click at [640, 280] on button "Show Qumis Insights" at bounding box center [648, 286] width 22 height 12
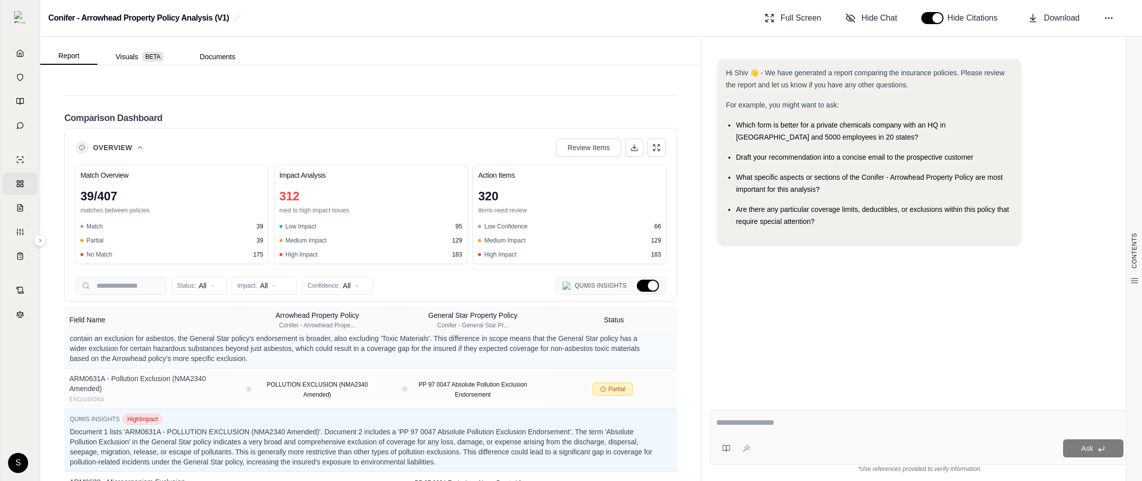
scroll to position [5499, 0]
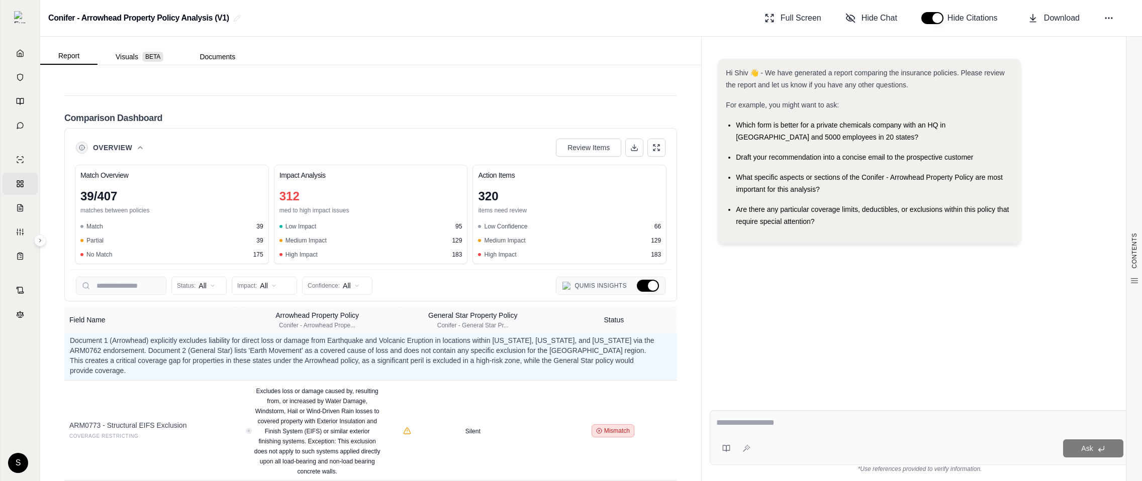
click at [646, 280] on button "Hide Qumis Insights" at bounding box center [648, 286] width 22 height 12
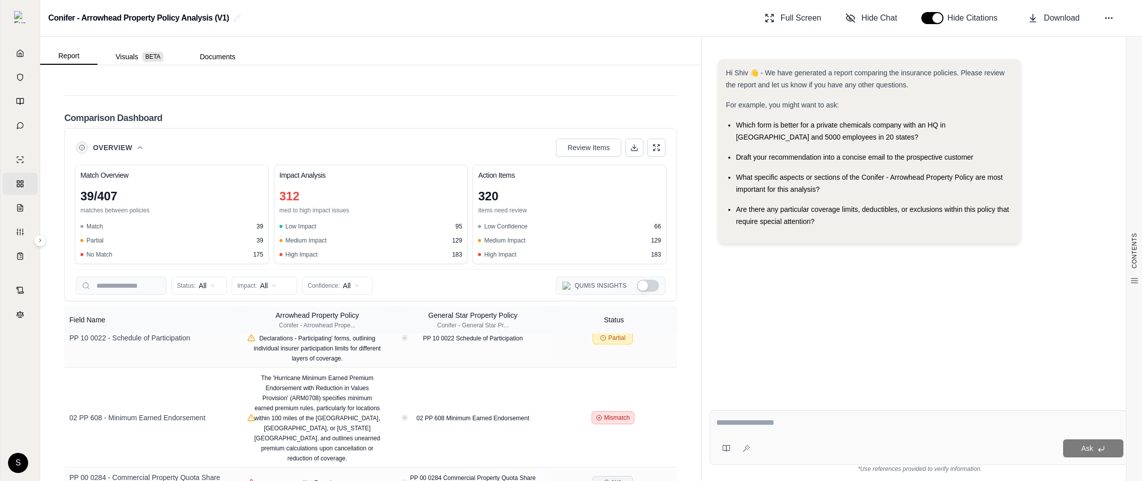
scroll to position [4320, 0]
